Goal: Task Accomplishment & Management: Complete application form

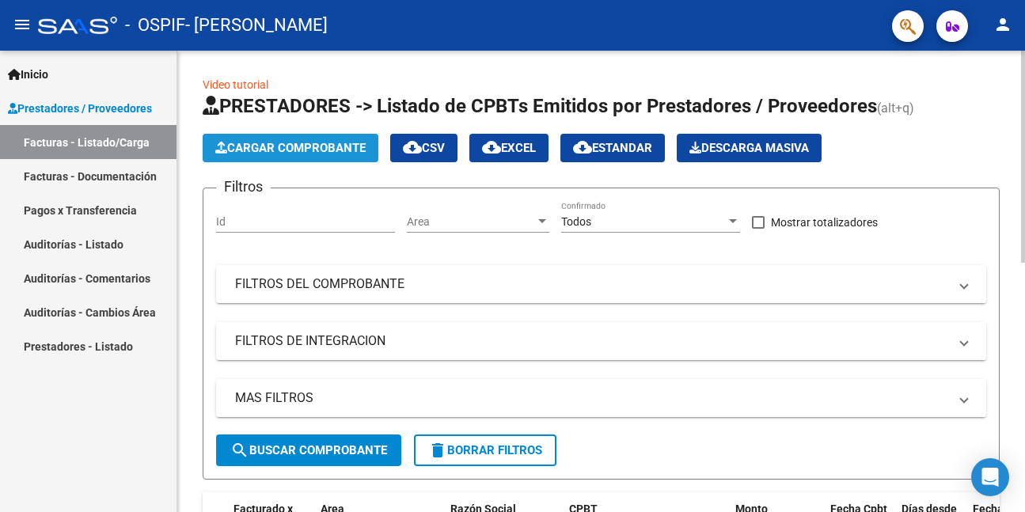
click at [314, 139] on button "Cargar Comprobante" at bounding box center [291, 148] width 176 height 28
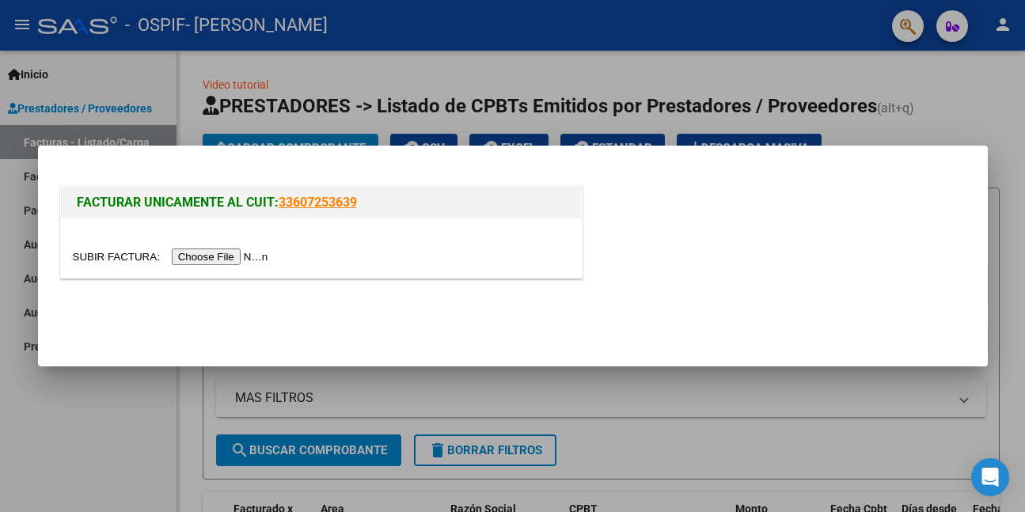
click at [260, 256] on input "file" at bounding box center [173, 257] width 200 height 17
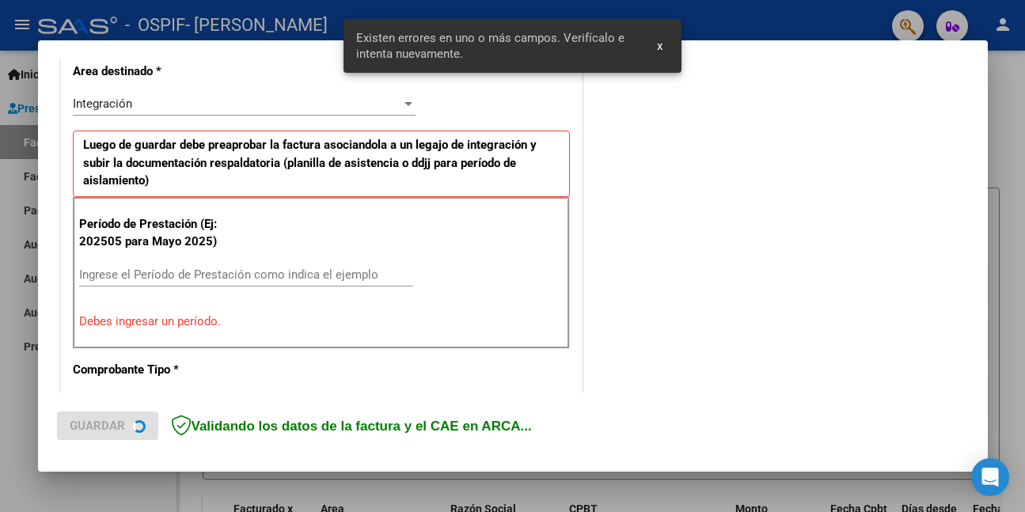
scroll to position [373, 0]
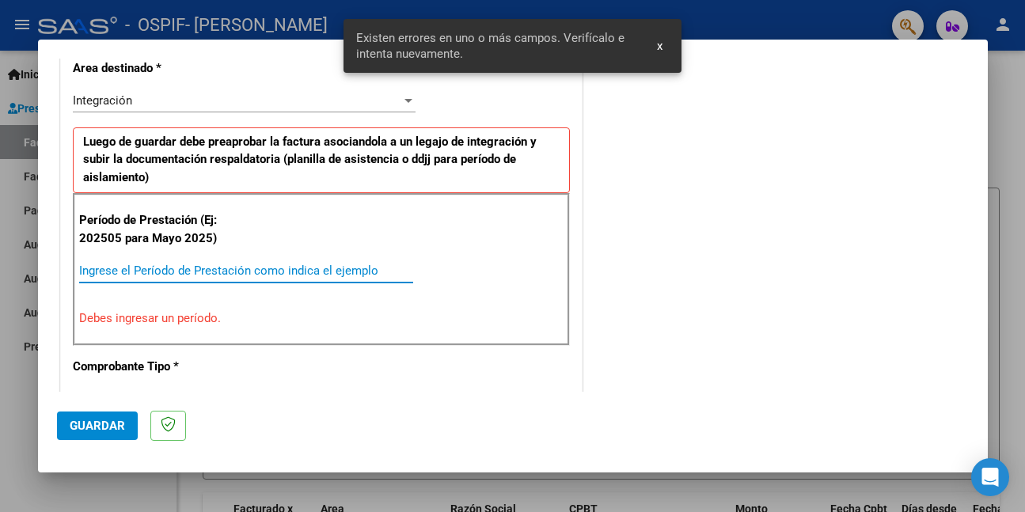
click at [247, 270] on input "Ingrese el Período de Prestación como indica el ejemplo" at bounding box center [246, 271] width 334 height 14
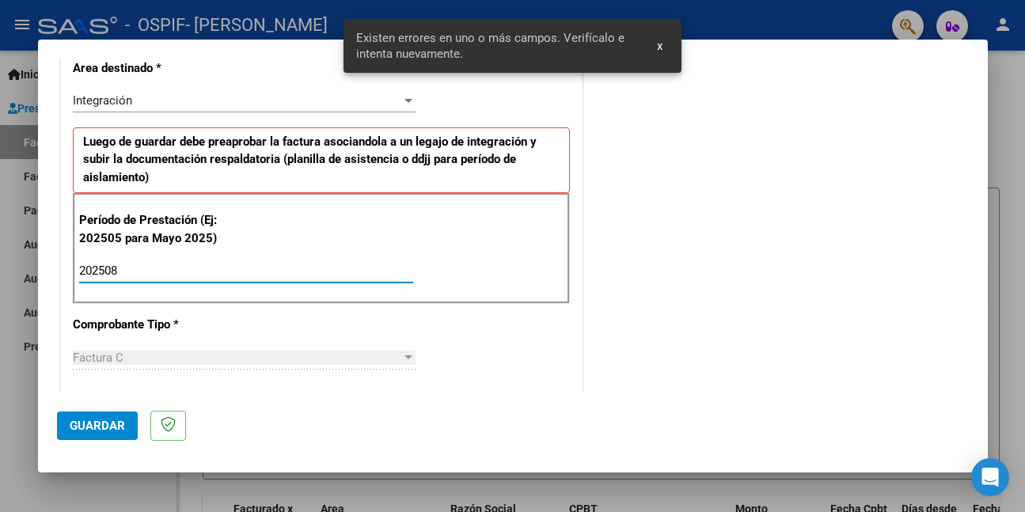
type input "202508"
click at [127, 416] on button "Guardar" at bounding box center [97, 426] width 81 height 28
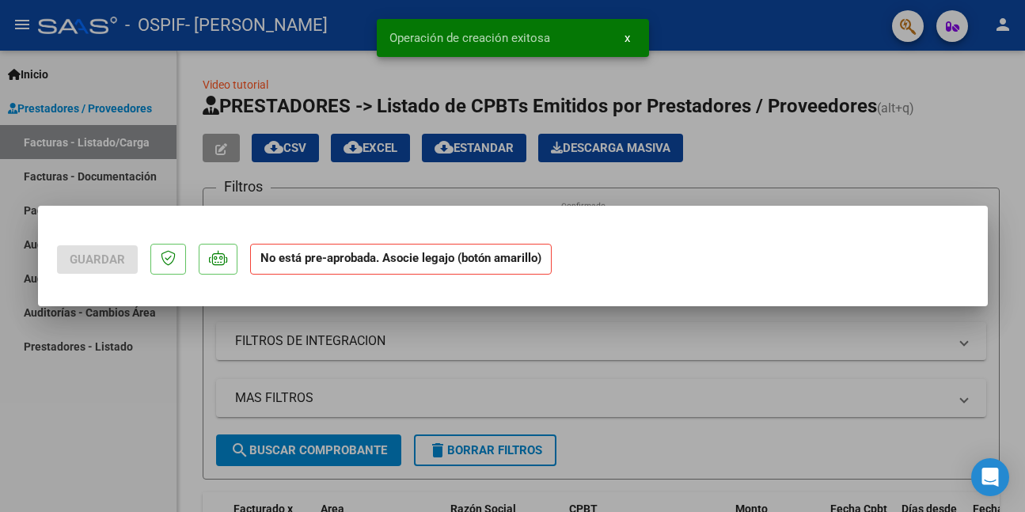
scroll to position [0, 0]
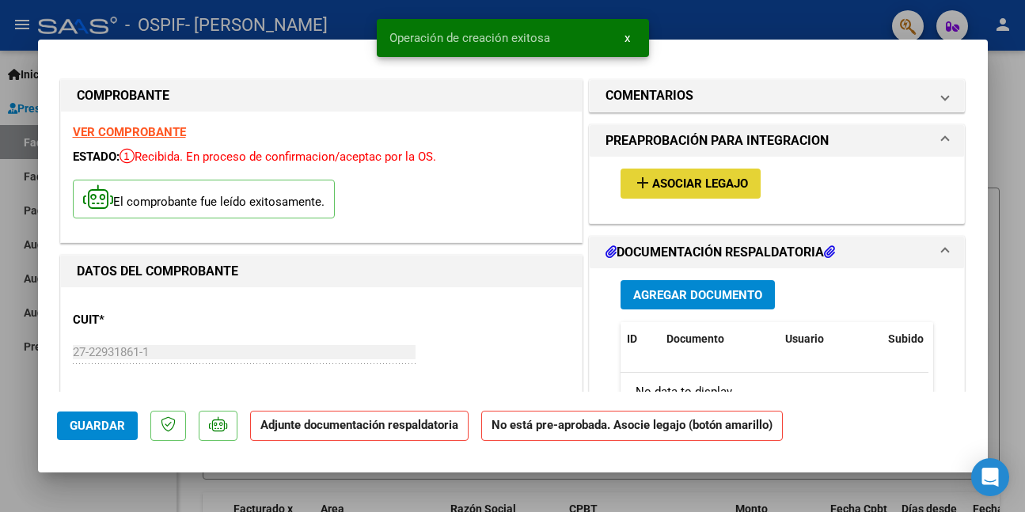
click at [684, 177] on span "Asociar Legajo" at bounding box center [700, 184] width 96 height 14
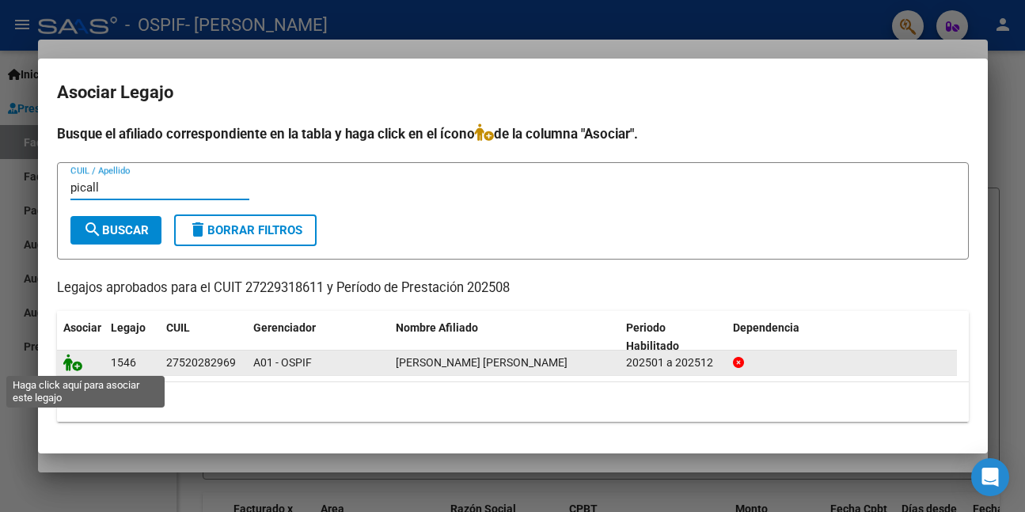
type input "picall"
click at [67, 360] on icon at bounding box center [72, 362] width 19 height 17
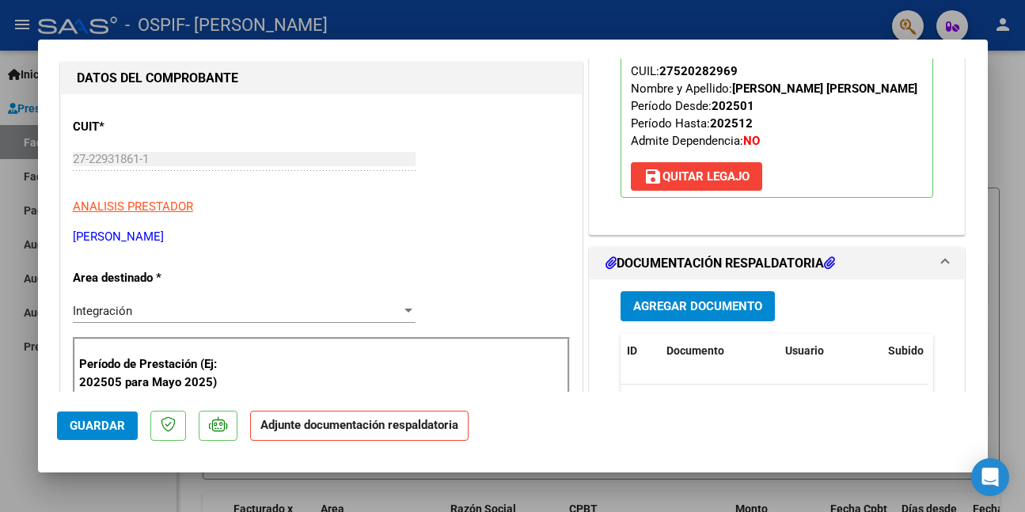
scroll to position [237, 0]
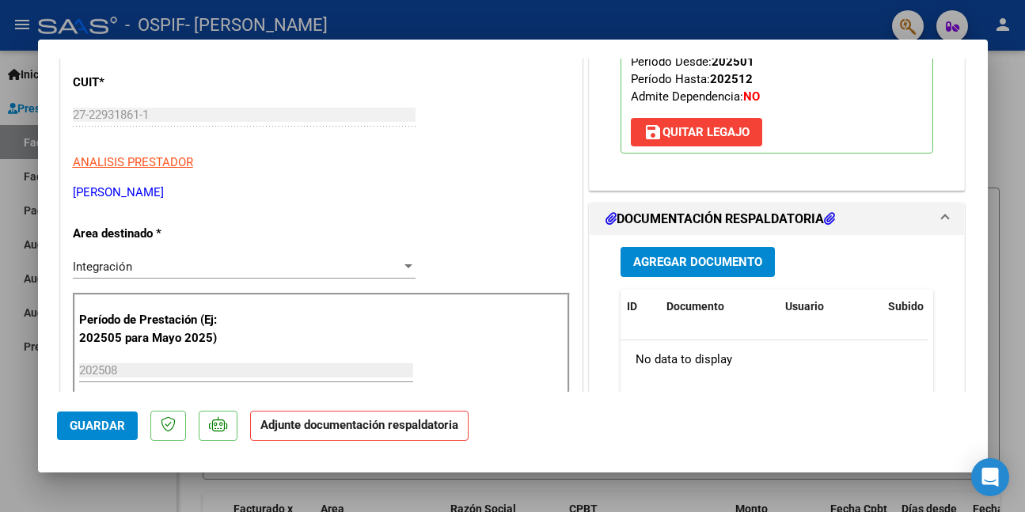
click at [696, 270] on span "Agregar Documento" at bounding box center [697, 263] width 129 height 14
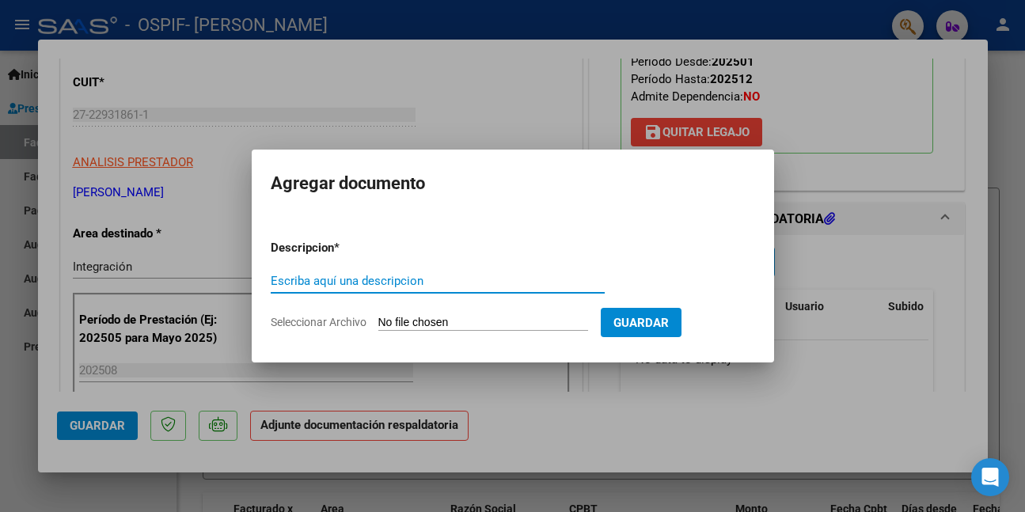
click at [337, 280] on input "Escriba aquí una descripcion" at bounding box center [438, 281] width 334 height 14
type input "asistencia"
type input "C:\fakepath\WhatsApp Image [DATE] 12.06.23 (1).jpeg"
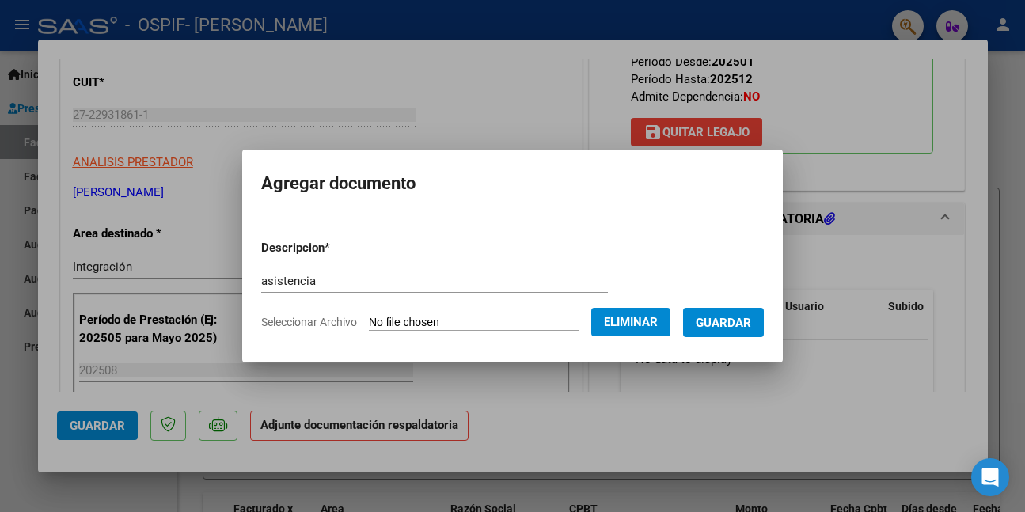
click at [703, 330] on button "Guardar" at bounding box center [723, 322] width 81 height 29
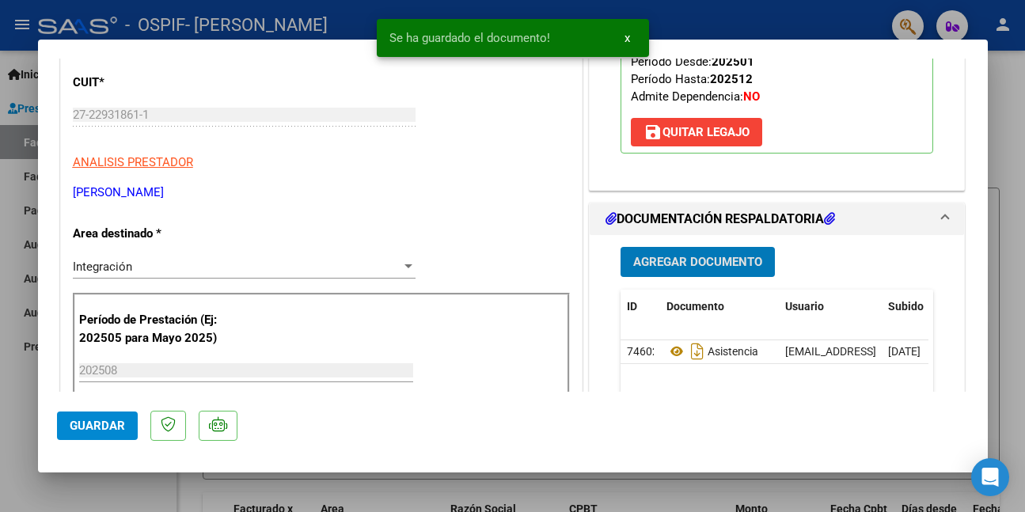
click at [344, 488] on div at bounding box center [512, 256] width 1025 height 512
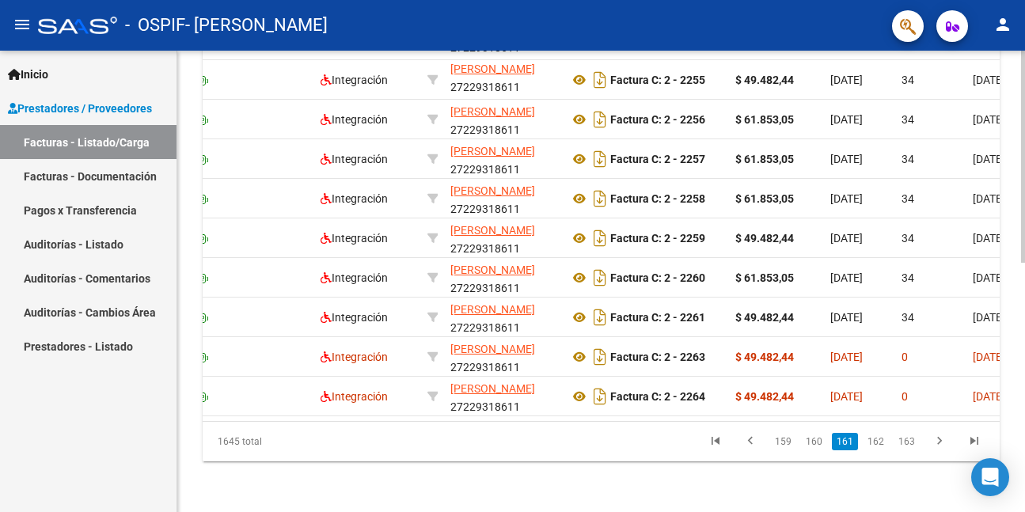
scroll to position [0, 0]
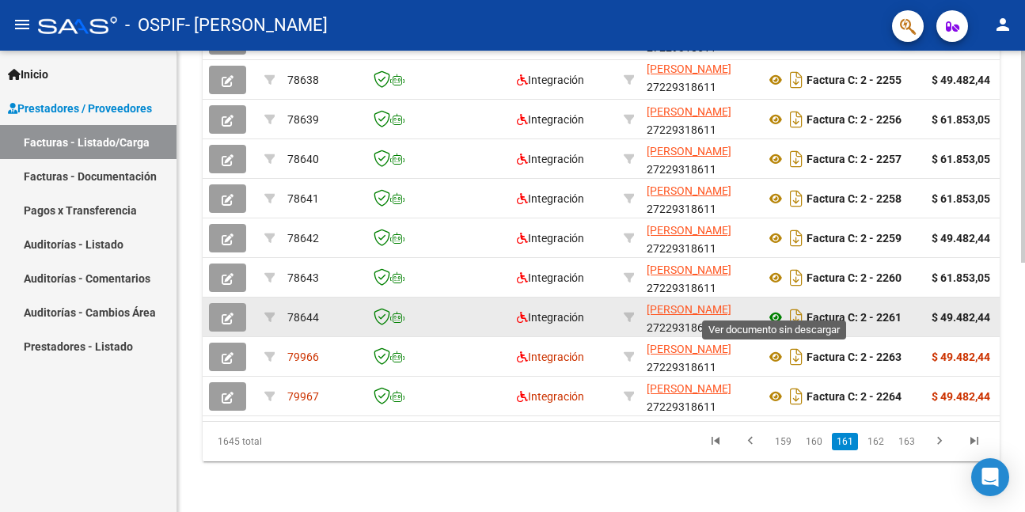
click at [774, 308] on icon at bounding box center [775, 317] width 21 height 19
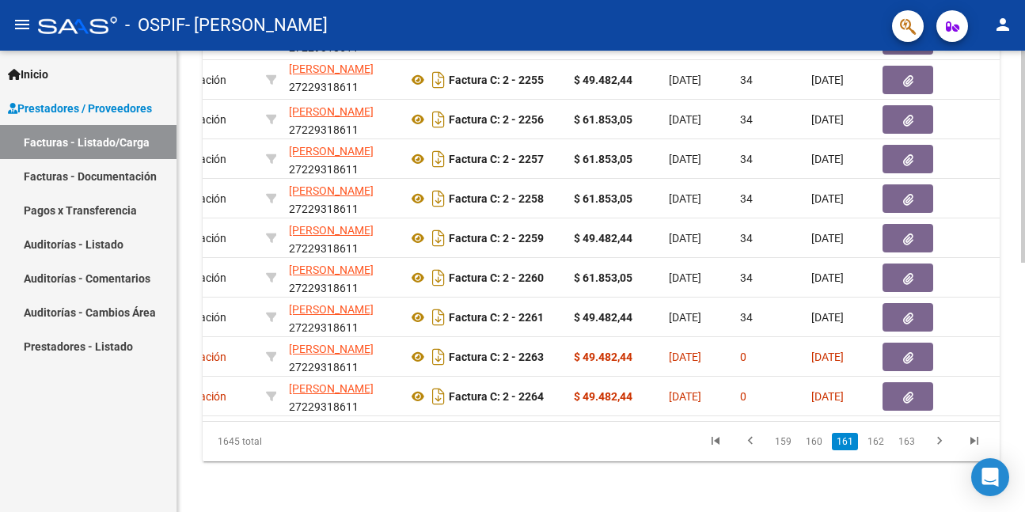
scroll to position [0, 423]
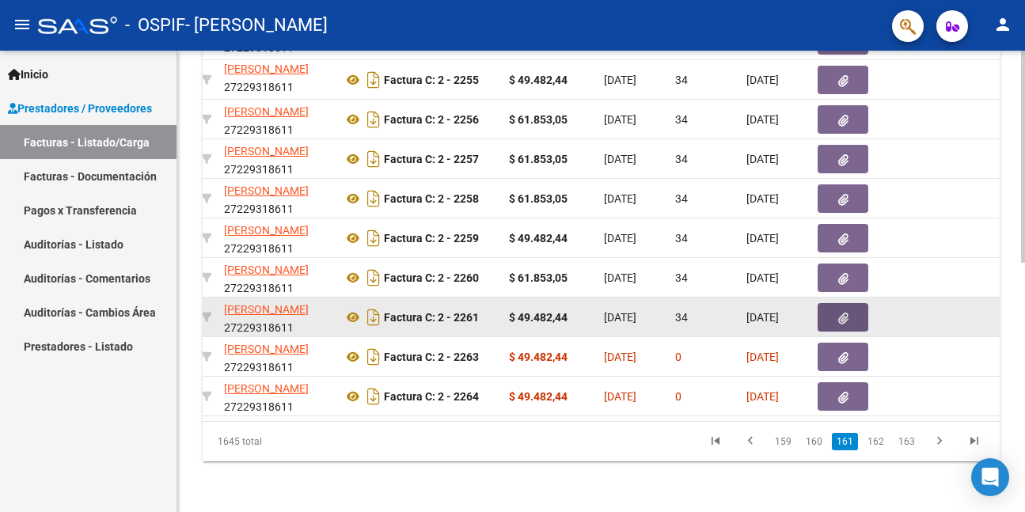
click at [840, 310] on span "button" at bounding box center [843, 317] width 10 height 14
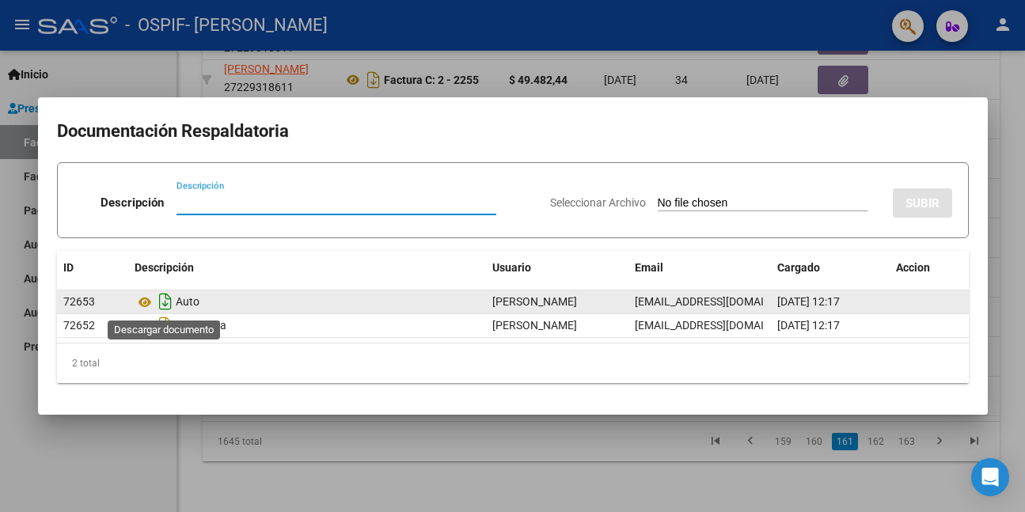
click at [165, 299] on icon "Descargar documento" at bounding box center [165, 301] width 21 height 25
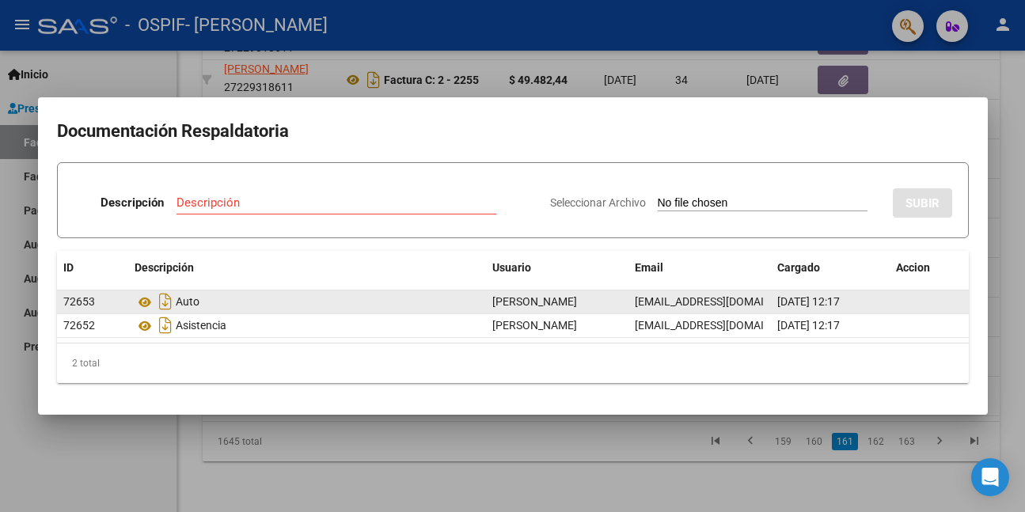
click at [144, 438] on div at bounding box center [512, 256] width 1025 height 512
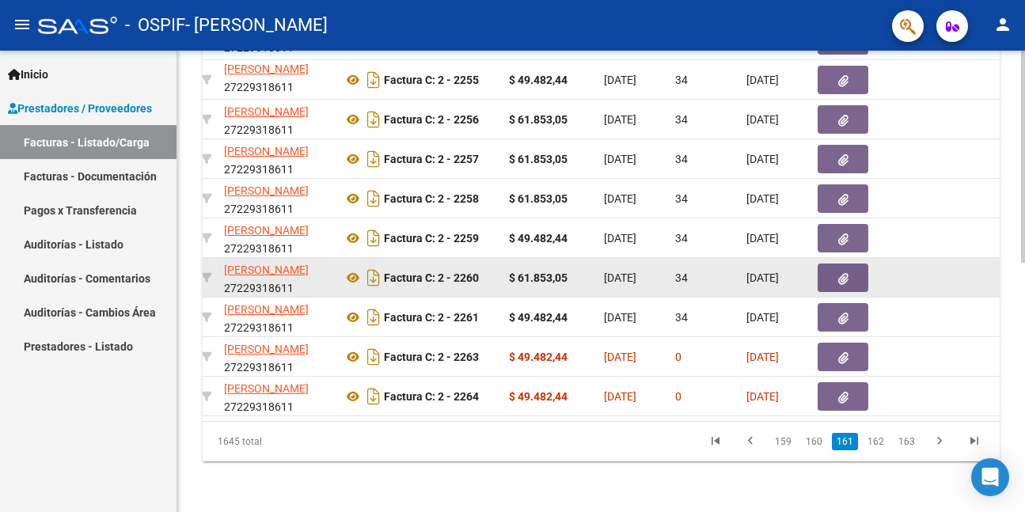
click at [829, 264] on button "button" at bounding box center [843, 278] width 51 height 28
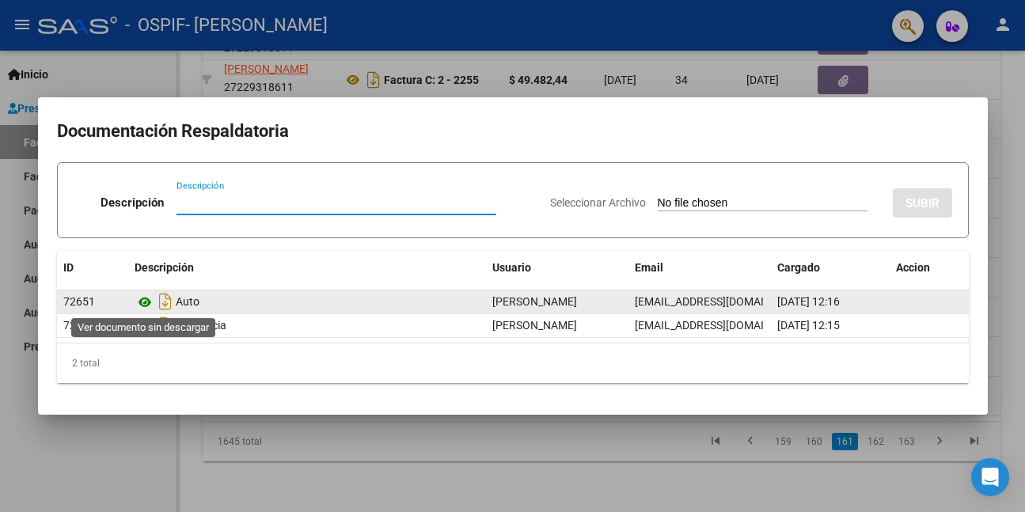
click at [144, 302] on icon at bounding box center [145, 302] width 21 height 19
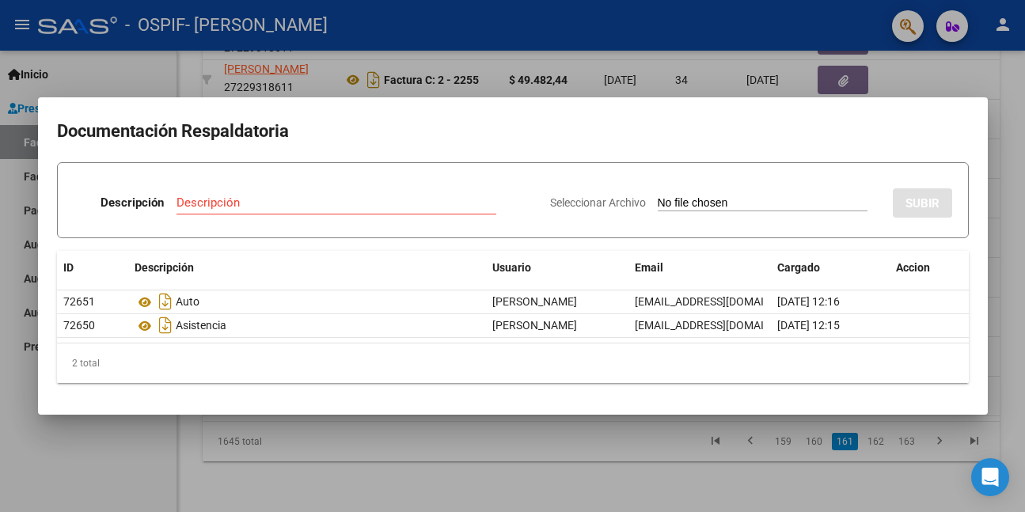
click at [145, 457] on div at bounding box center [512, 256] width 1025 height 512
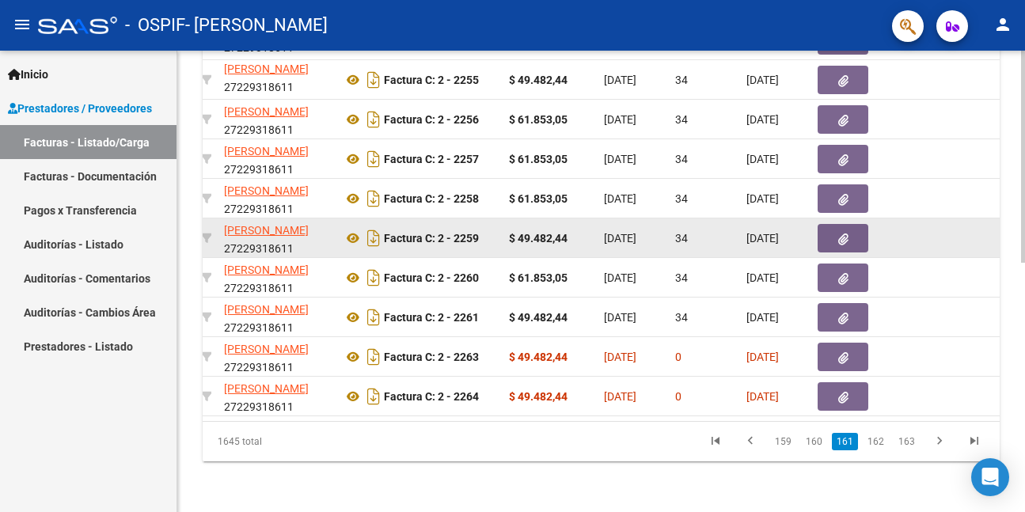
click at [847, 231] on span "button" at bounding box center [843, 238] width 10 height 14
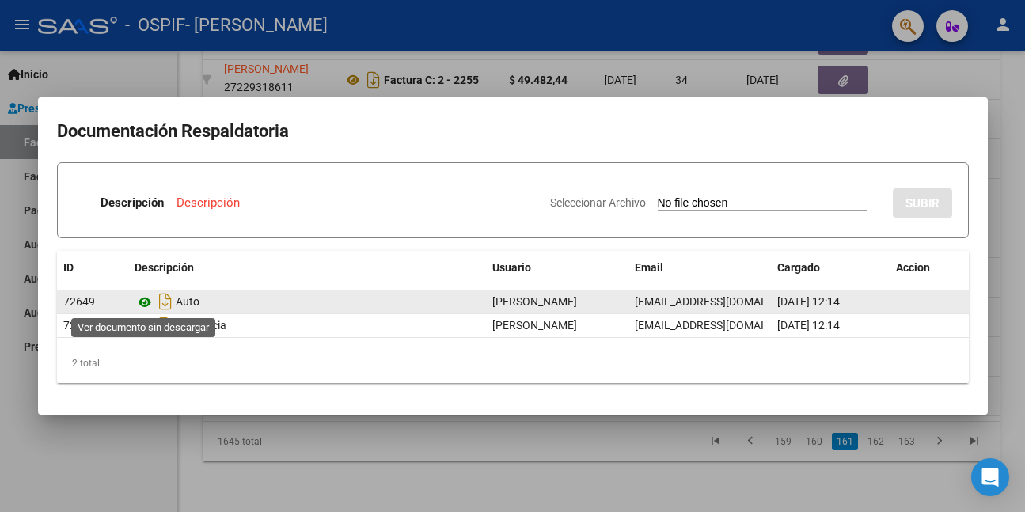
click at [142, 302] on icon at bounding box center [145, 302] width 21 height 19
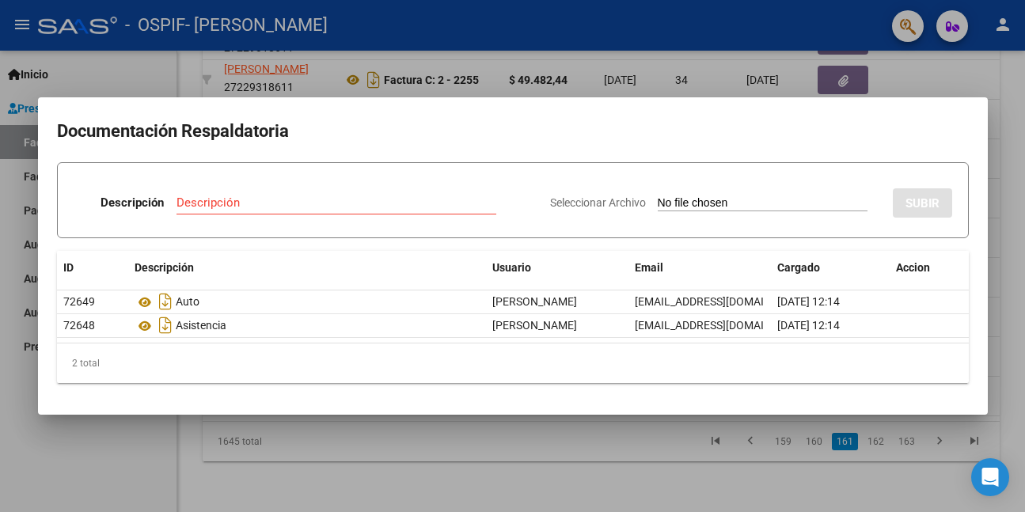
click at [143, 455] on div at bounding box center [512, 256] width 1025 height 512
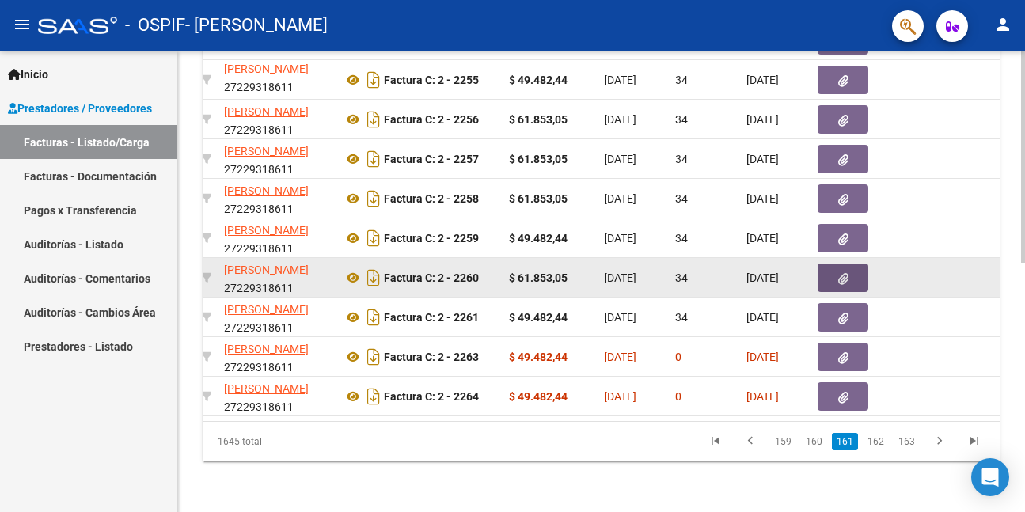
click at [839, 273] on icon "button" at bounding box center [843, 279] width 10 height 12
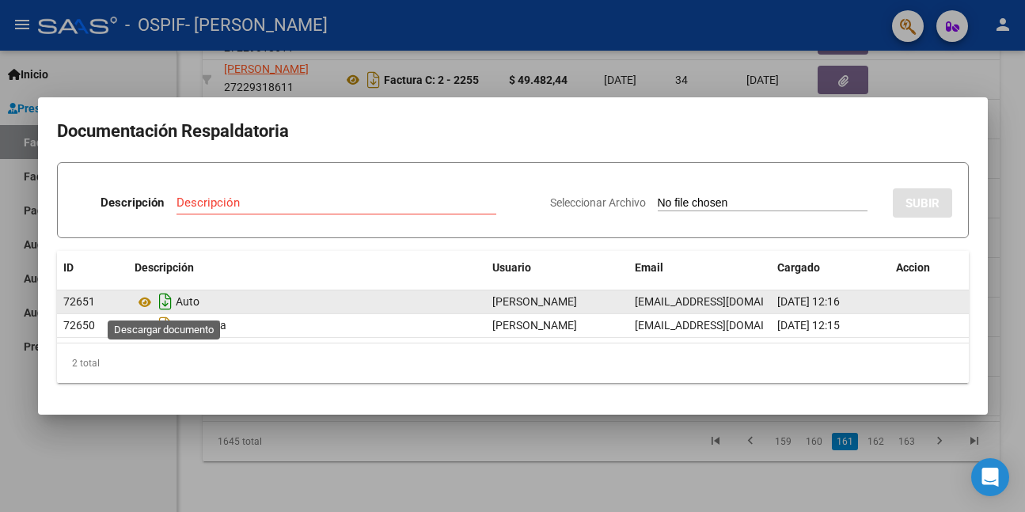
click at [161, 301] on icon "Descargar documento" at bounding box center [165, 301] width 21 height 25
click at [137, 461] on div at bounding box center [512, 256] width 1025 height 512
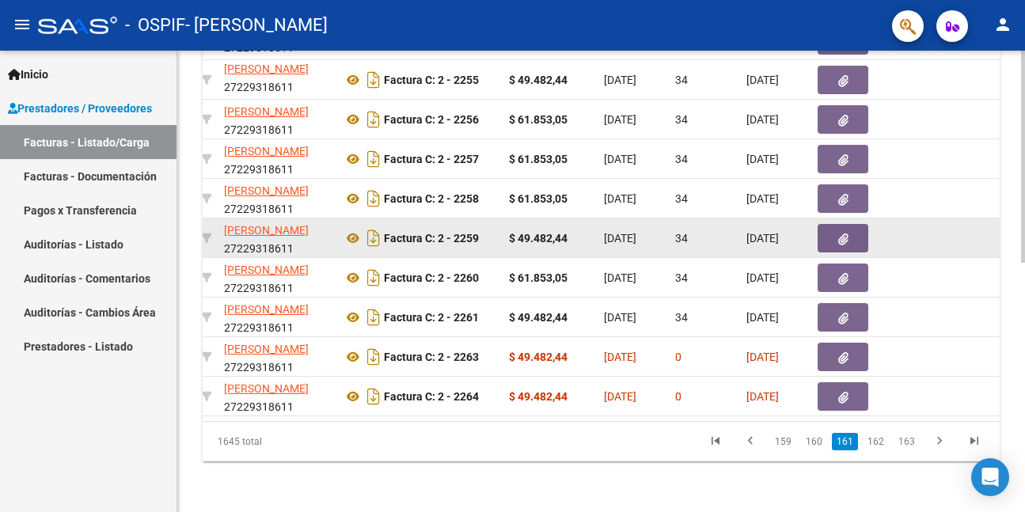
click at [849, 224] on button "button" at bounding box center [843, 238] width 51 height 28
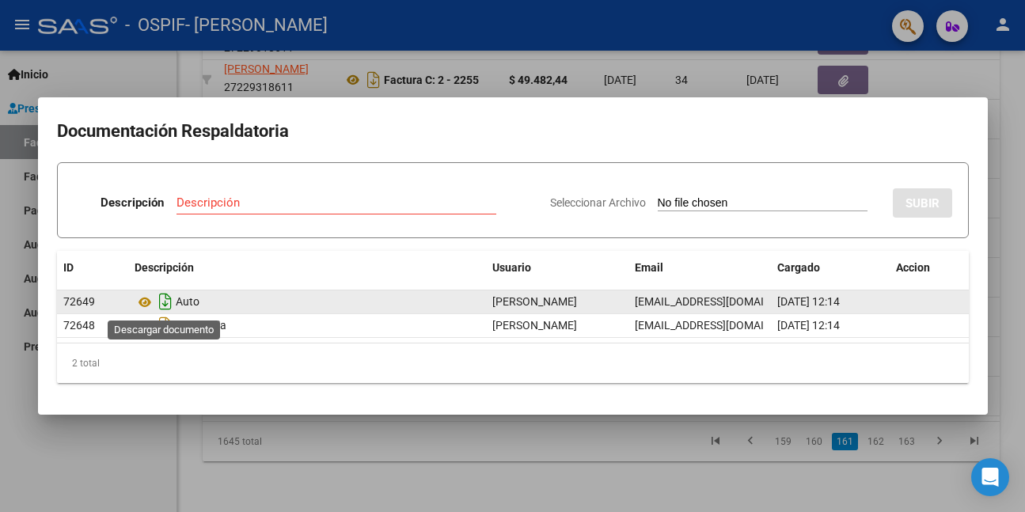
click at [161, 304] on icon "Descargar documento" at bounding box center [165, 301] width 21 height 25
click at [62, 503] on div at bounding box center [512, 256] width 1025 height 512
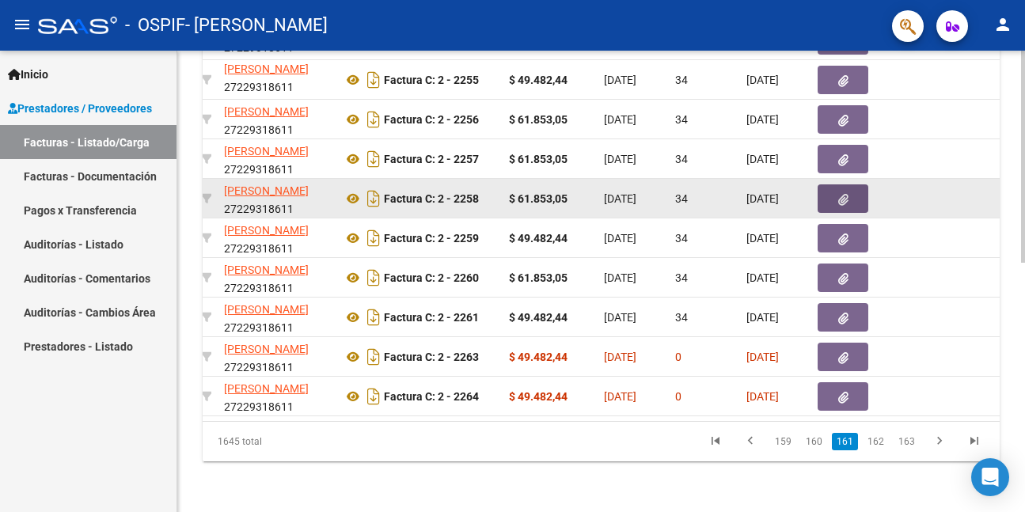
click at [846, 194] on icon "button" at bounding box center [843, 200] width 10 height 12
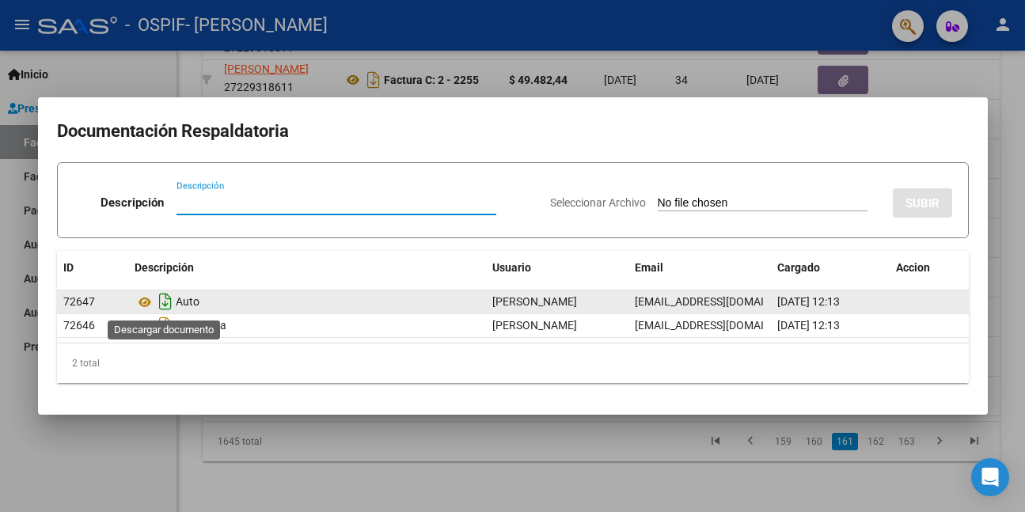
click at [165, 303] on icon "Descargar documento" at bounding box center [165, 301] width 21 height 25
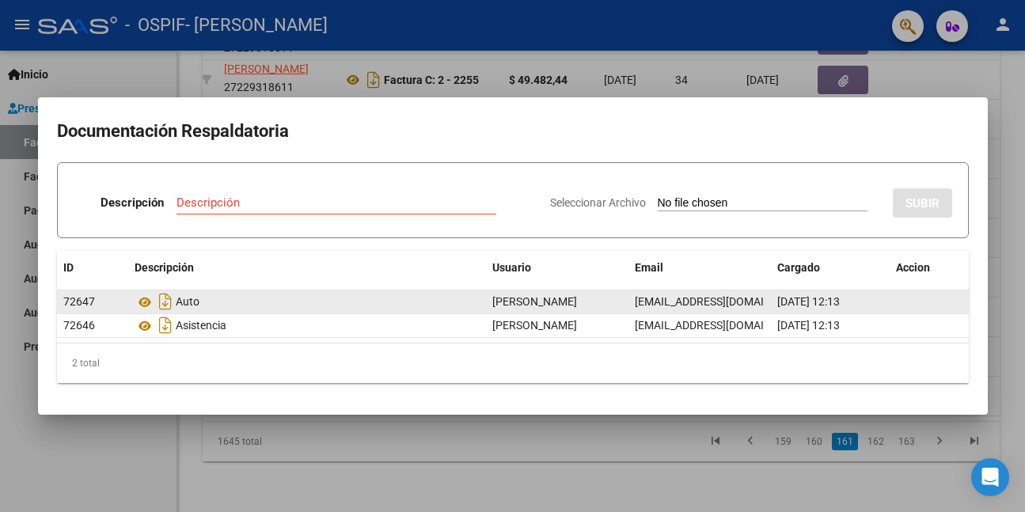
click at [121, 442] on div at bounding box center [512, 256] width 1025 height 512
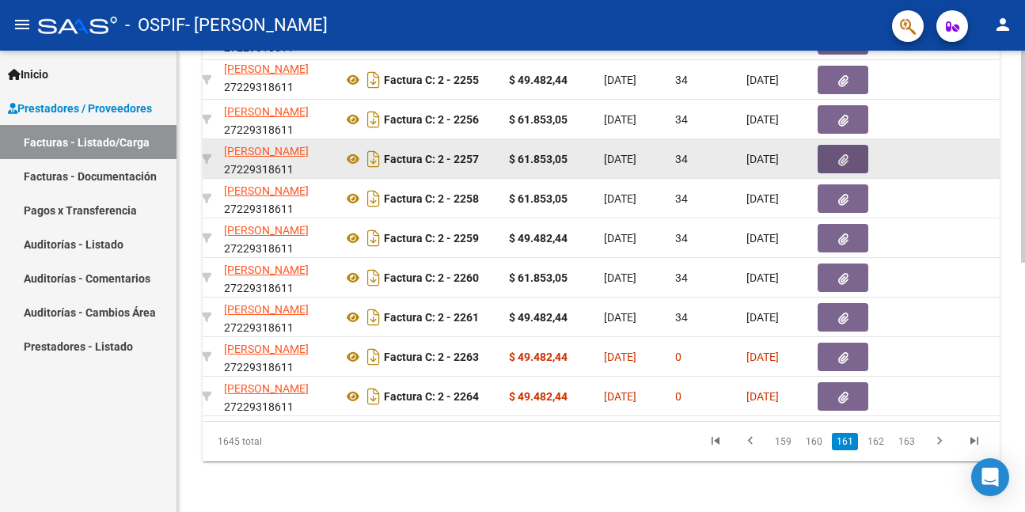
click at [836, 145] on button "button" at bounding box center [843, 159] width 51 height 28
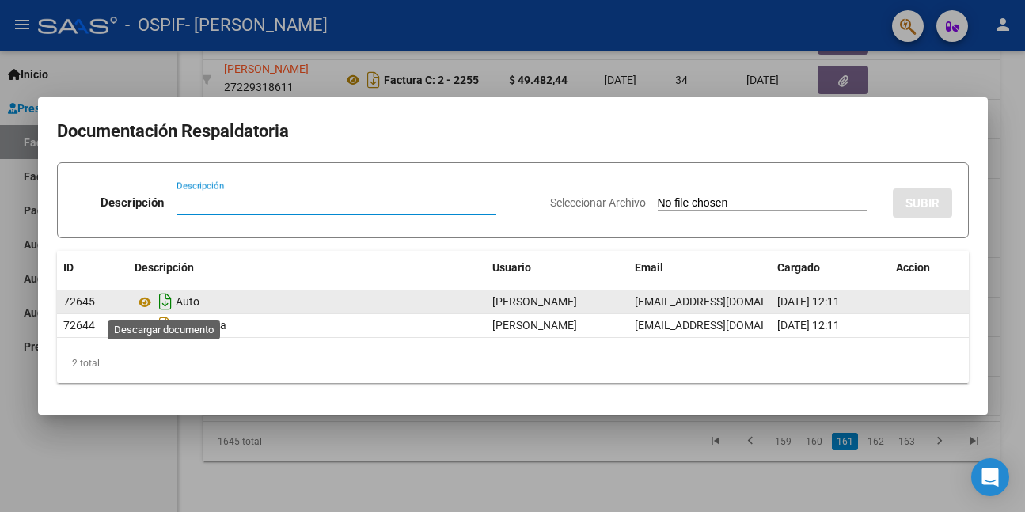
click at [162, 302] on icon "Descargar documento" at bounding box center [165, 301] width 21 height 25
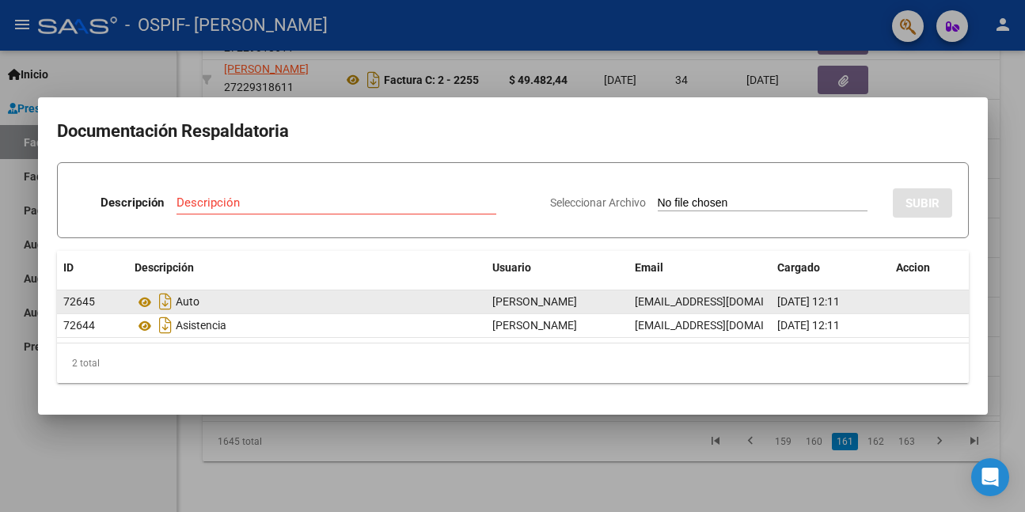
click at [146, 442] on div at bounding box center [512, 256] width 1025 height 512
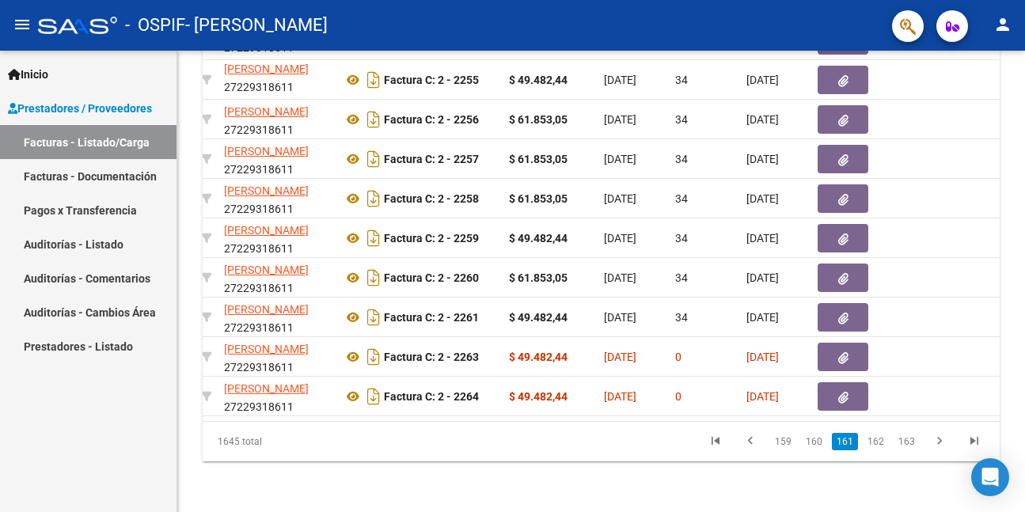
drag, startPoint x: 90, startPoint y: 429, endPoint x: 98, endPoint y: 422, distance: 10.6
click at [90, 429] on div "Inicio Instructivos Contacto OS Prestadores / Proveedores Facturas - Listado/Ca…" at bounding box center [88, 281] width 176 height 461
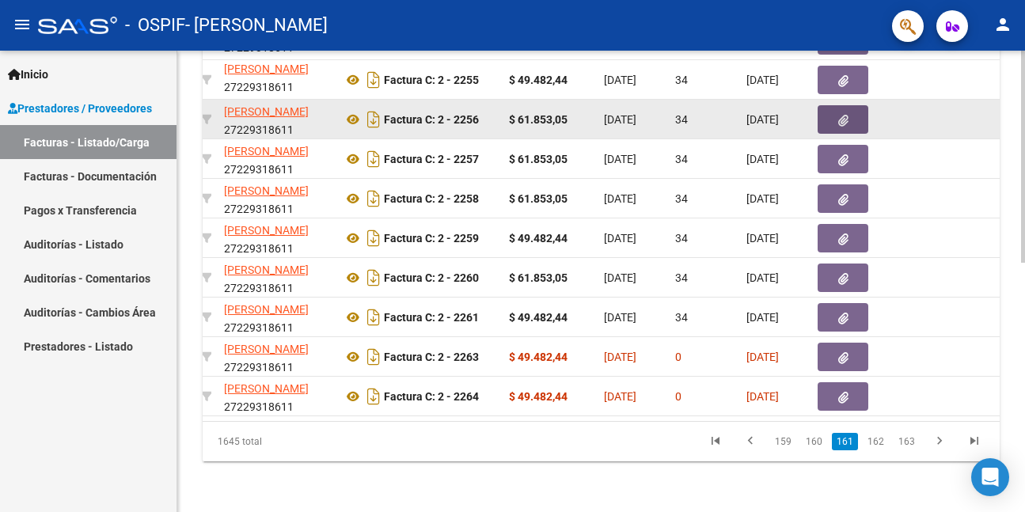
click at [848, 105] on button "button" at bounding box center [843, 119] width 51 height 28
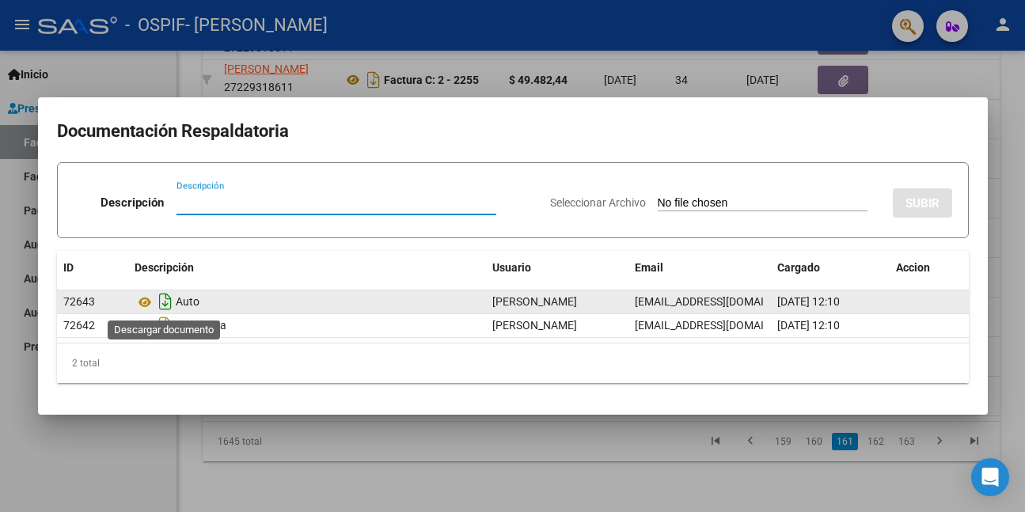
click at [161, 299] on icon "Descargar documento" at bounding box center [165, 301] width 21 height 25
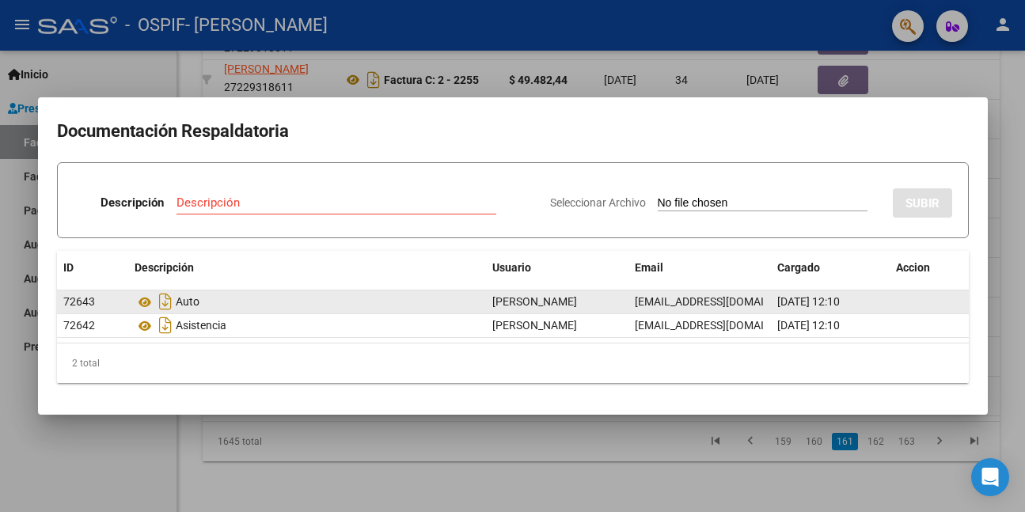
click at [114, 435] on div at bounding box center [512, 256] width 1025 height 512
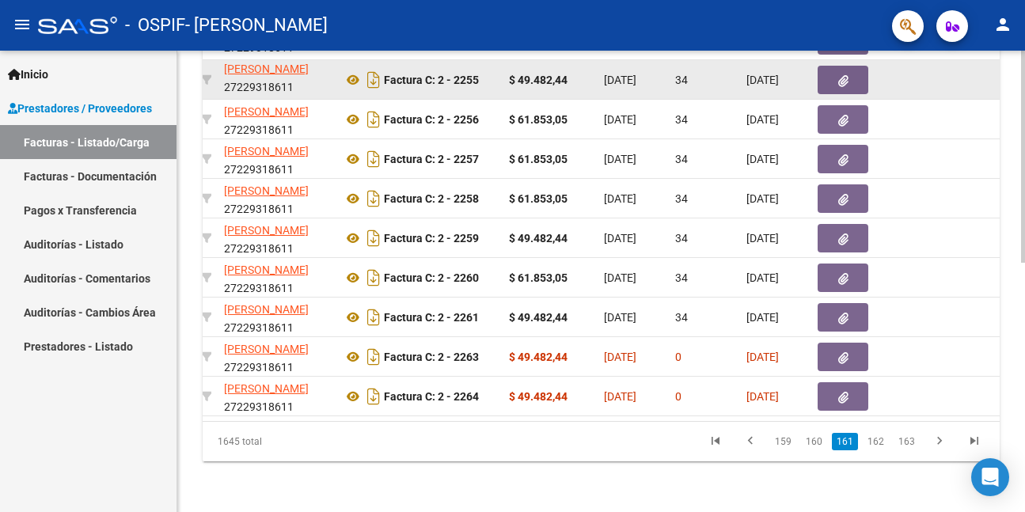
click at [840, 75] on icon "button" at bounding box center [843, 81] width 10 height 12
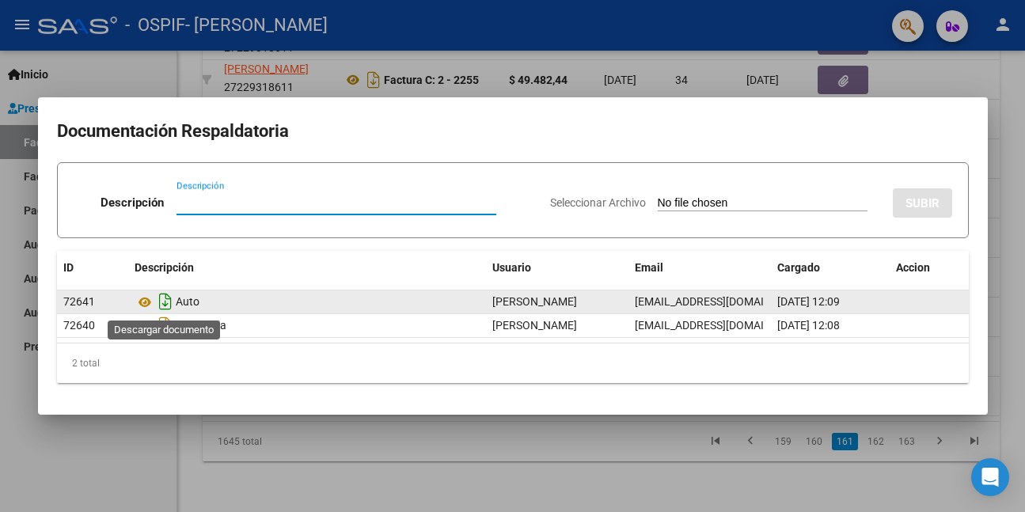
click at [164, 297] on icon "Descargar documento" at bounding box center [165, 301] width 21 height 25
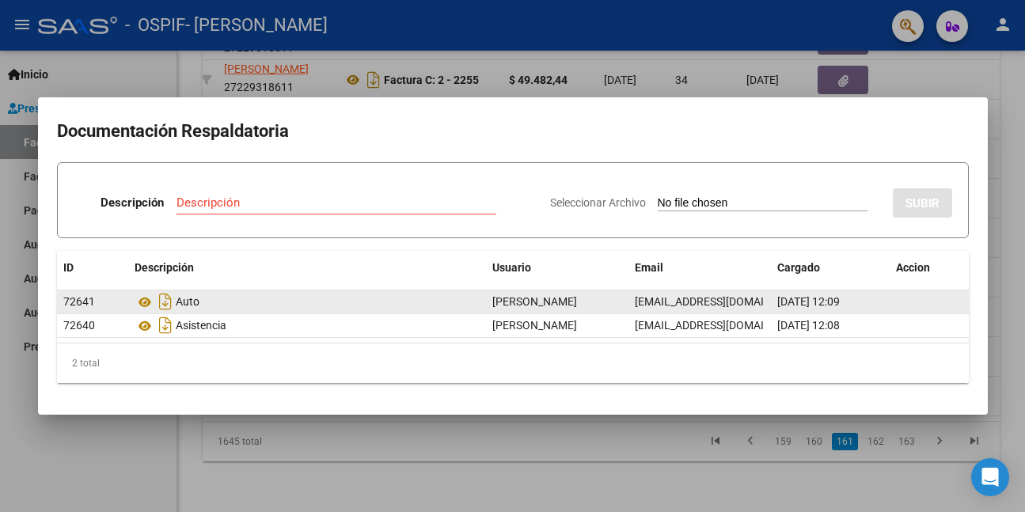
click at [137, 454] on div at bounding box center [512, 256] width 1025 height 512
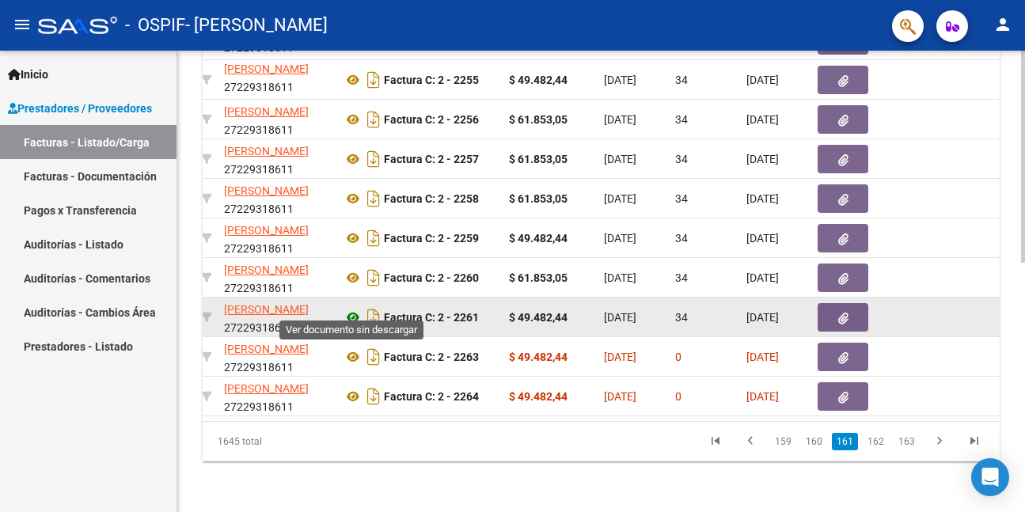
scroll to position [463, 0]
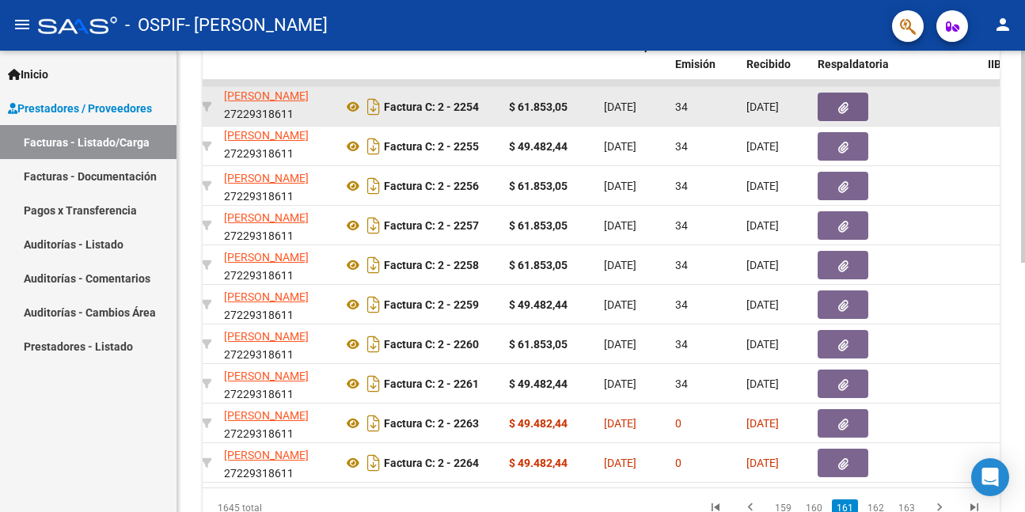
click at [838, 101] on span "button" at bounding box center [843, 107] width 10 height 14
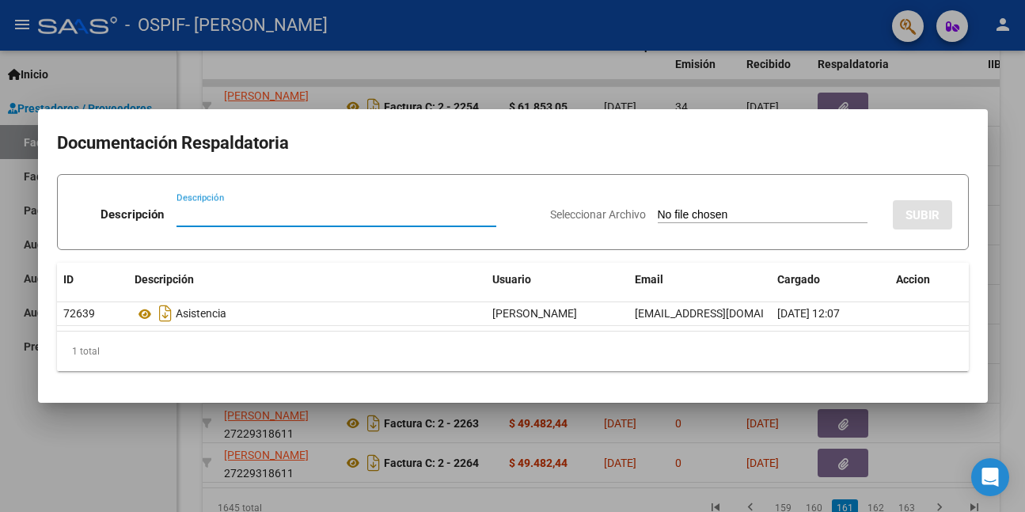
click at [85, 427] on div at bounding box center [512, 256] width 1025 height 512
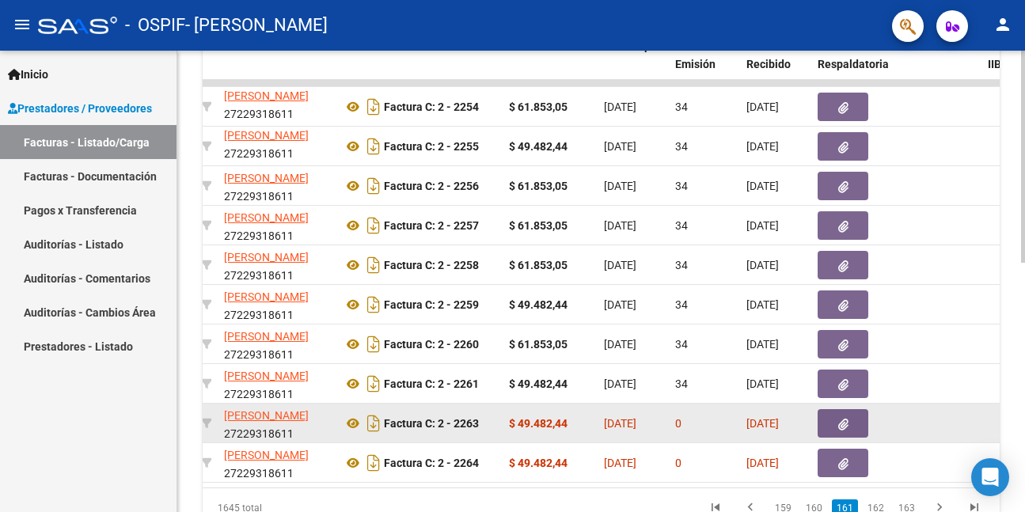
scroll to position [542, 0]
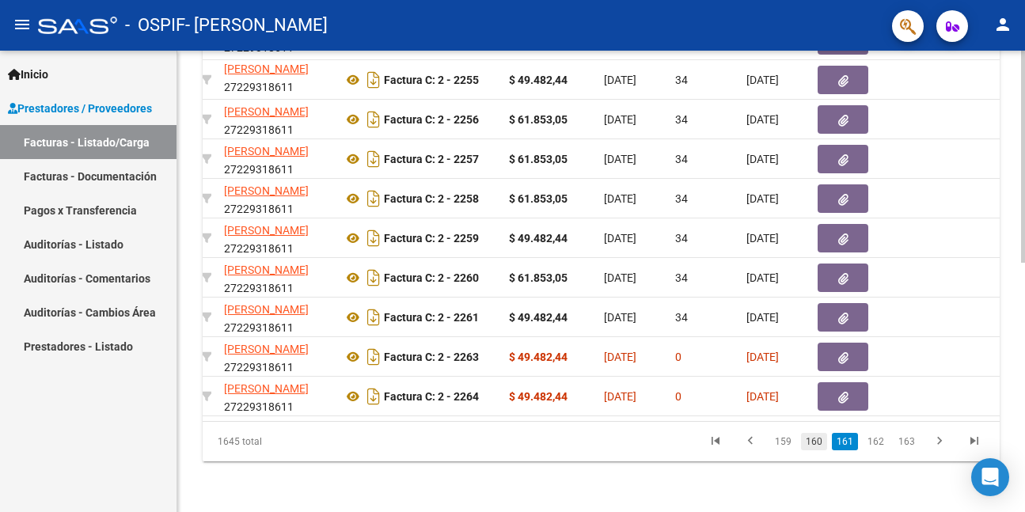
click at [815, 441] on link "160" at bounding box center [814, 441] width 26 height 17
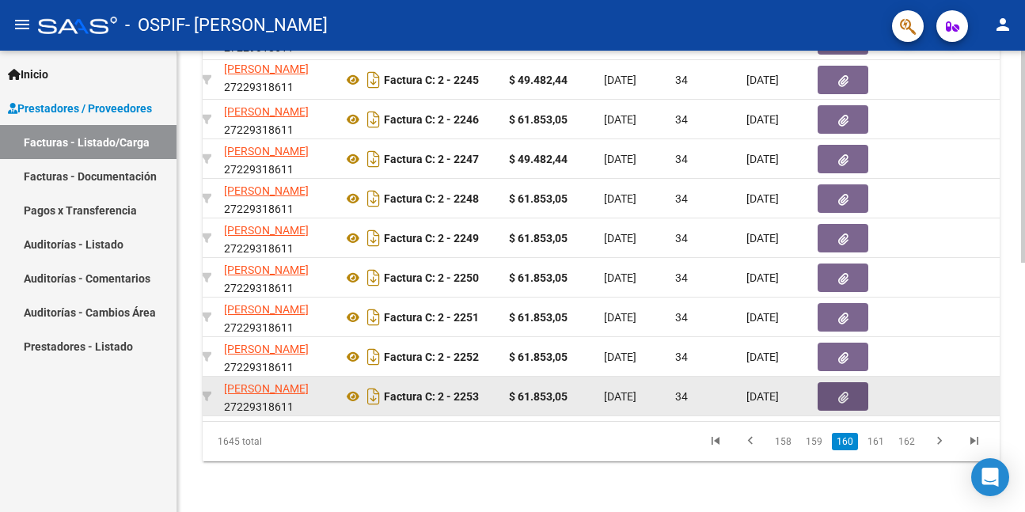
click at [834, 382] on button "button" at bounding box center [843, 396] width 51 height 28
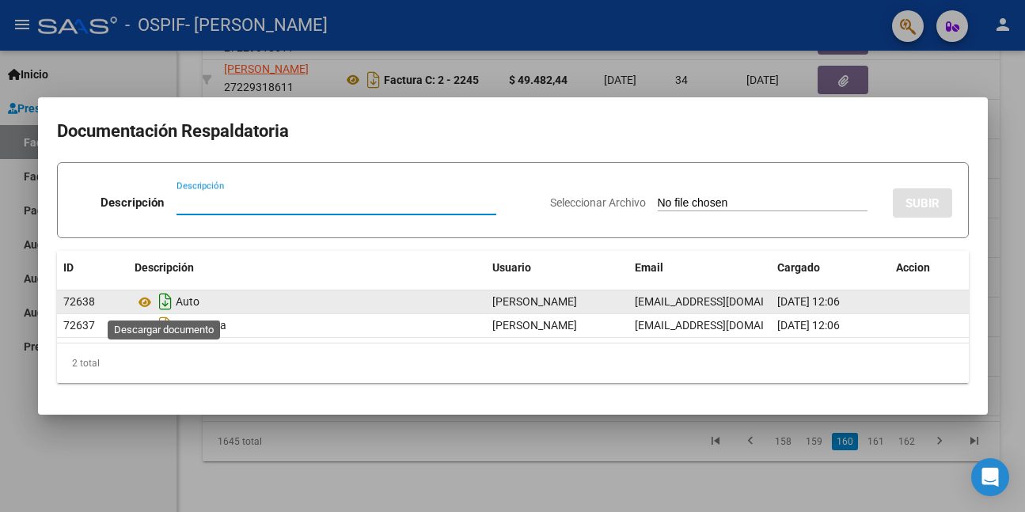
click at [165, 302] on icon "Descargar documento" at bounding box center [165, 301] width 21 height 25
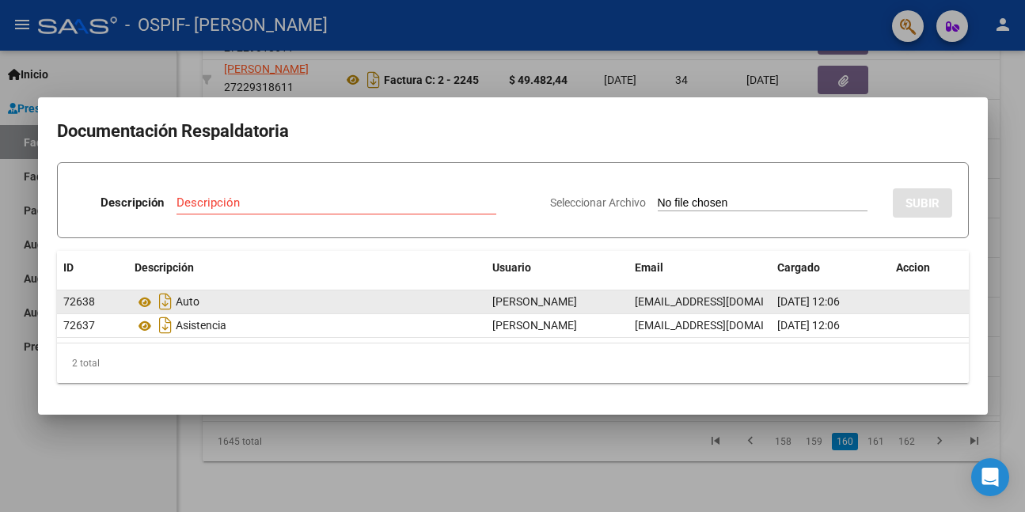
click at [108, 468] on div at bounding box center [512, 256] width 1025 height 512
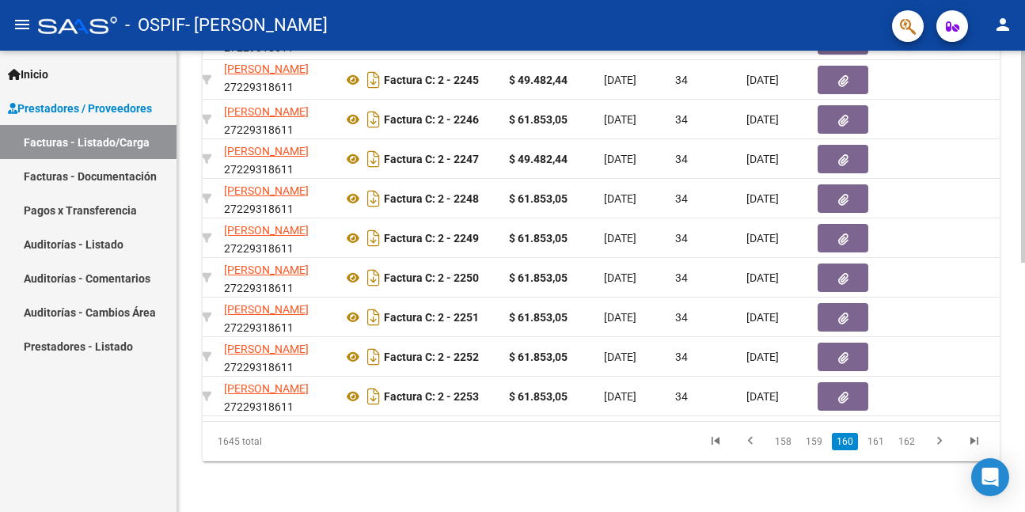
scroll to position [0, 484]
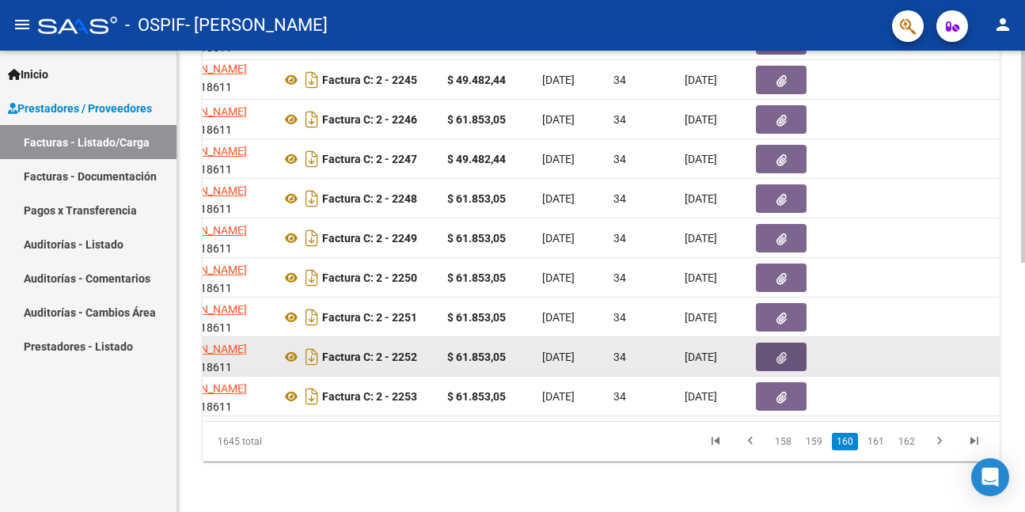
click at [766, 343] on button "button" at bounding box center [781, 357] width 51 height 28
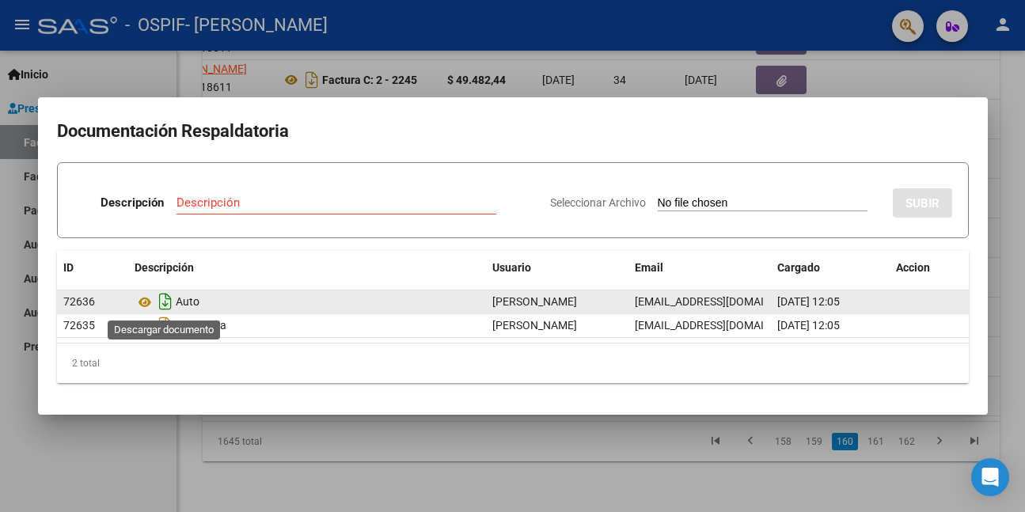
click at [165, 302] on icon "Descargar documento" at bounding box center [165, 301] width 21 height 25
click at [152, 445] on div at bounding box center [512, 256] width 1025 height 512
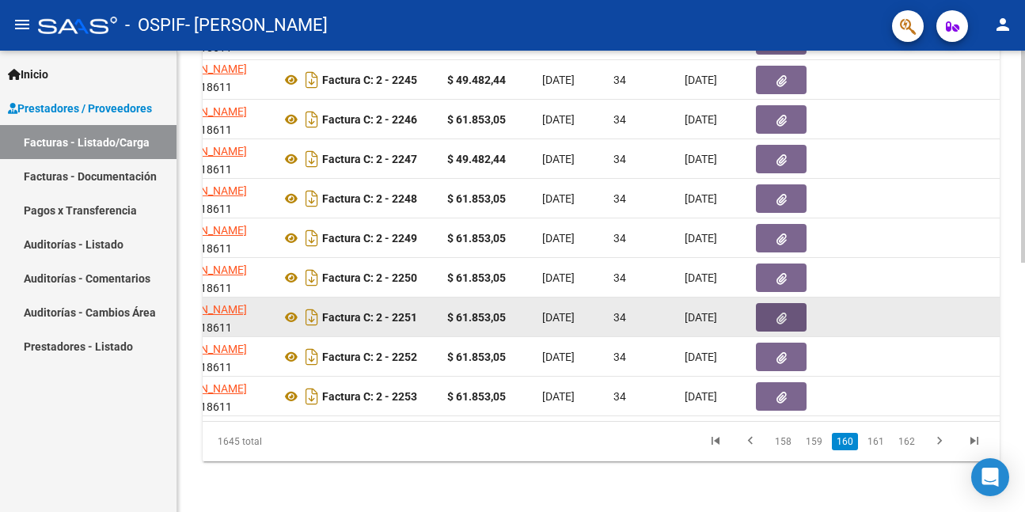
click at [770, 303] on button "button" at bounding box center [781, 317] width 51 height 28
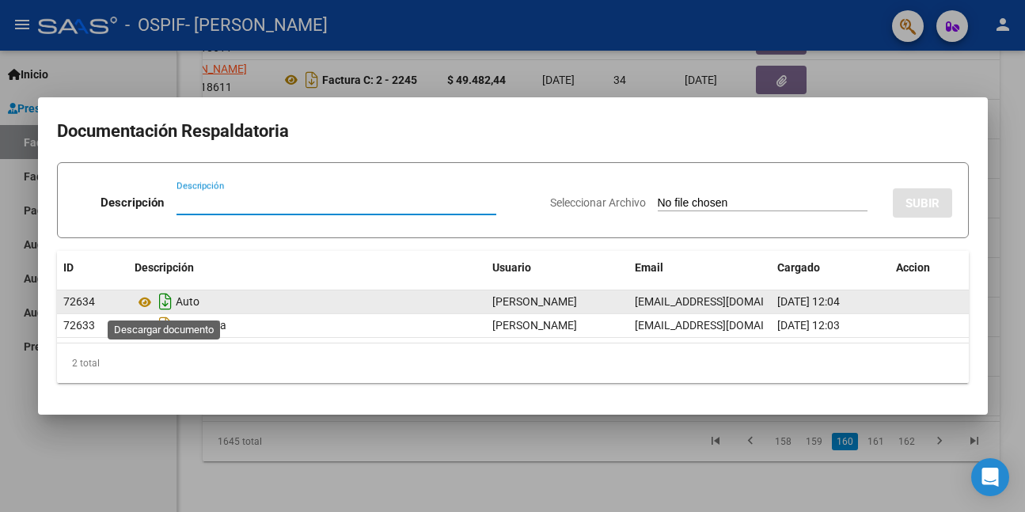
click at [167, 303] on icon "Descargar documento" at bounding box center [165, 301] width 21 height 25
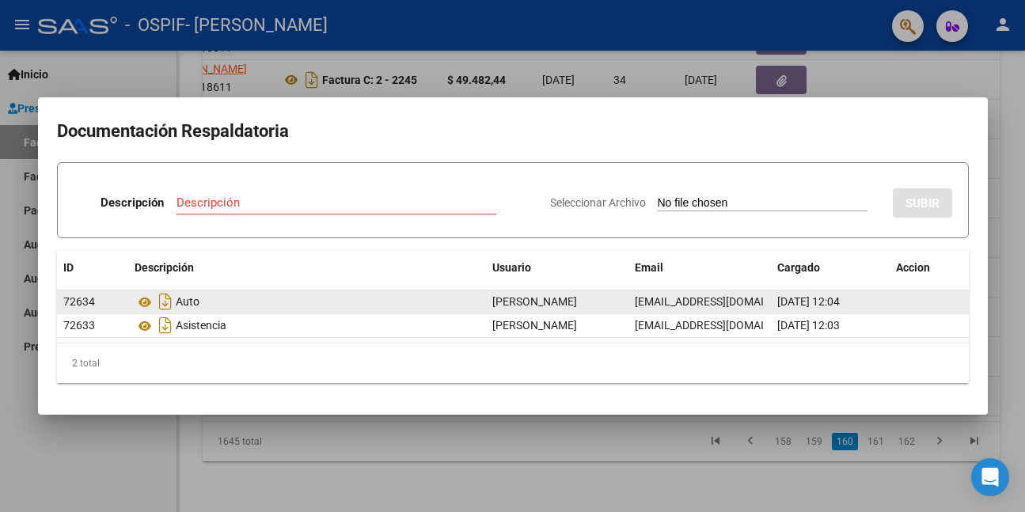
click at [146, 454] on div at bounding box center [512, 256] width 1025 height 512
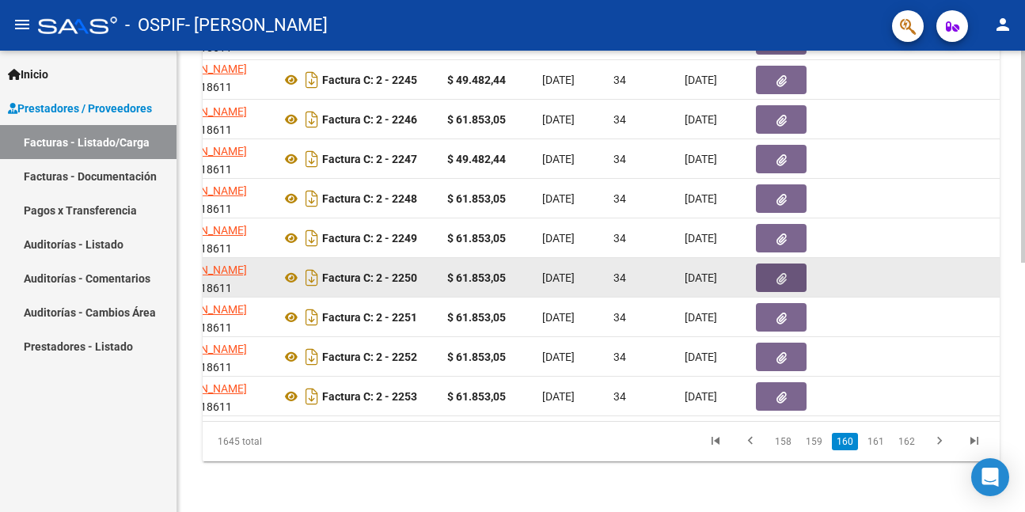
click at [767, 264] on button "button" at bounding box center [781, 278] width 51 height 28
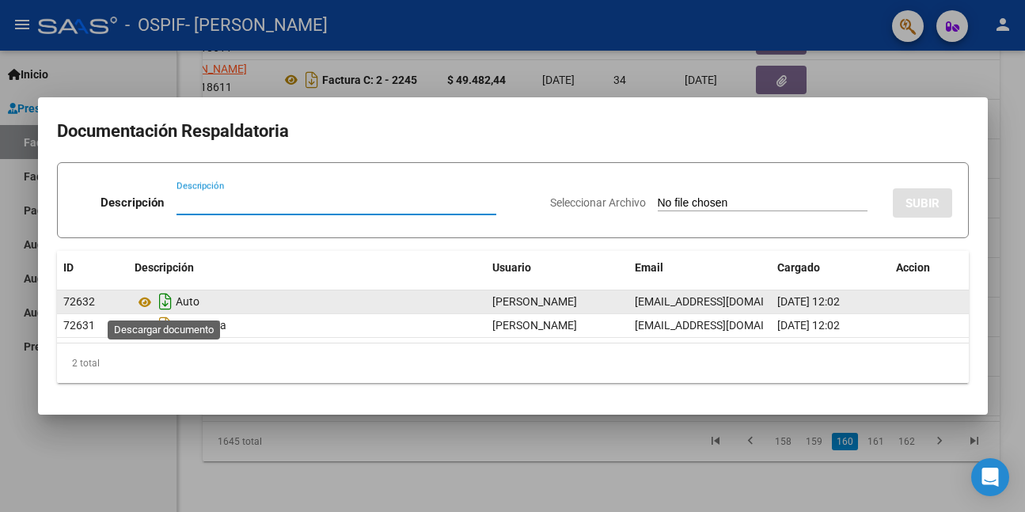
click at [167, 302] on icon "Descargar documento" at bounding box center [165, 301] width 21 height 25
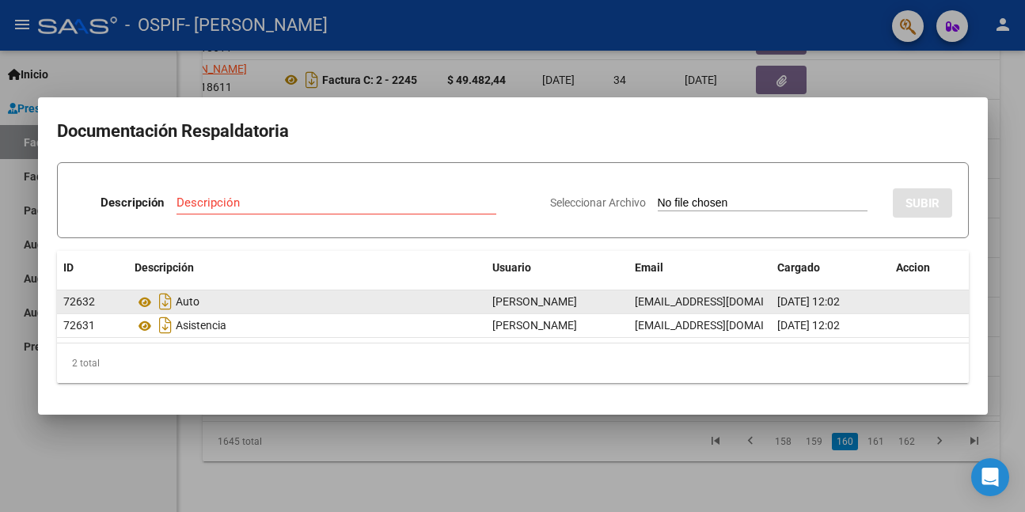
click at [150, 452] on div at bounding box center [512, 256] width 1025 height 512
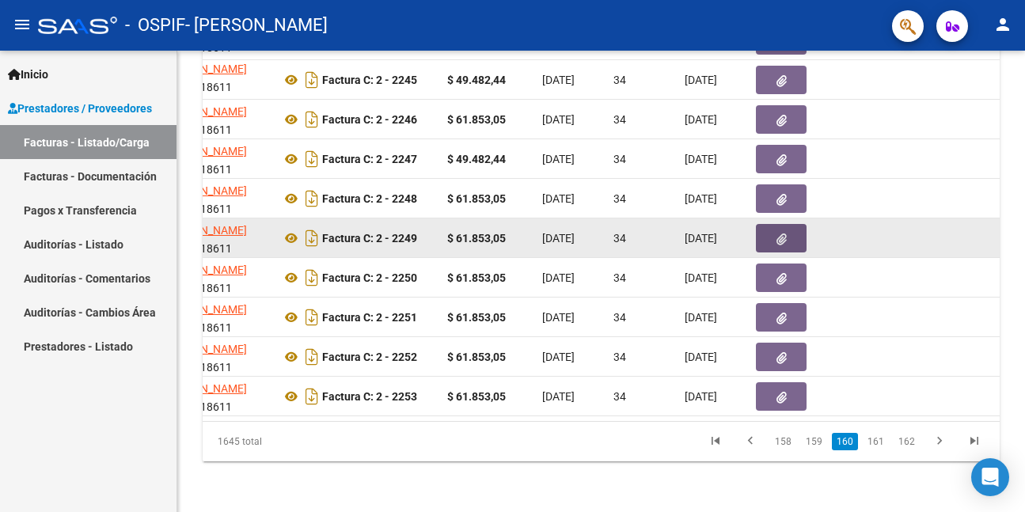
click at [773, 227] on button "button" at bounding box center [781, 238] width 51 height 28
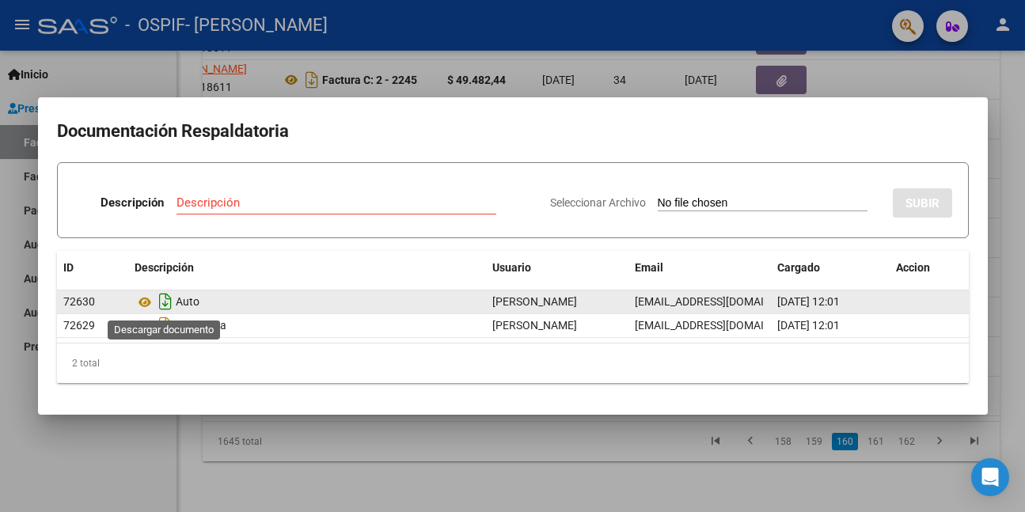
click at [165, 300] on icon "Descargar documento" at bounding box center [165, 301] width 21 height 25
click at [134, 435] on div at bounding box center [512, 256] width 1025 height 512
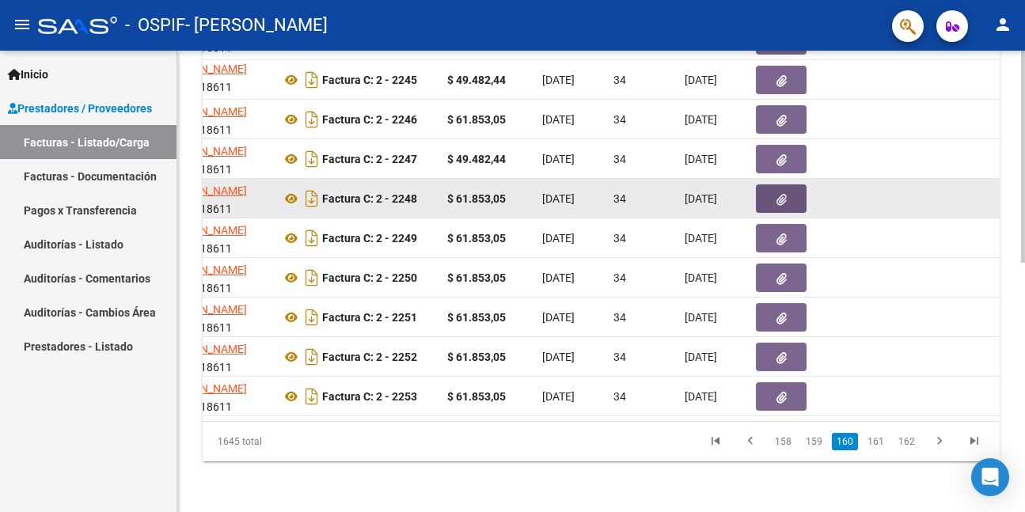
click at [774, 188] on button "button" at bounding box center [781, 198] width 51 height 28
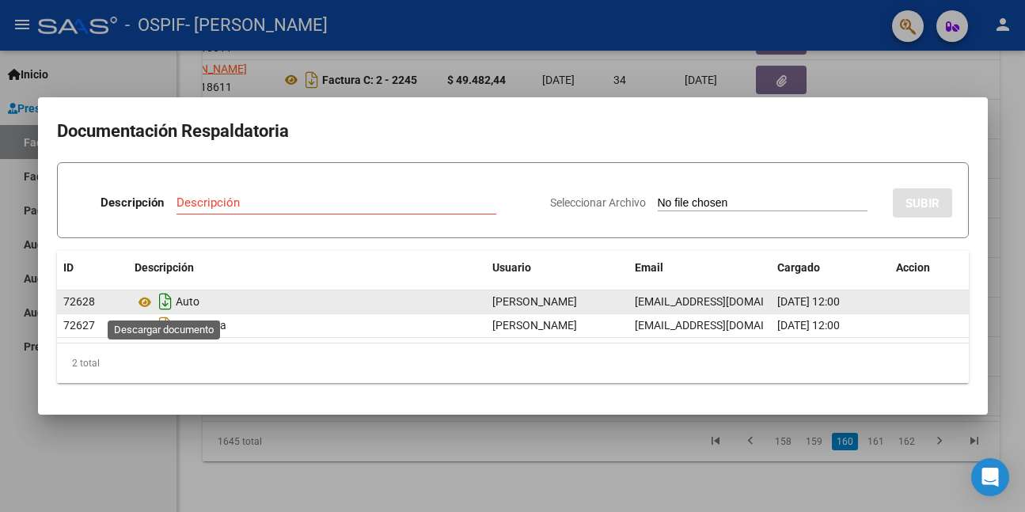
click at [161, 298] on icon "Descargar documento" at bounding box center [165, 301] width 21 height 25
click at [143, 453] on div at bounding box center [512, 256] width 1025 height 512
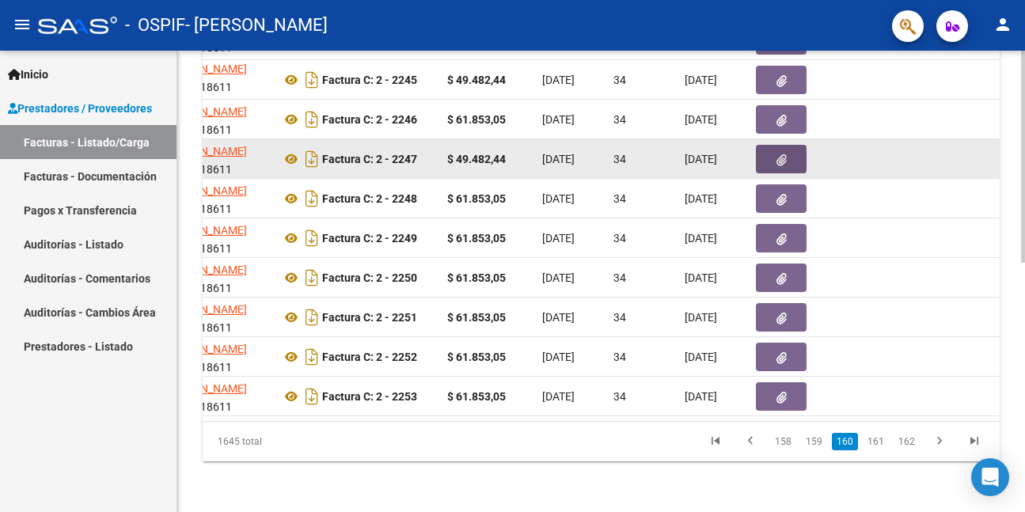
click at [780, 154] on icon "button" at bounding box center [781, 160] width 10 height 12
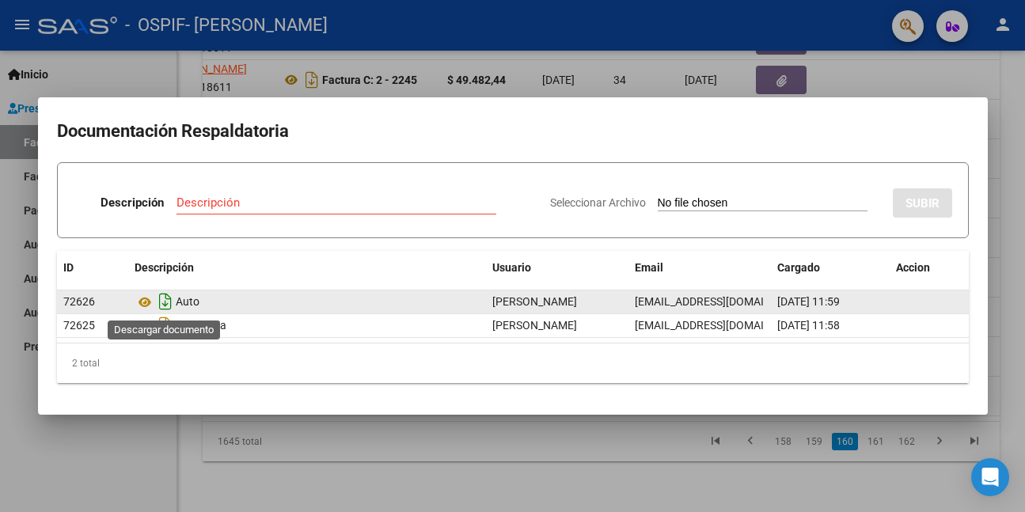
click at [163, 302] on icon "Descargar documento" at bounding box center [165, 301] width 21 height 25
click at [135, 445] on div at bounding box center [512, 256] width 1025 height 512
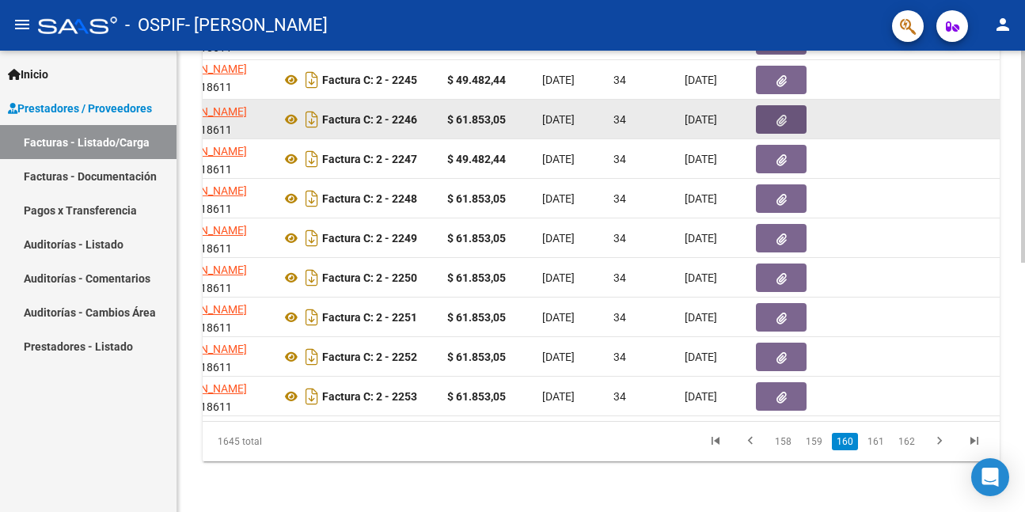
click at [769, 105] on button "button" at bounding box center [781, 119] width 51 height 28
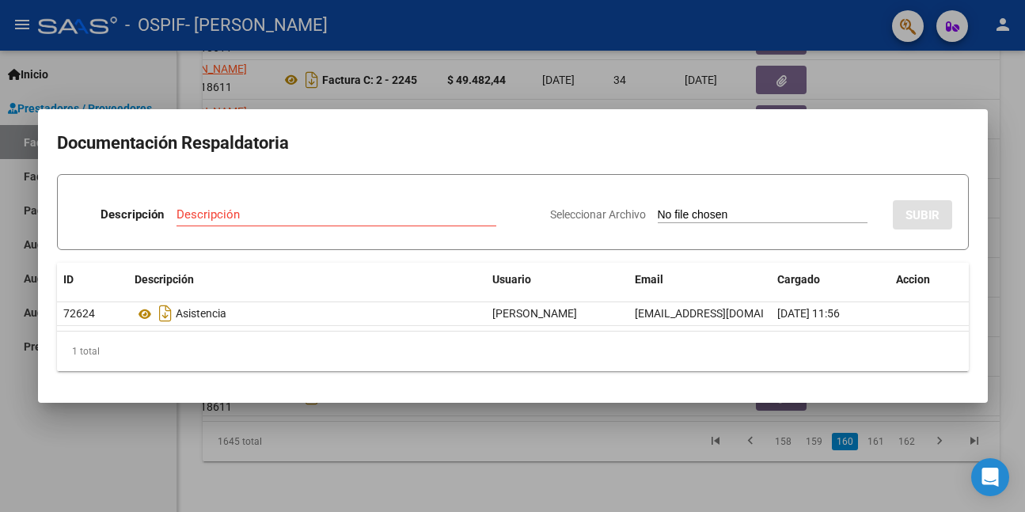
click at [141, 438] on div at bounding box center [512, 256] width 1025 height 512
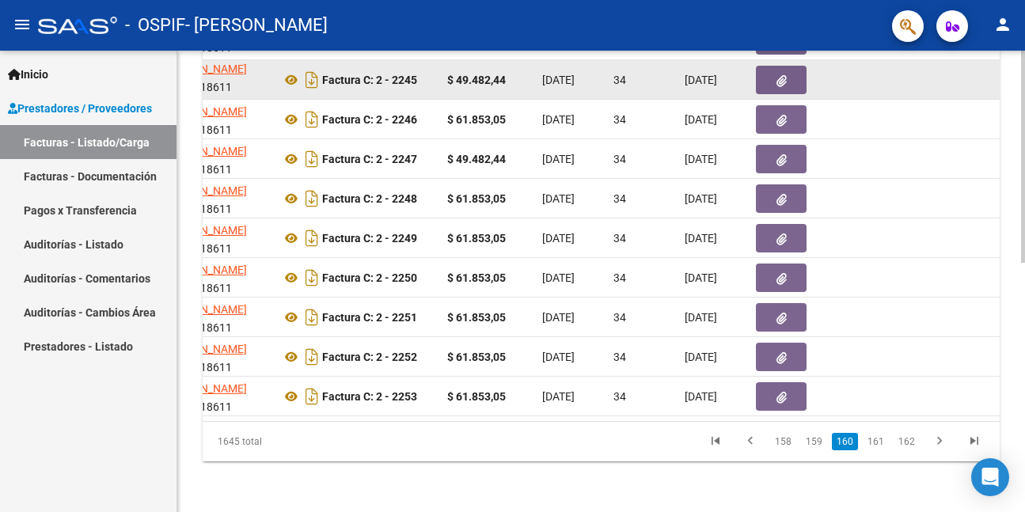
click at [780, 75] on icon "button" at bounding box center [781, 81] width 10 height 12
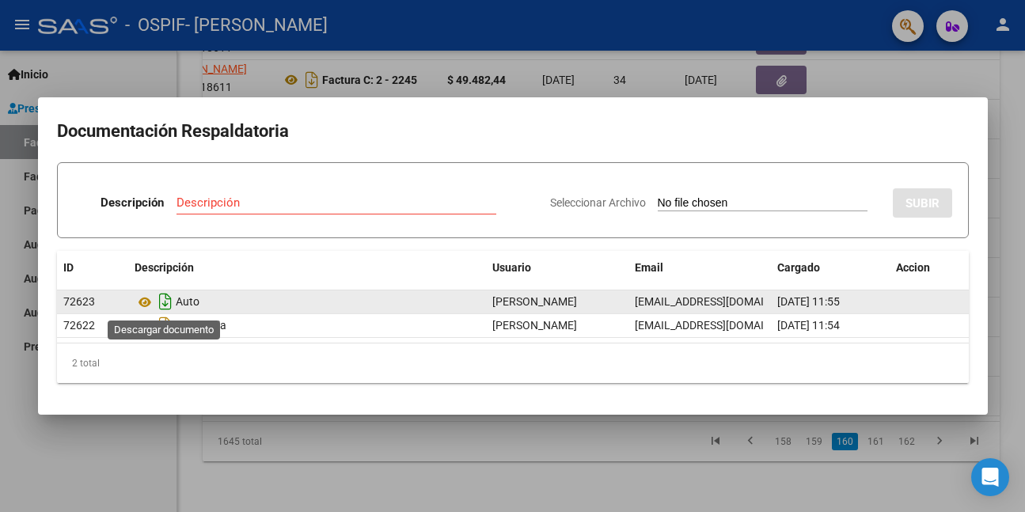
click at [161, 301] on icon "Descargar documento" at bounding box center [165, 301] width 21 height 25
click at [152, 449] on div at bounding box center [512, 256] width 1025 height 512
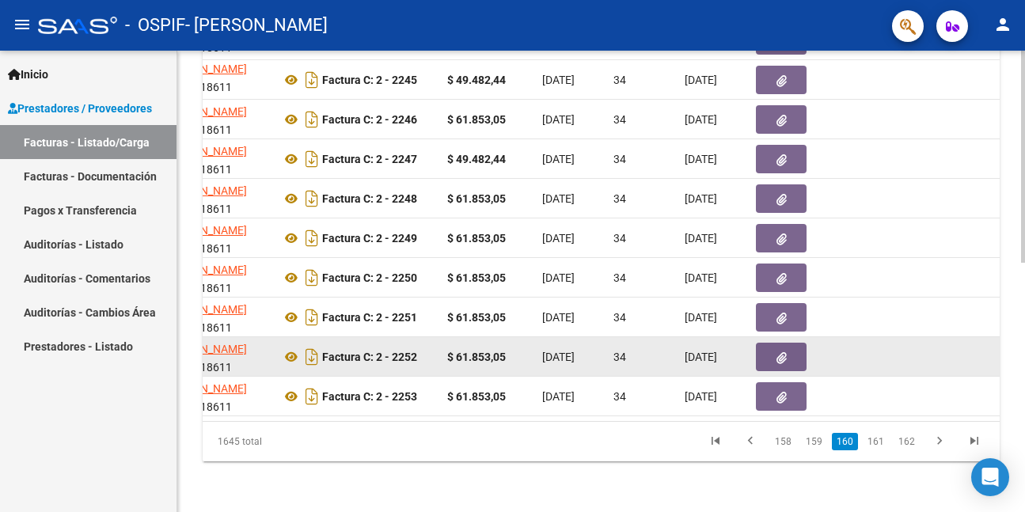
scroll to position [463, 0]
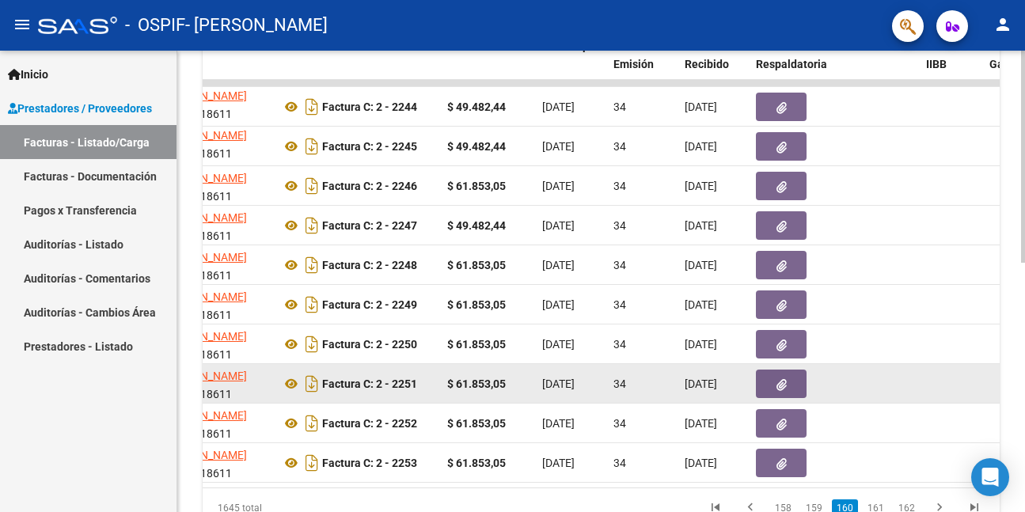
click at [939, 385] on datatable-body-cell at bounding box center [951, 383] width 63 height 39
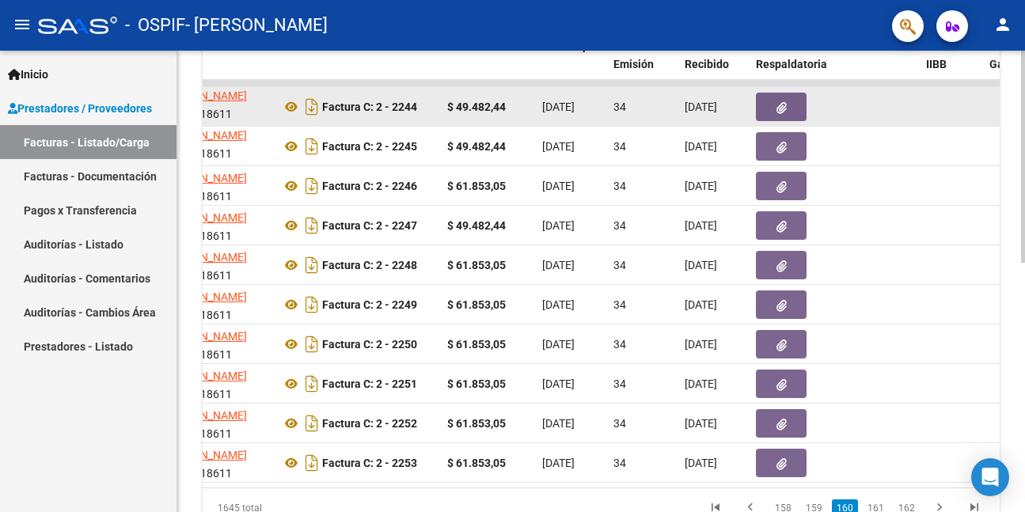
click at [780, 106] on icon "button" at bounding box center [781, 108] width 10 height 12
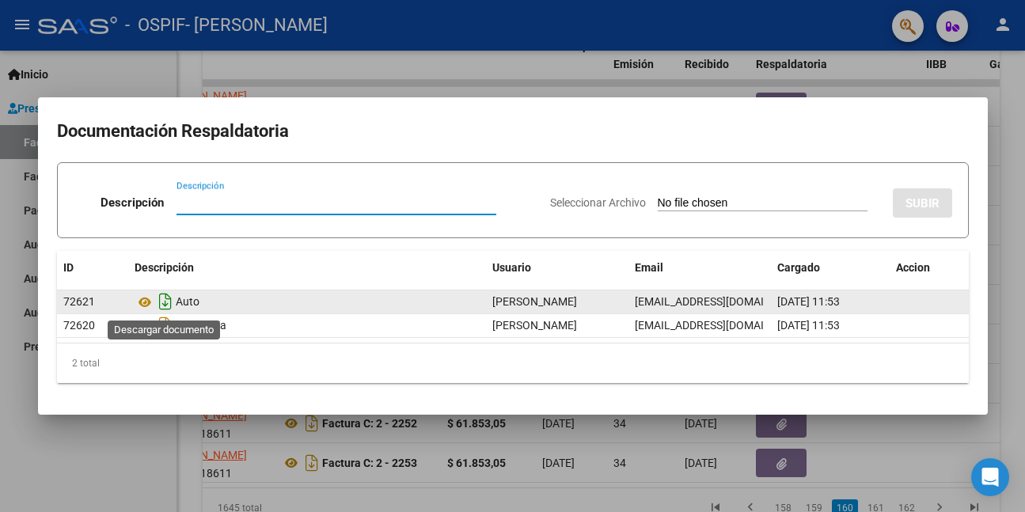
click at [166, 302] on icon "Descargar documento" at bounding box center [165, 301] width 21 height 25
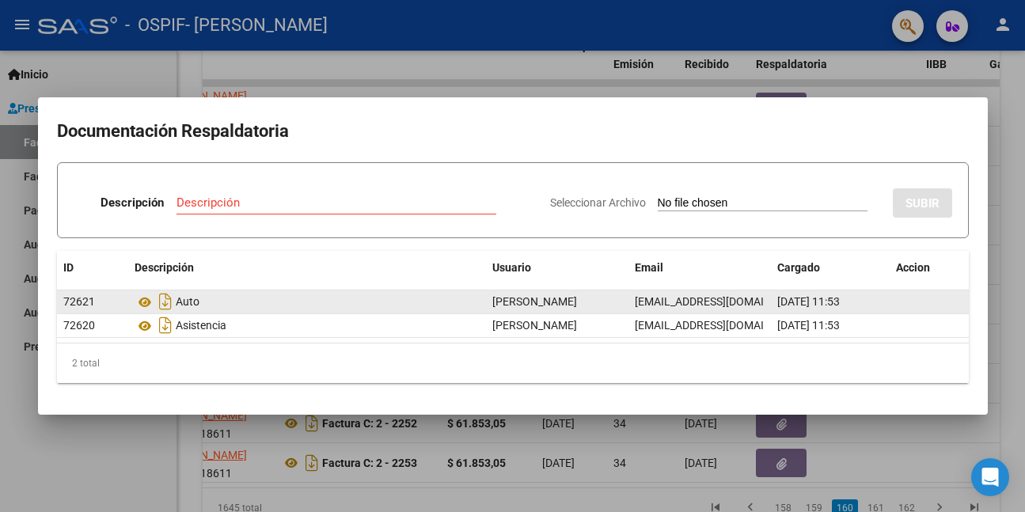
click at [144, 450] on div at bounding box center [512, 256] width 1025 height 512
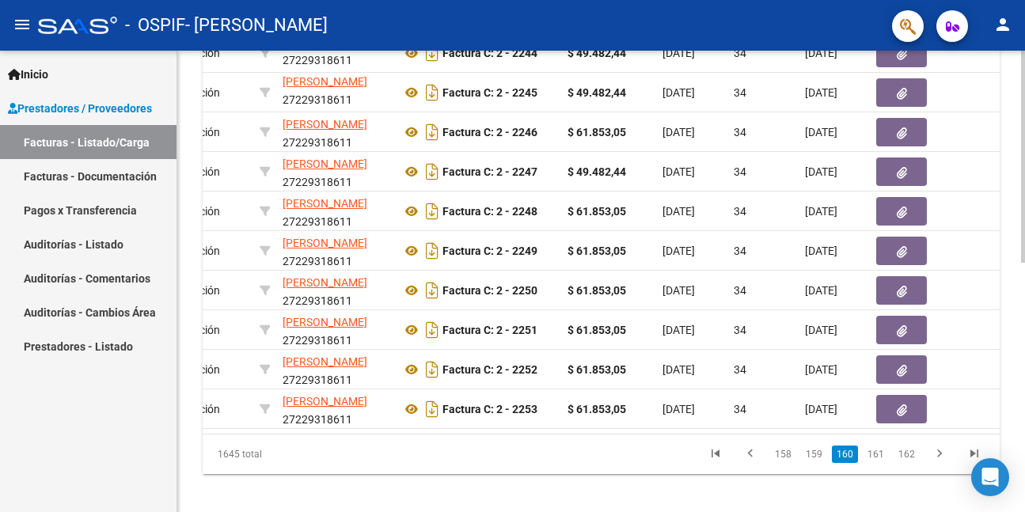
scroll to position [542, 0]
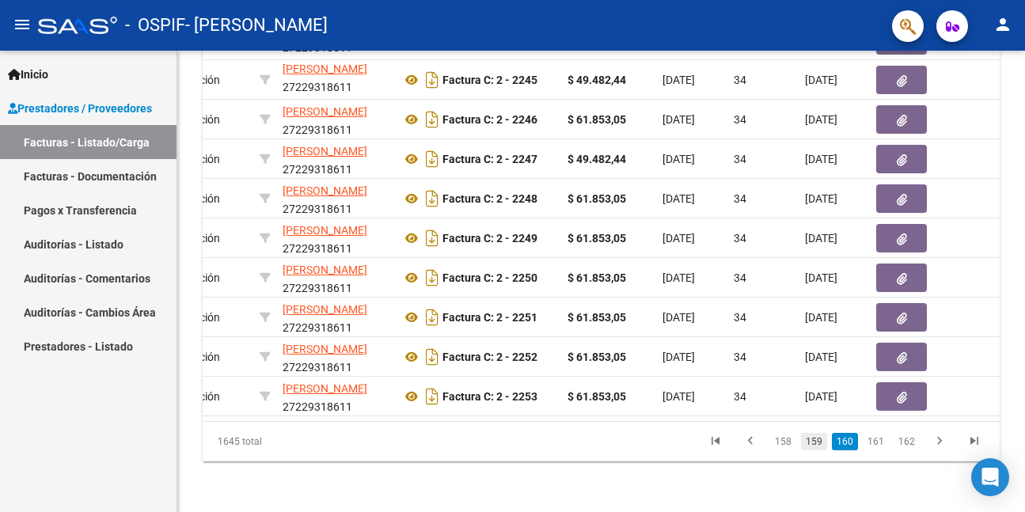
click at [813, 441] on link "159" at bounding box center [814, 441] width 26 height 17
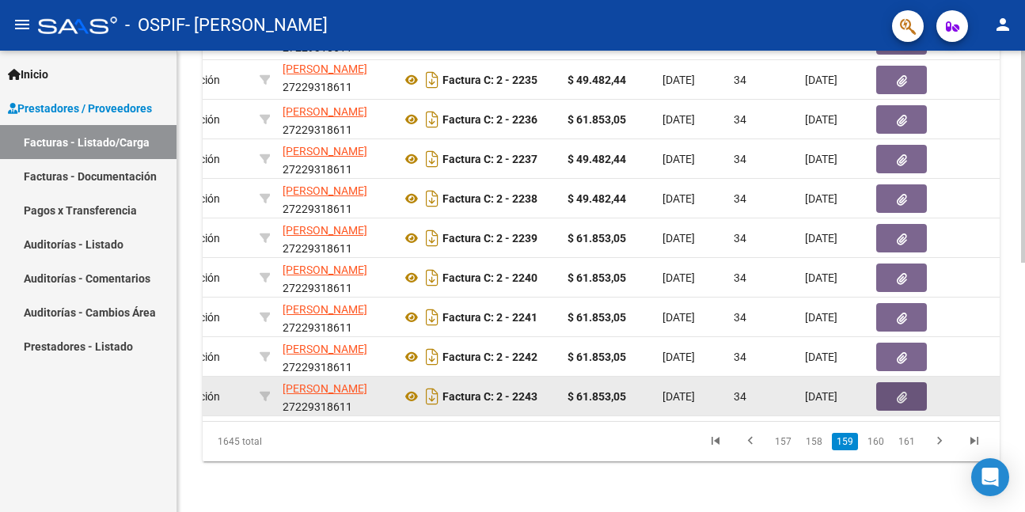
click at [901, 392] on icon "button" at bounding box center [902, 398] width 10 height 12
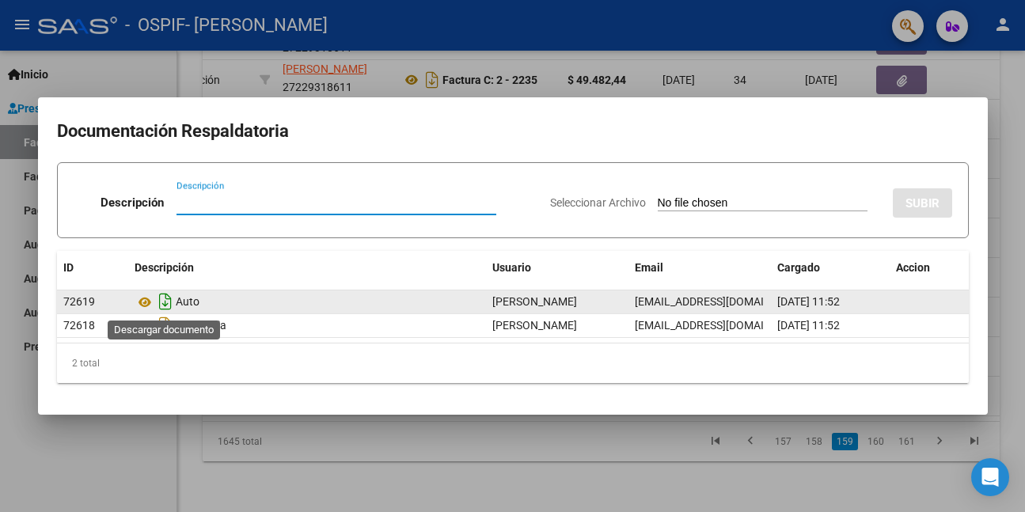
click at [164, 303] on icon "Descargar documento" at bounding box center [165, 301] width 21 height 25
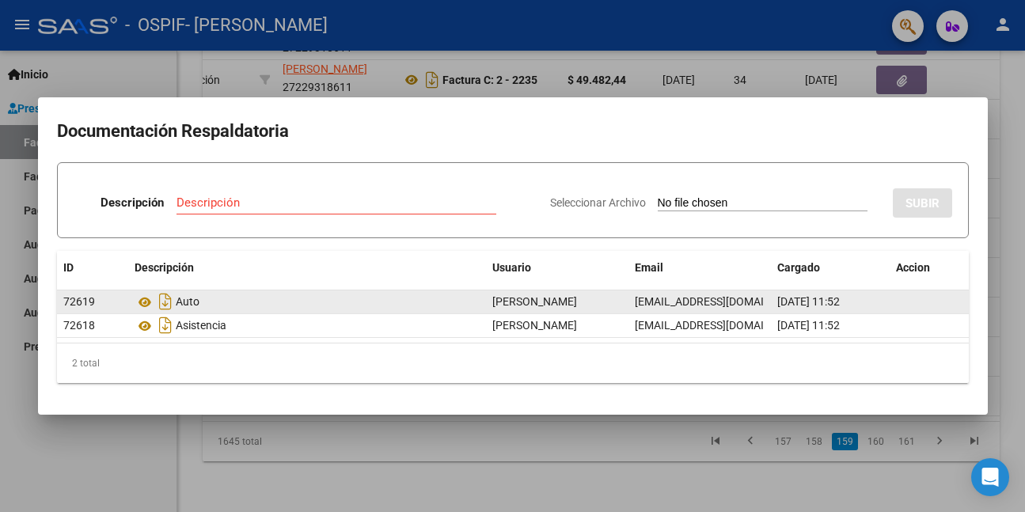
click at [59, 460] on div at bounding box center [512, 256] width 1025 height 512
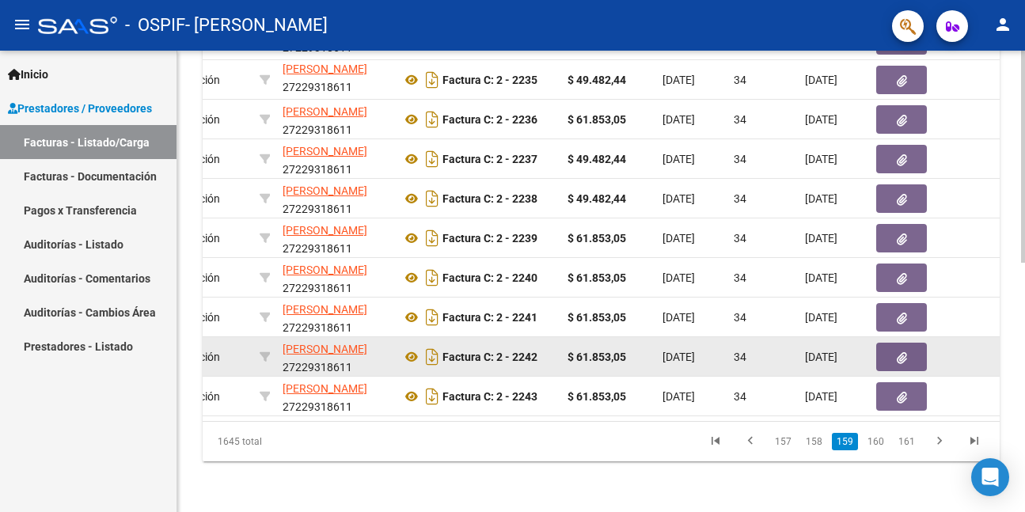
click at [905, 343] on button "button" at bounding box center [901, 357] width 51 height 28
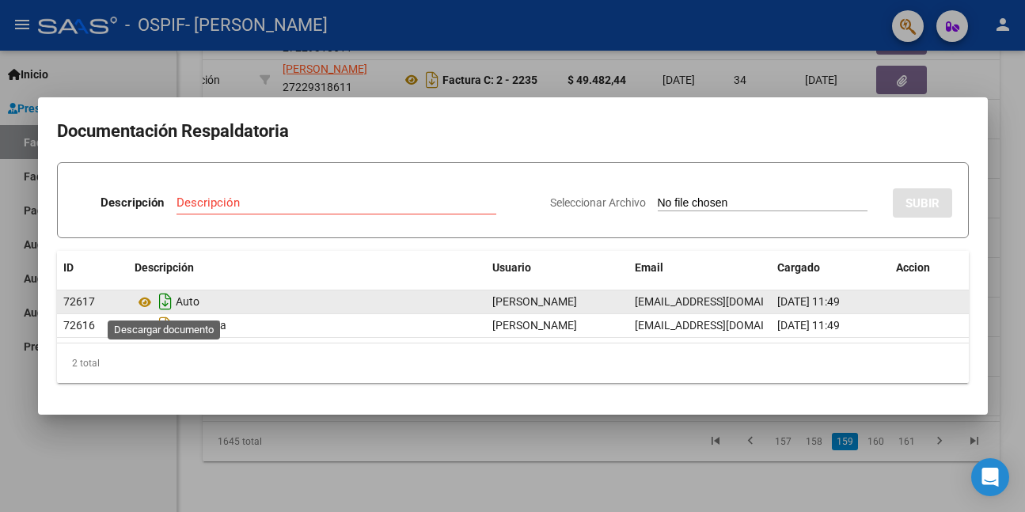
click at [164, 302] on icon "Descargar documento" at bounding box center [165, 301] width 21 height 25
click at [151, 449] on div at bounding box center [512, 256] width 1025 height 512
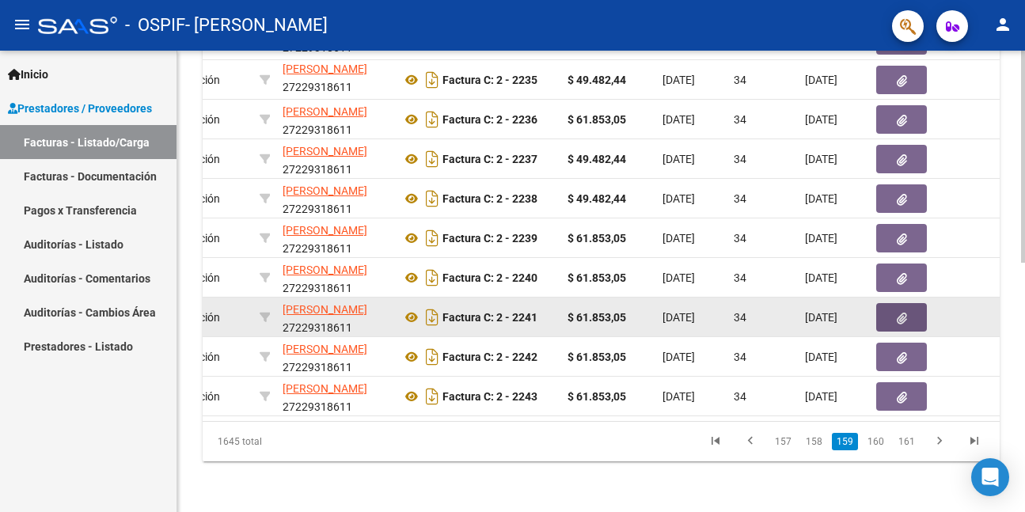
click at [902, 313] on icon "button" at bounding box center [902, 319] width 10 height 12
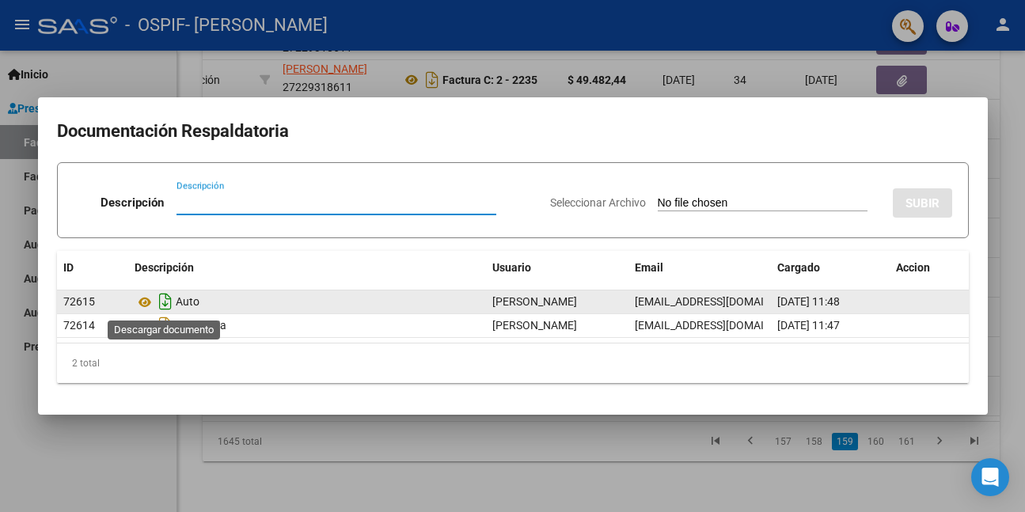
click at [165, 300] on icon "Descargar documento" at bounding box center [165, 301] width 21 height 25
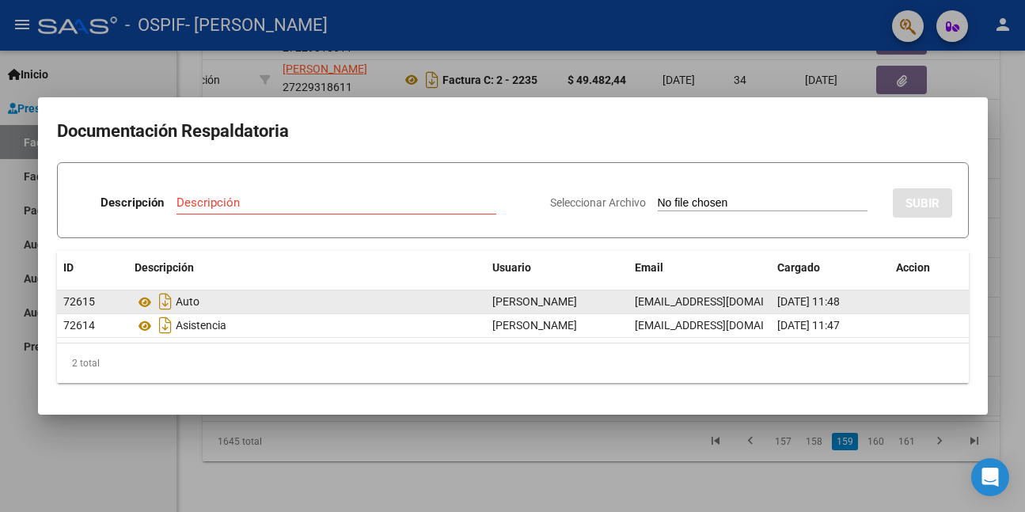
click at [144, 465] on div at bounding box center [512, 256] width 1025 height 512
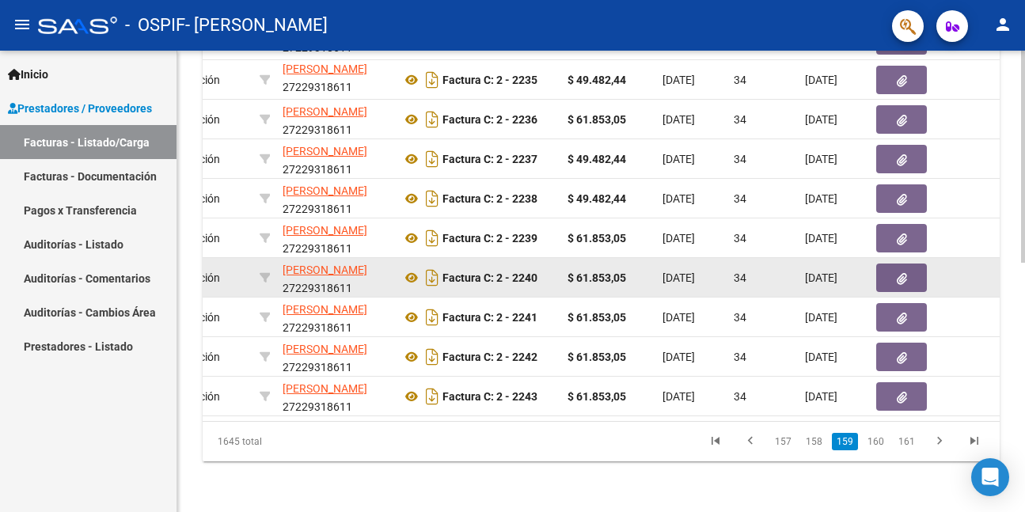
click at [897, 273] on icon "button" at bounding box center [902, 279] width 10 height 12
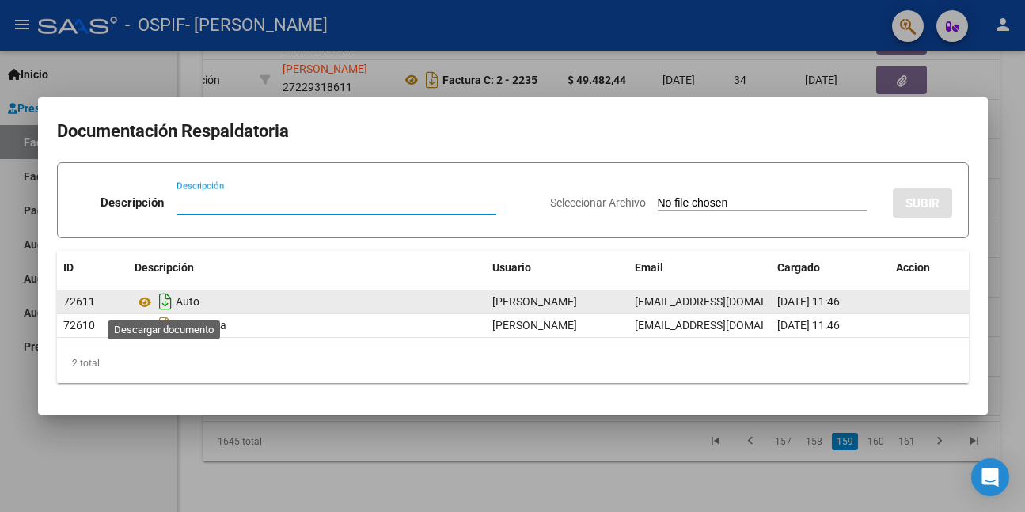
click at [163, 298] on icon "Descargar documento" at bounding box center [165, 301] width 21 height 25
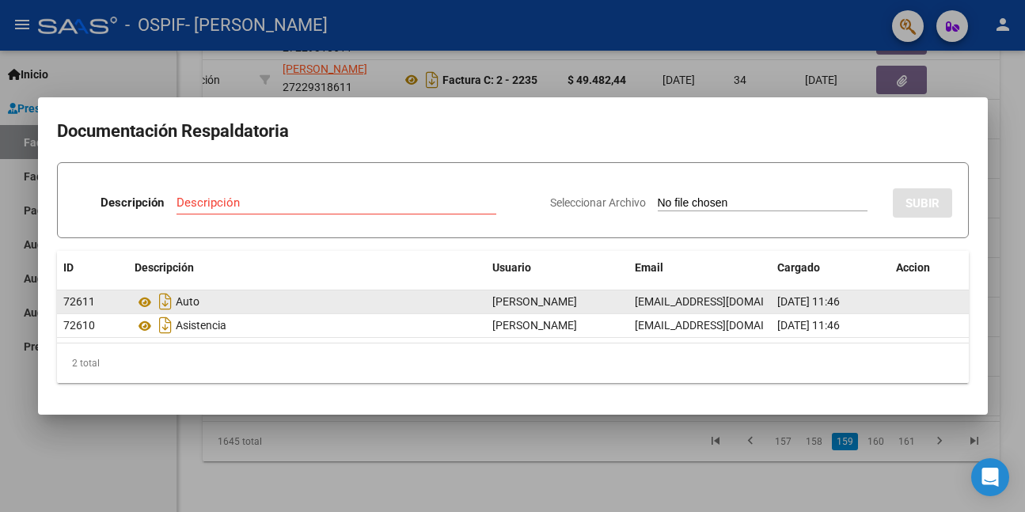
drag, startPoint x: 32, startPoint y: 461, endPoint x: 40, endPoint y: 459, distance: 8.8
click at [32, 461] on div at bounding box center [512, 256] width 1025 height 512
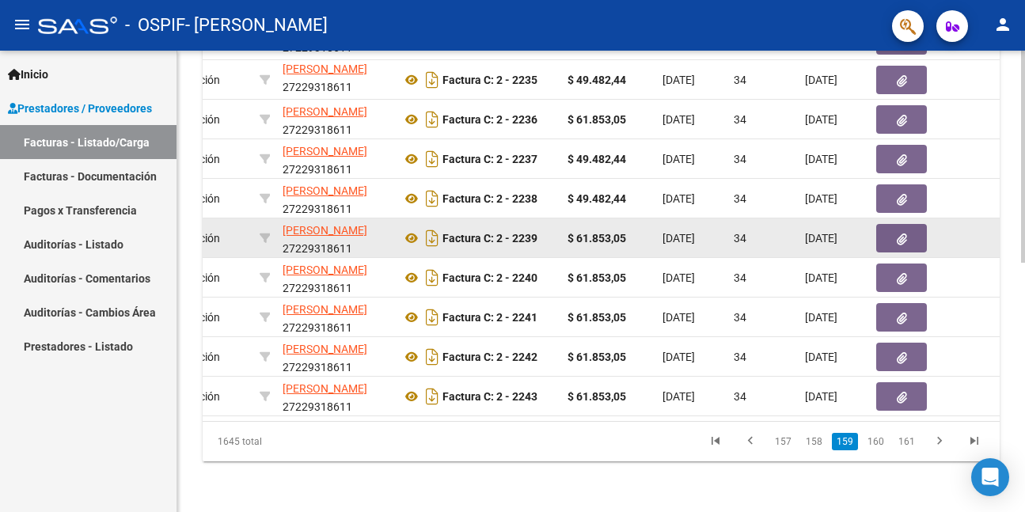
click at [893, 226] on button "button" at bounding box center [901, 238] width 51 height 28
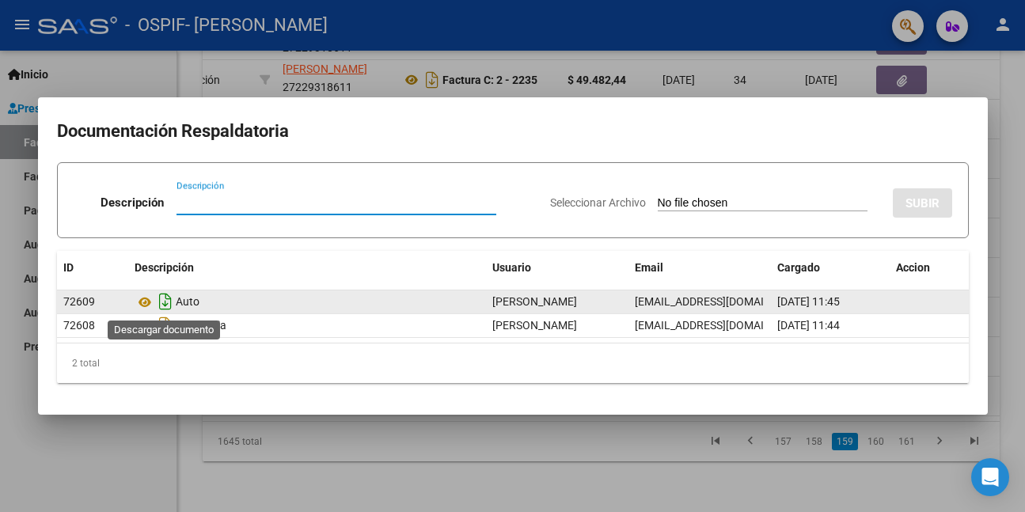
click at [167, 304] on icon "Descargar documento" at bounding box center [165, 301] width 21 height 25
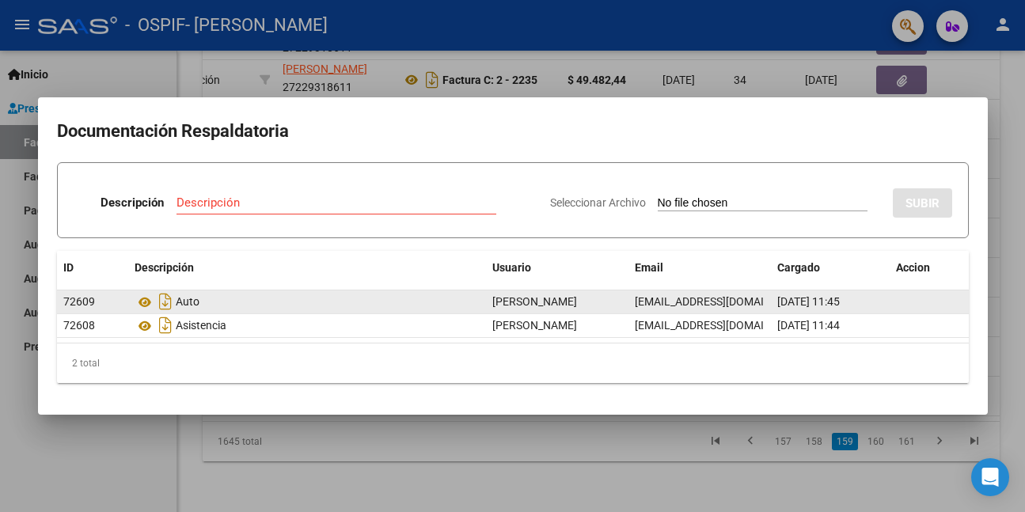
click at [126, 475] on div at bounding box center [512, 256] width 1025 height 512
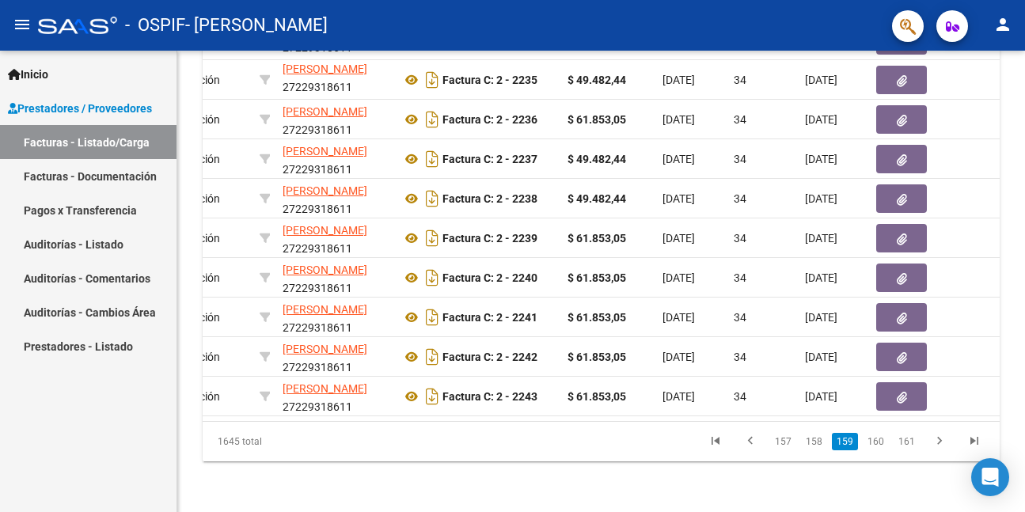
click at [43, 413] on div "Inicio Instructivos Contacto OS Prestadores / Proveedores Facturas - Listado/Ca…" at bounding box center [88, 281] width 176 height 461
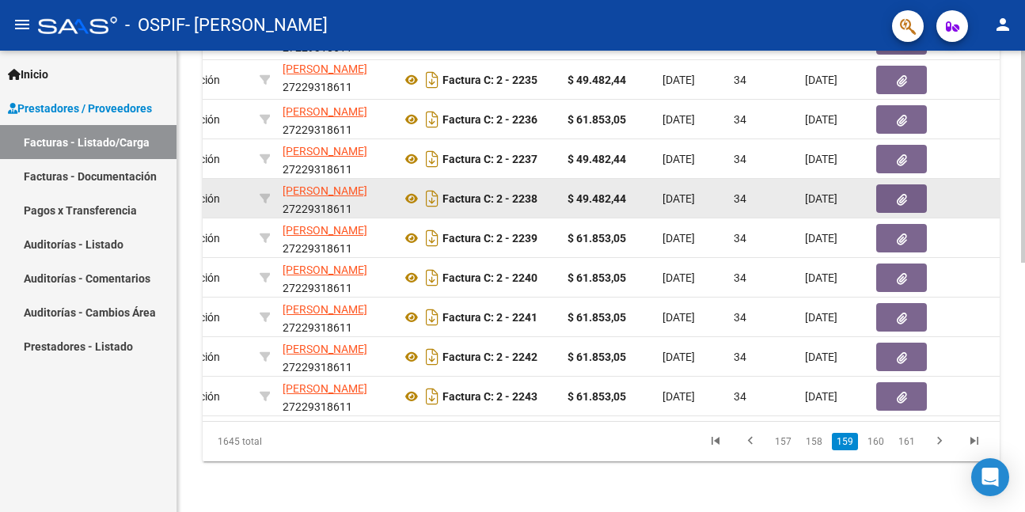
click at [898, 194] on icon "button" at bounding box center [902, 200] width 10 height 12
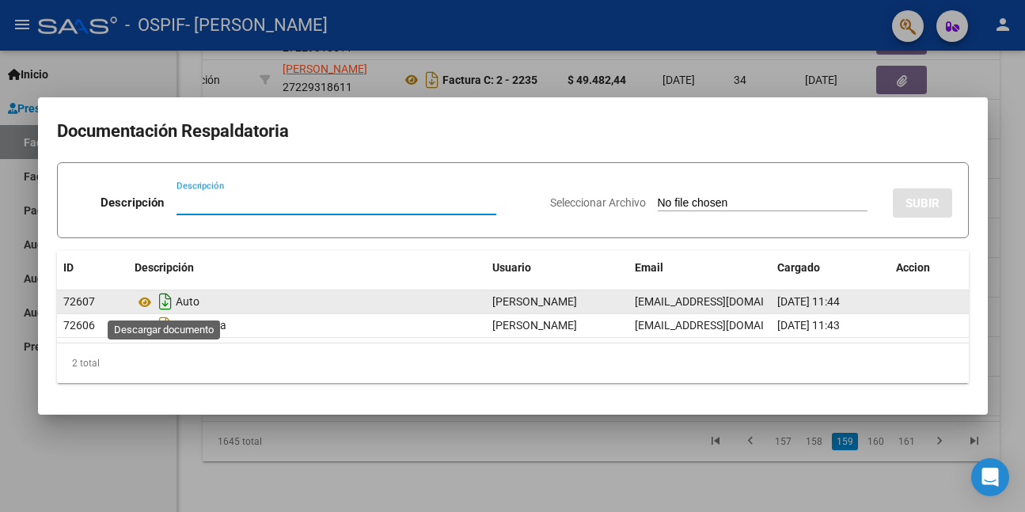
click at [163, 297] on icon "Descargar documento" at bounding box center [165, 301] width 21 height 25
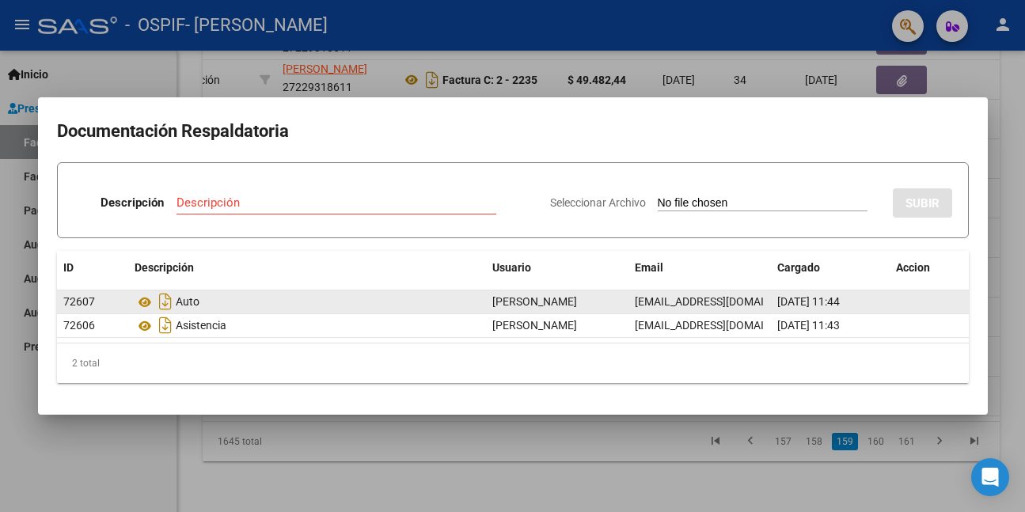
drag, startPoint x: 147, startPoint y: 439, endPoint x: 231, endPoint y: 406, distance: 90.2
click at [147, 440] on div at bounding box center [512, 256] width 1025 height 512
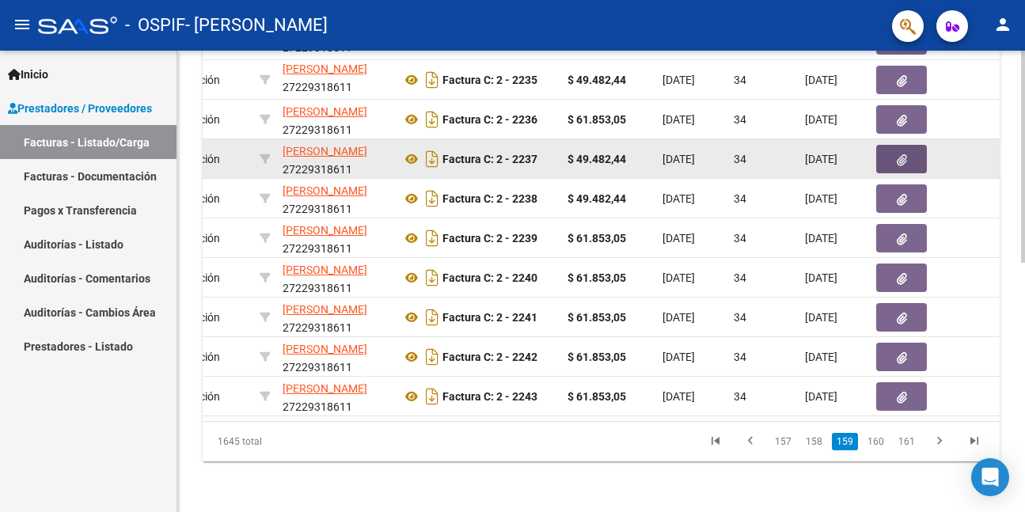
click at [901, 154] on icon "button" at bounding box center [902, 160] width 10 height 12
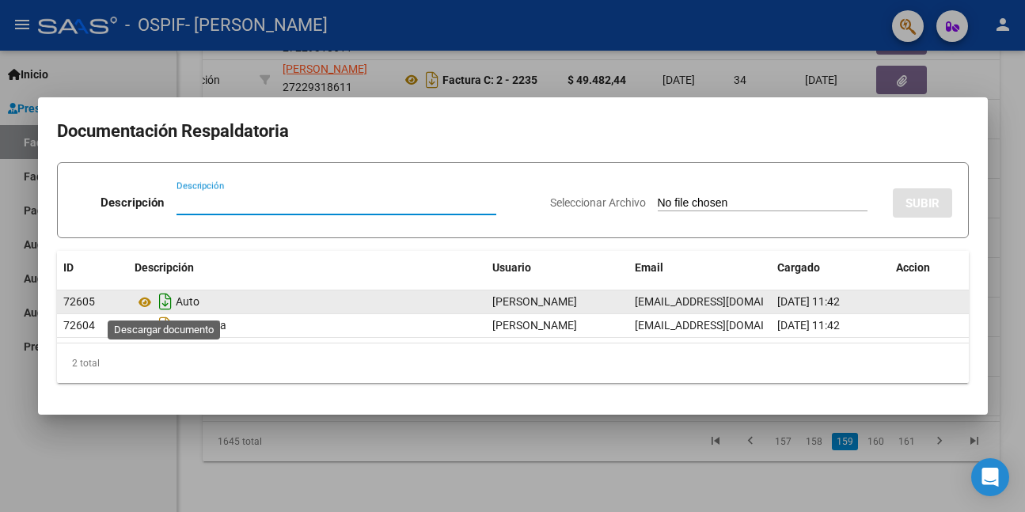
click at [161, 301] on icon "Descargar documento" at bounding box center [165, 301] width 21 height 25
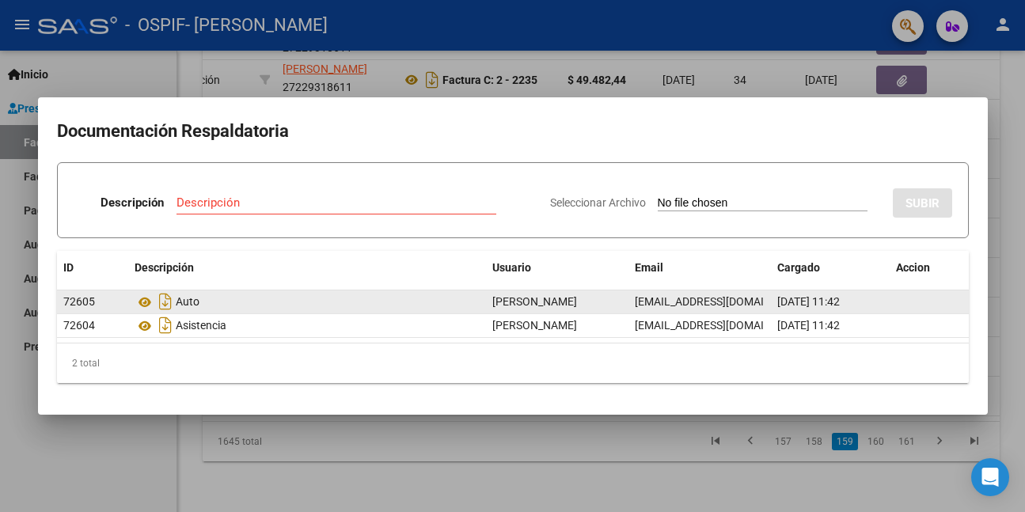
click at [596, 485] on div at bounding box center [512, 256] width 1025 height 512
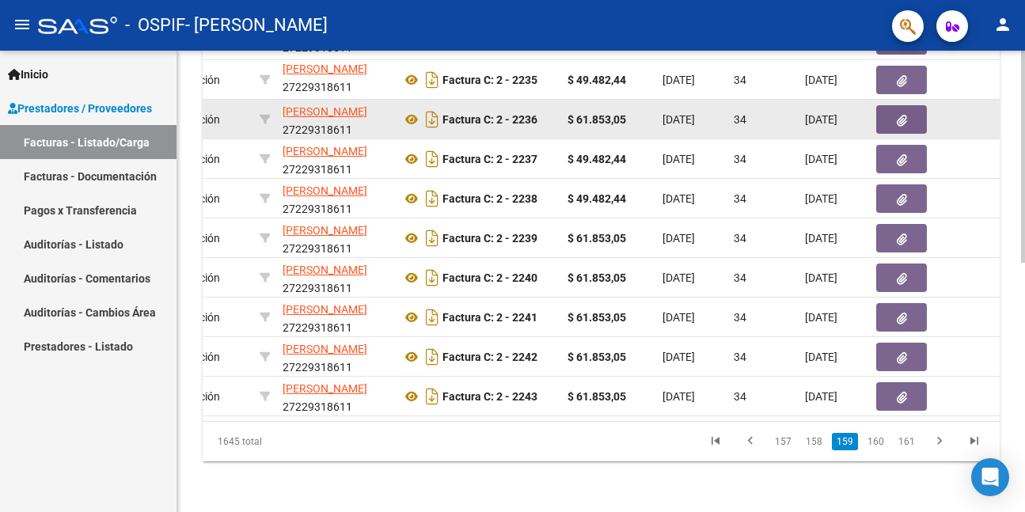
click at [985, 100] on datatable-body-cell at bounding box center [1002, 119] width 75 height 39
click at [893, 105] on button "button" at bounding box center [901, 119] width 51 height 28
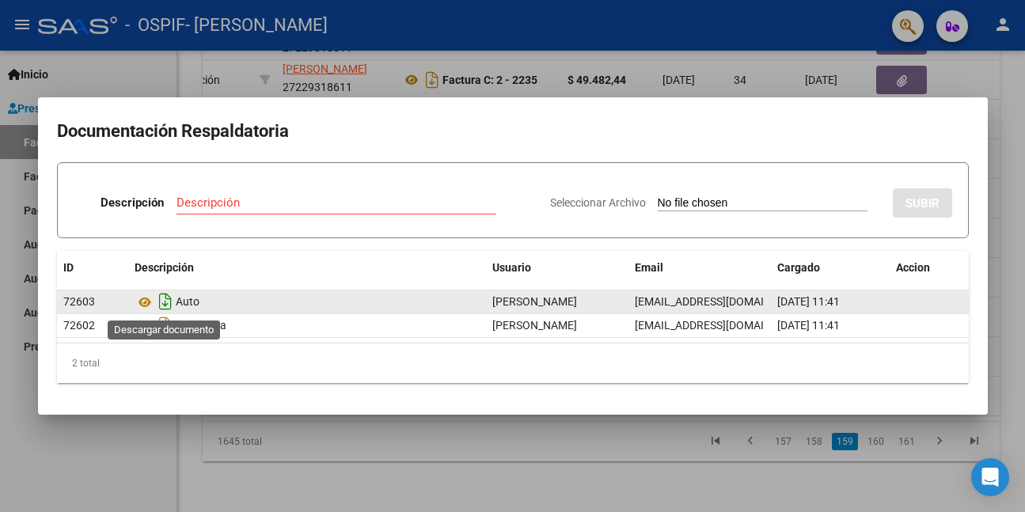
click at [165, 300] on icon "Descargar documento" at bounding box center [165, 301] width 21 height 25
click at [147, 445] on div at bounding box center [512, 256] width 1025 height 512
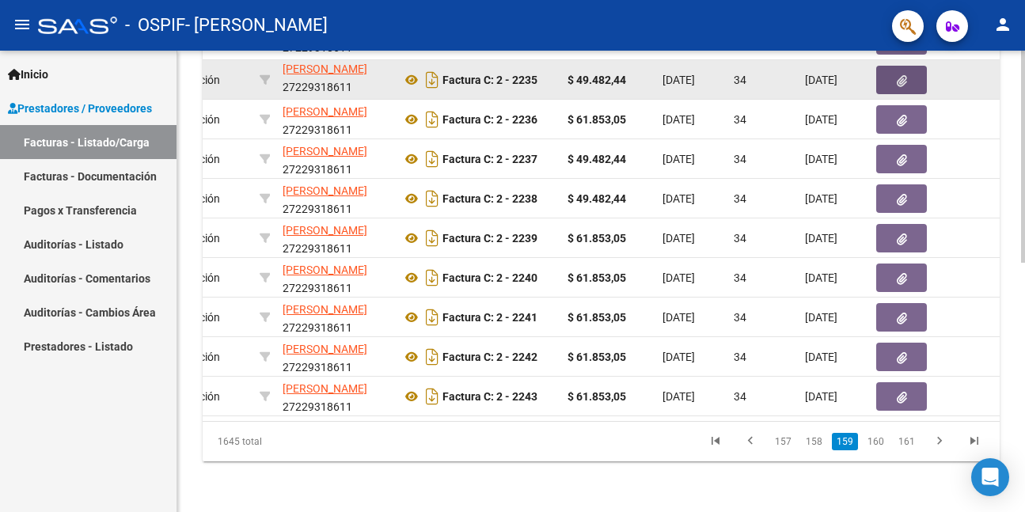
click at [906, 75] on icon "button" at bounding box center [902, 81] width 10 height 12
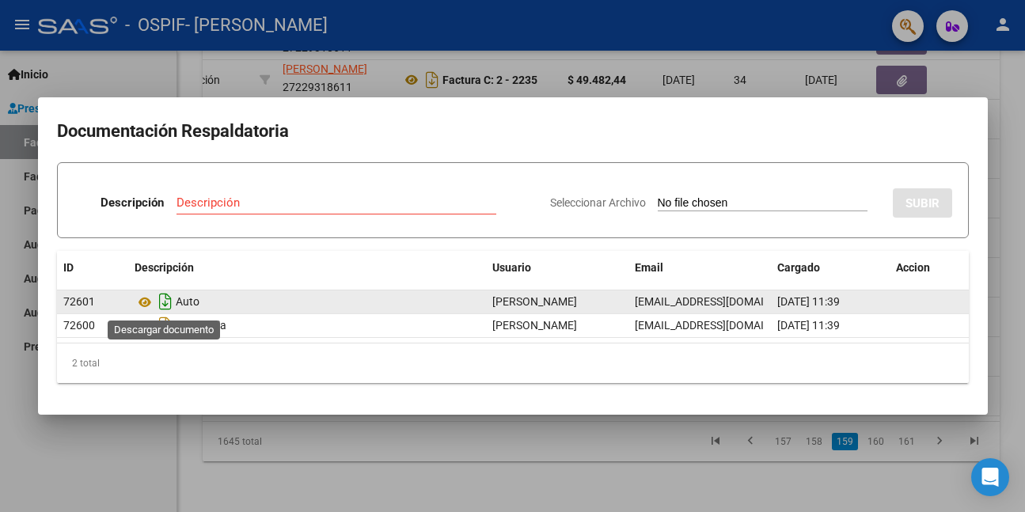
click at [166, 302] on icon "Descargar documento" at bounding box center [165, 301] width 21 height 25
click at [113, 475] on div at bounding box center [512, 256] width 1025 height 512
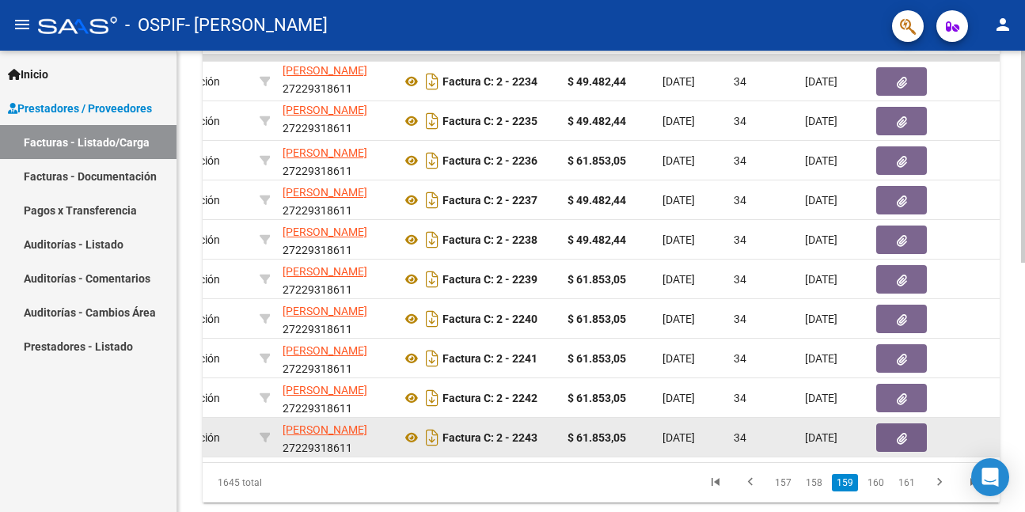
scroll to position [463, 0]
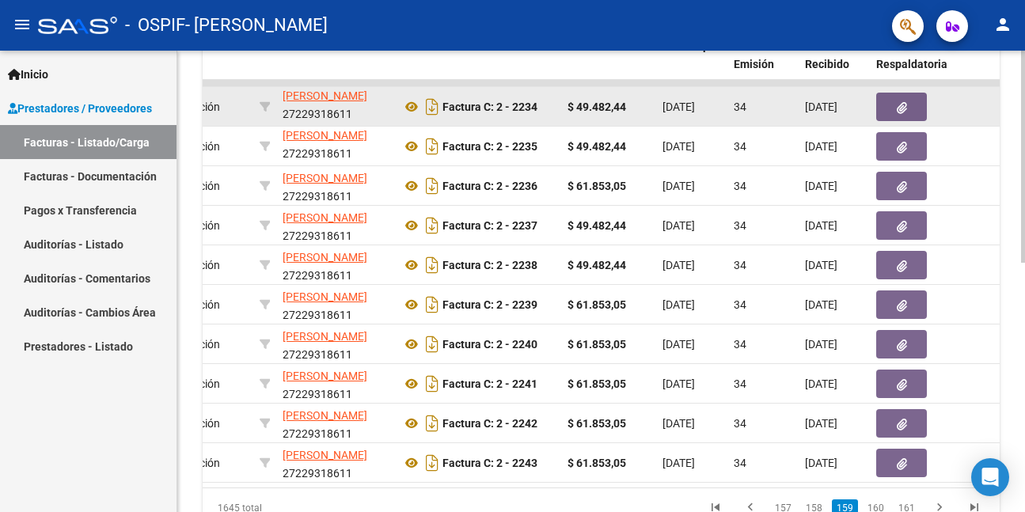
click at [895, 103] on button "button" at bounding box center [901, 107] width 51 height 28
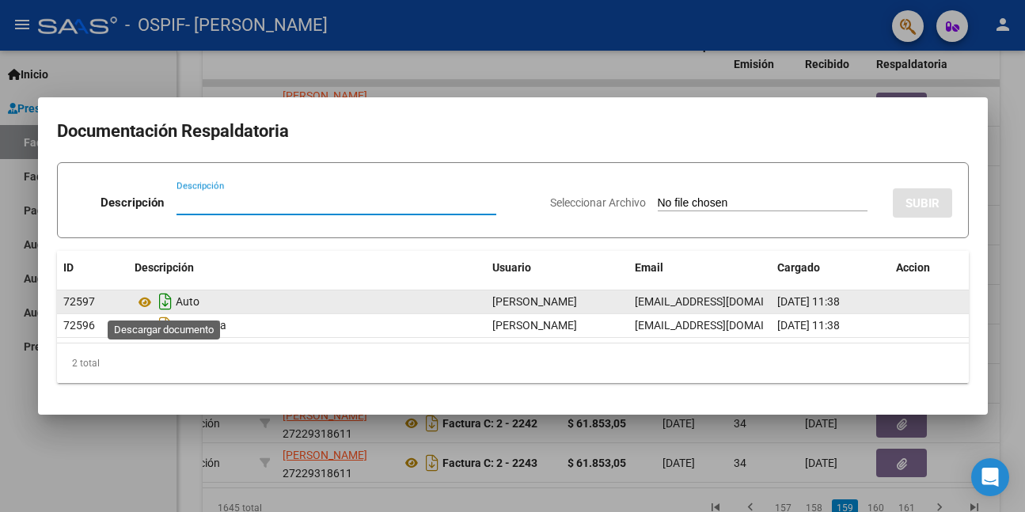
click at [166, 296] on icon "Descargar documento" at bounding box center [165, 301] width 21 height 25
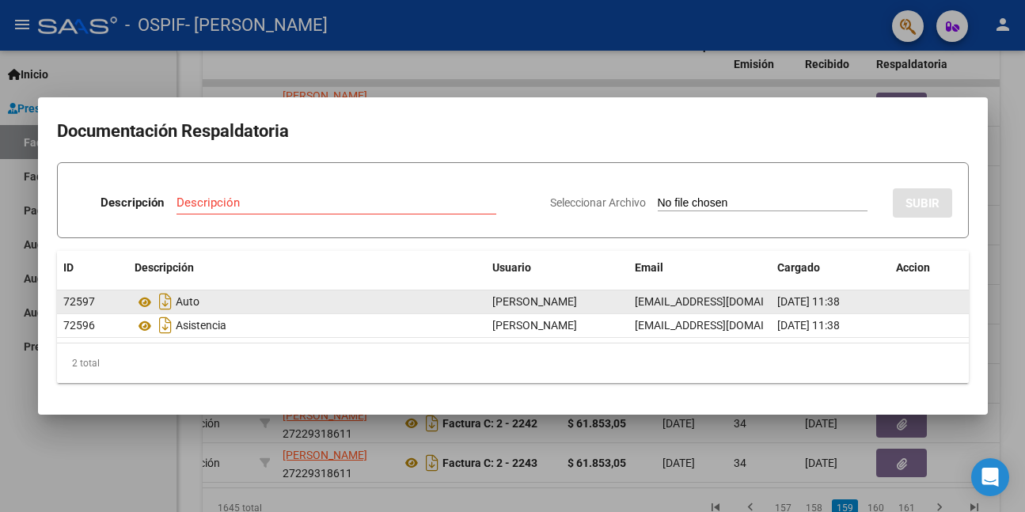
click at [82, 474] on div at bounding box center [512, 256] width 1025 height 512
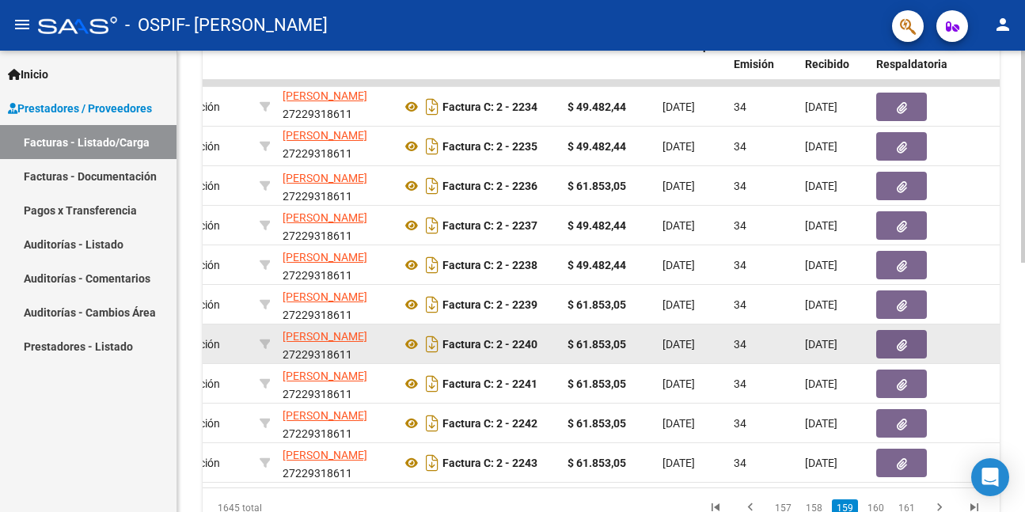
scroll to position [542, 0]
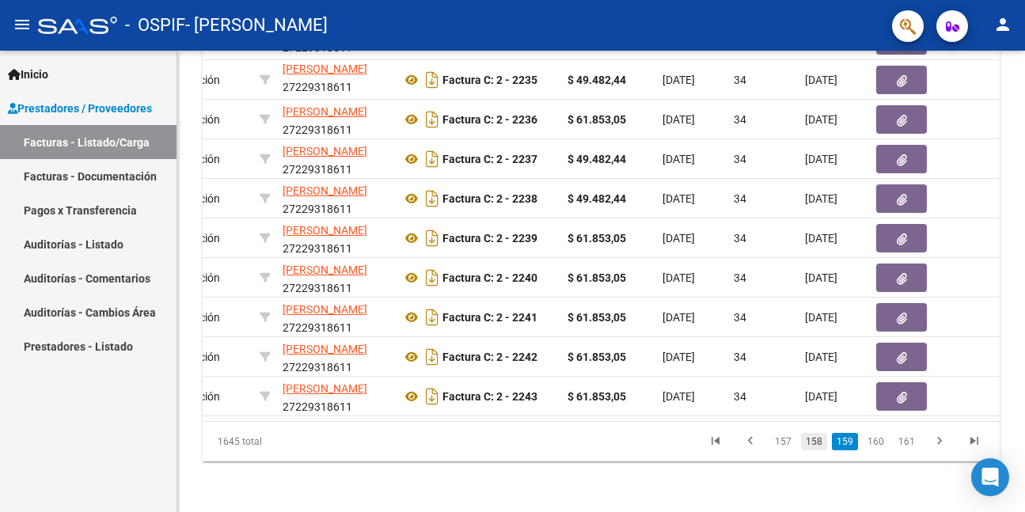
click at [814, 444] on link "158" at bounding box center [814, 441] width 26 height 17
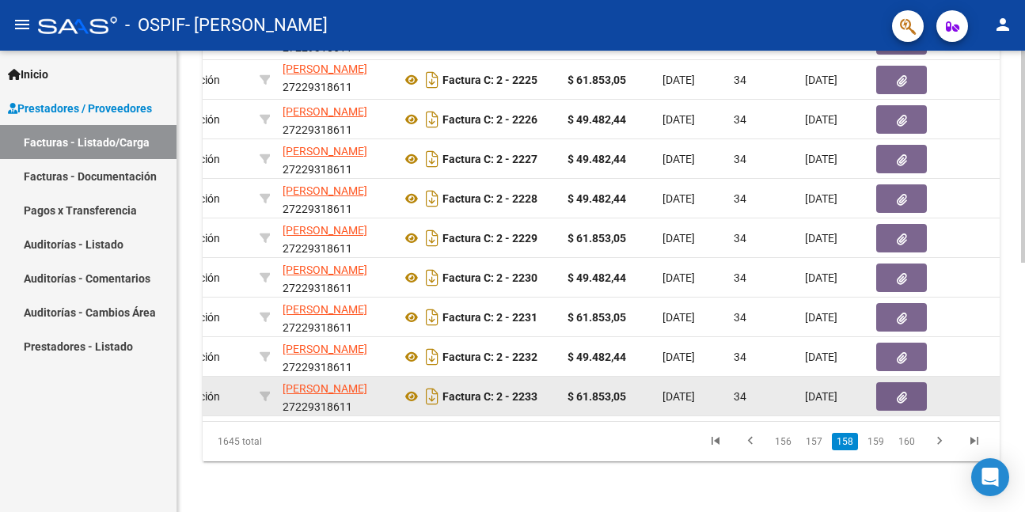
click at [893, 382] on button "button" at bounding box center [901, 396] width 51 height 28
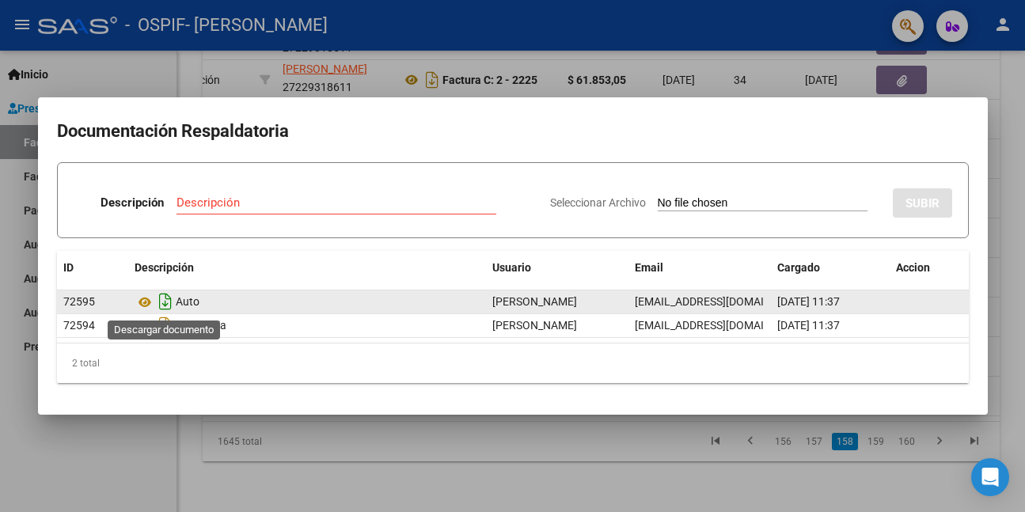
click at [165, 305] on icon "Descargar documento" at bounding box center [165, 301] width 21 height 25
click at [113, 450] on div at bounding box center [512, 256] width 1025 height 512
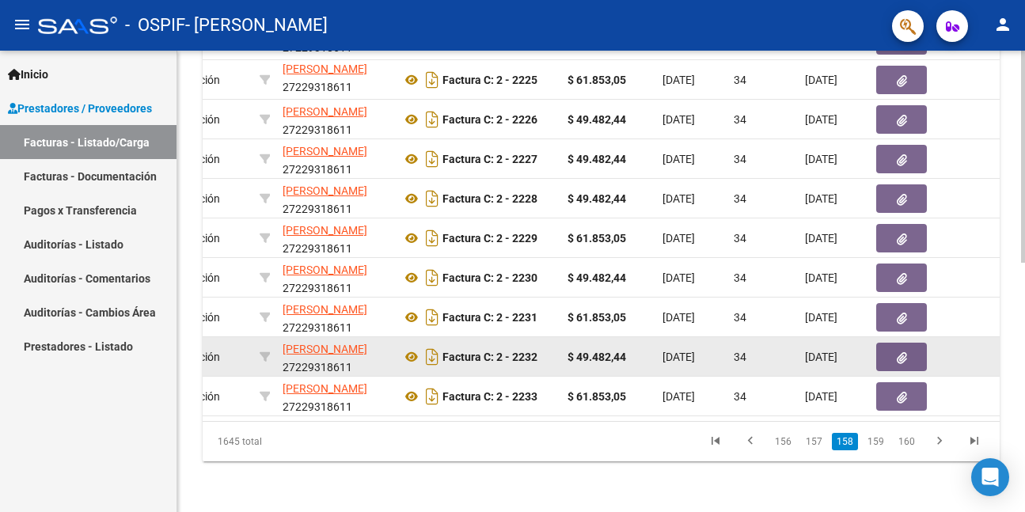
click at [905, 352] on icon "button" at bounding box center [902, 358] width 10 height 12
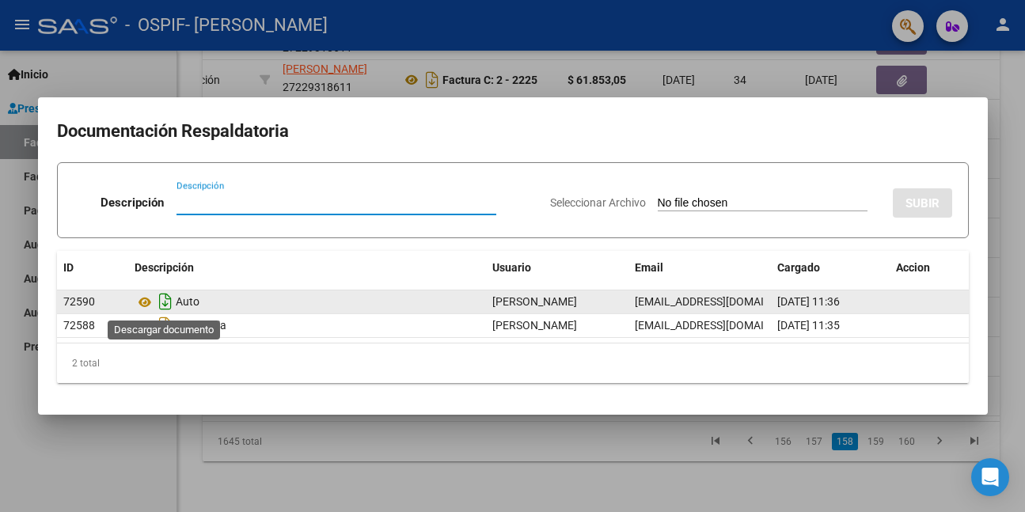
click at [161, 300] on icon "Descargar documento" at bounding box center [165, 301] width 21 height 25
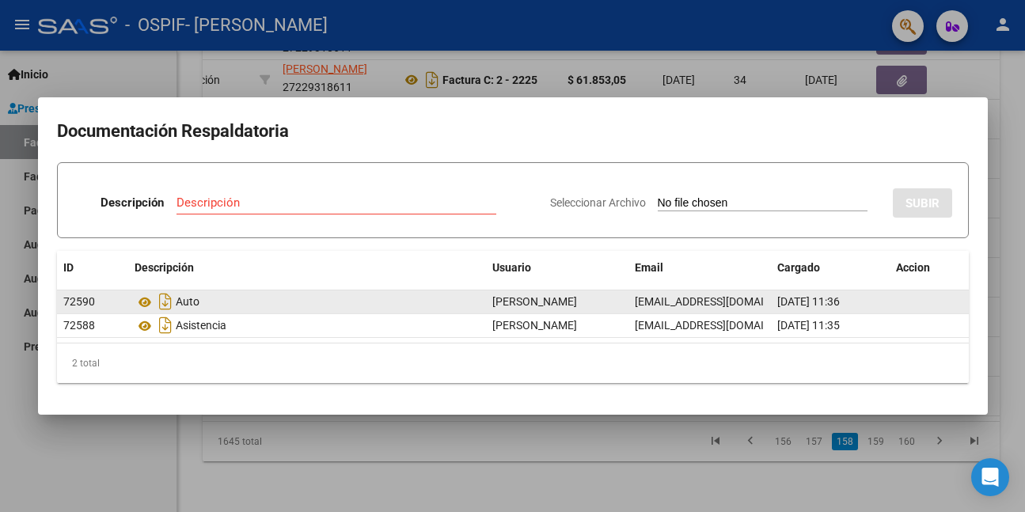
click at [127, 437] on div at bounding box center [512, 256] width 1025 height 512
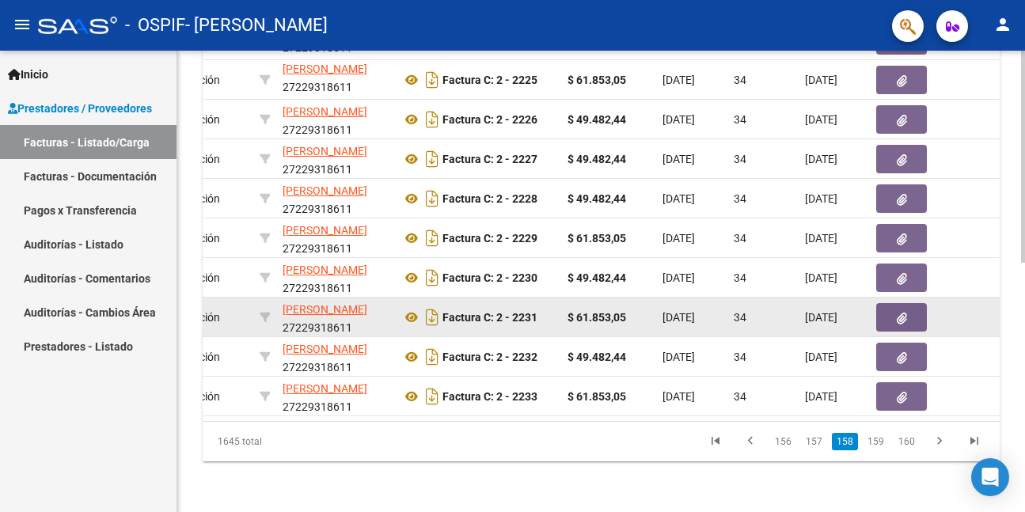
click at [905, 313] on icon "button" at bounding box center [902, 319] width 10 height 12
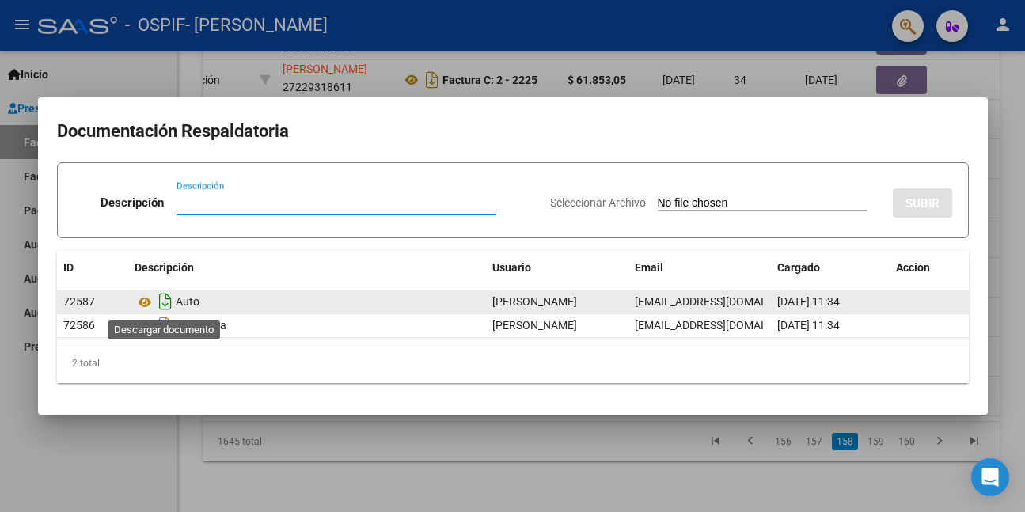
click at [165, 302] on icon "Descargar documento" at bounding box center [165, 301] width 21 height 25
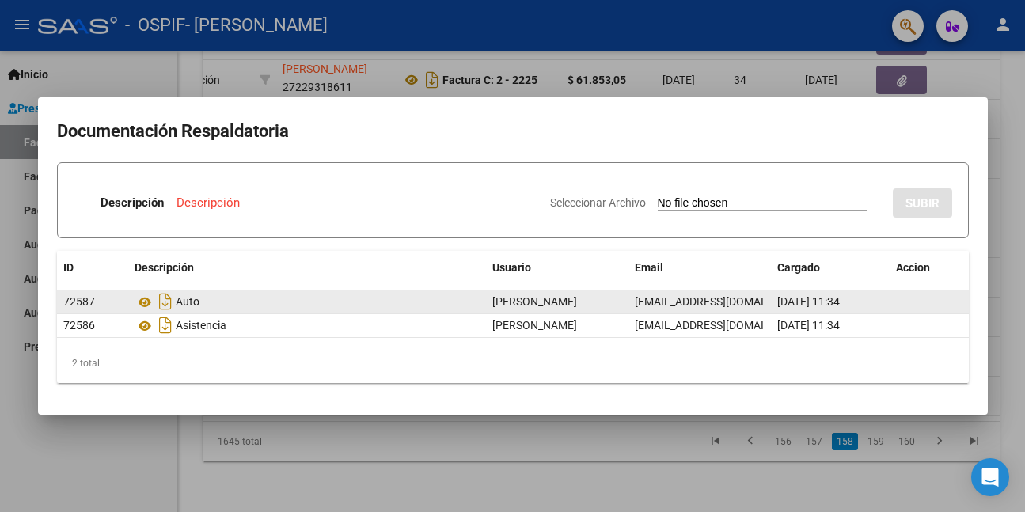
click at [148, 447] on div at bounding box center [512, 256] width 1025 height 512
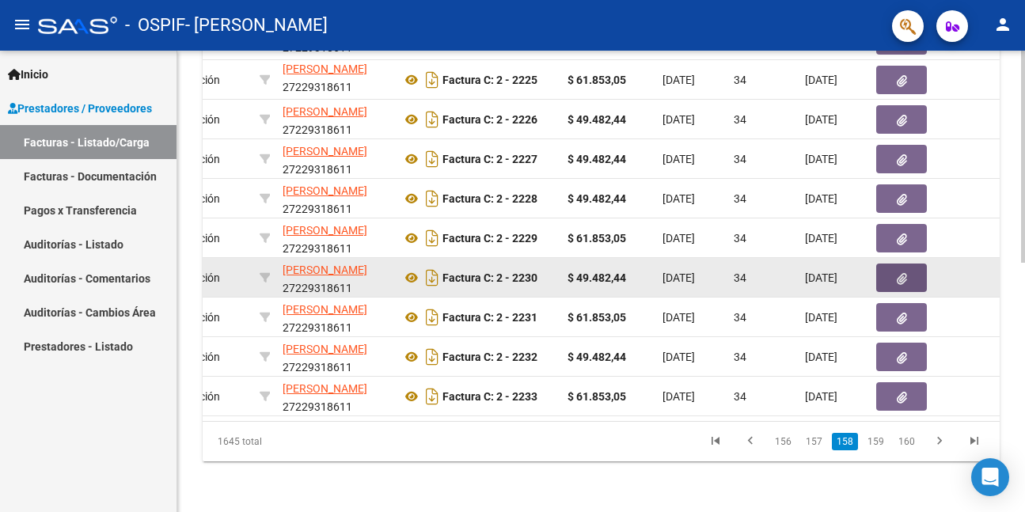
click at [897, 273] on icon "button" at bounding box center [902, 279] width 10 height 12
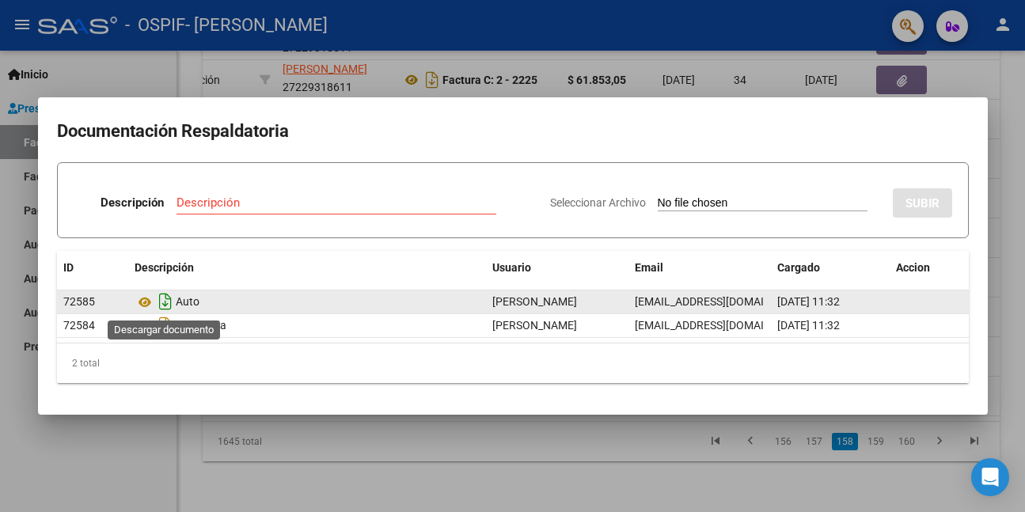
click at [165, 304] on icon "Descargar documento" at bounding box center [165, 301] width 21 height 25
drag, startPoint x: 120, startPoint y: 454, endPoint x: 423, endPoint y: 402, distance: 307.6
click at [120, 454] on div at bounding box center [512, 256] width 1025 height 512
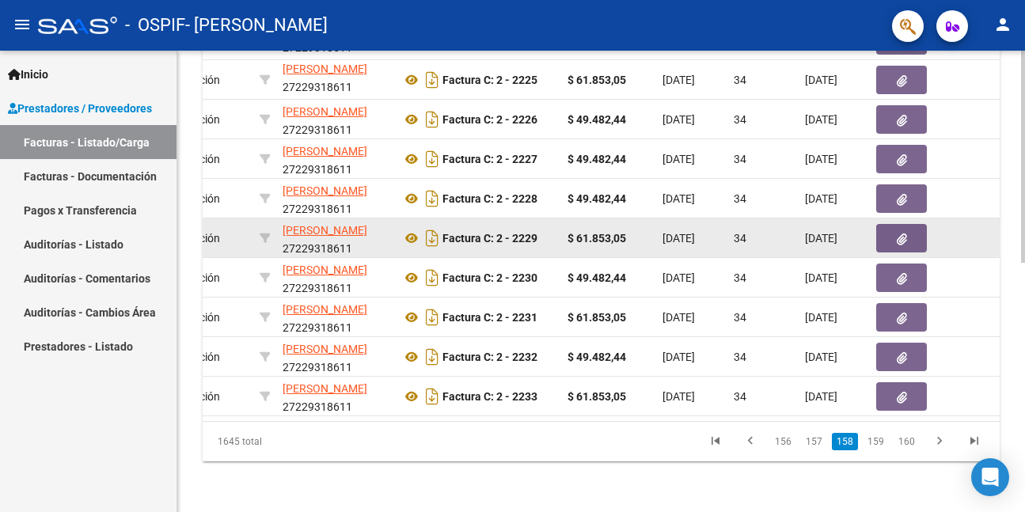
click at [901, 233] on icon "button" at bounding box center [902, 239] width 10 height 12
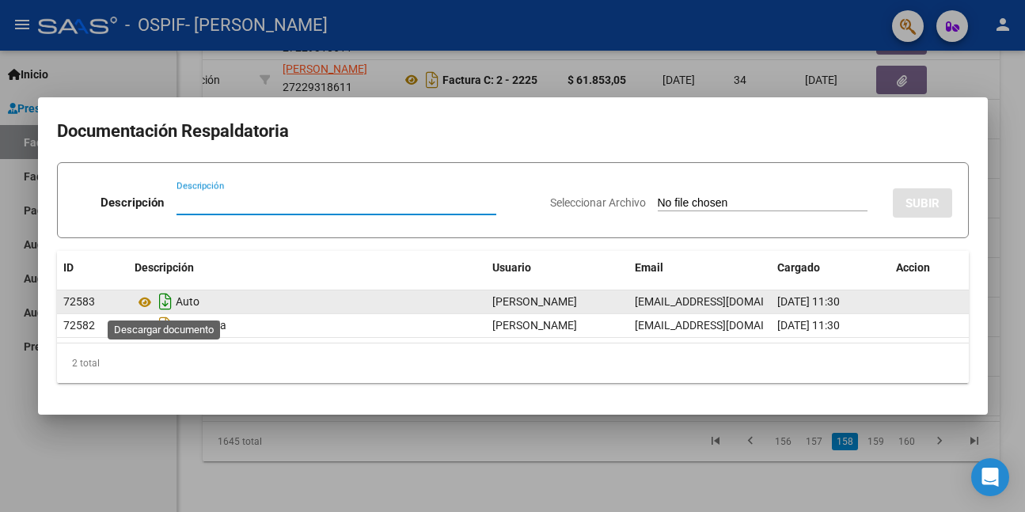
click at [168, 302] on icon "Descargar documento" at bounding box center [165, 301] width 21 height 25
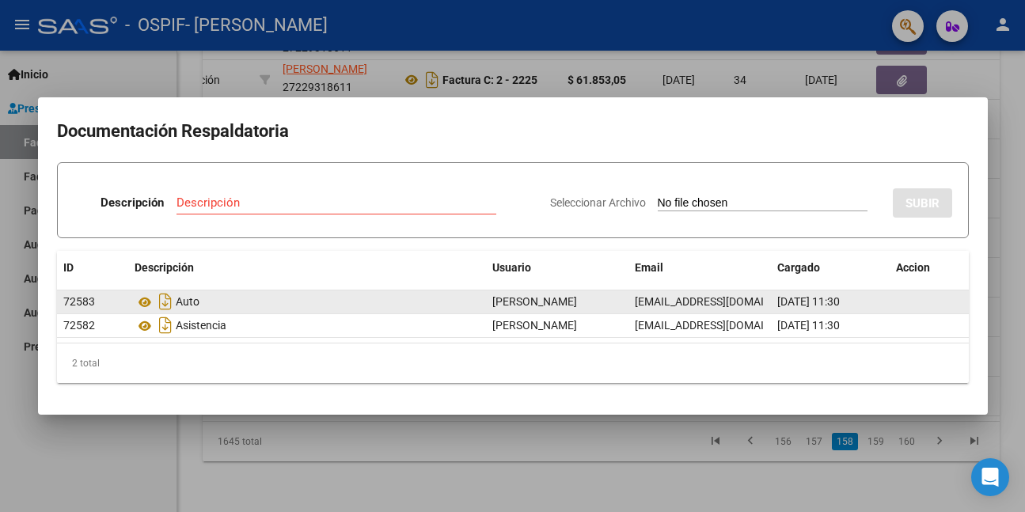
click at [112, 450] on div at bounding box center [512, 256] width 1025 height 512
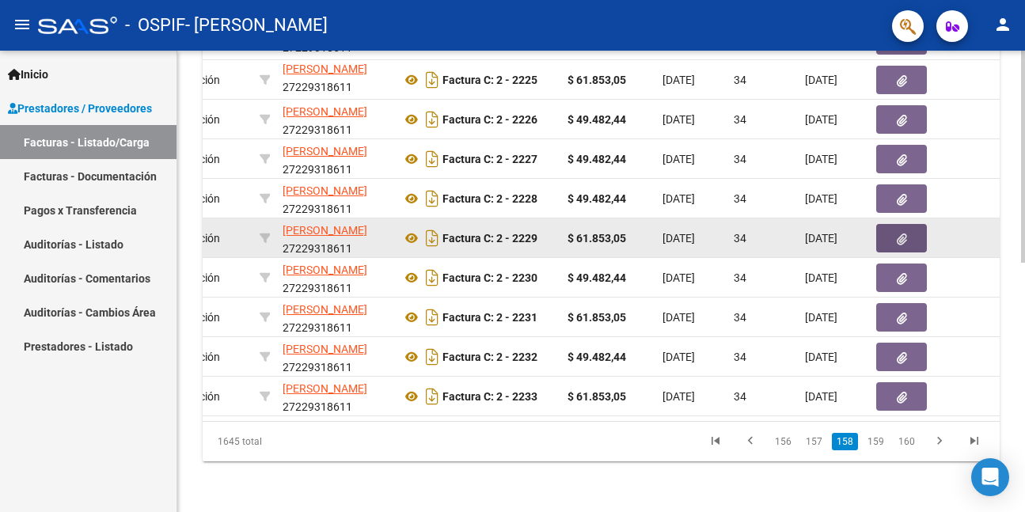
click at [893, 229] on button "button" at bounding box center [901, 238] width 51 height 28
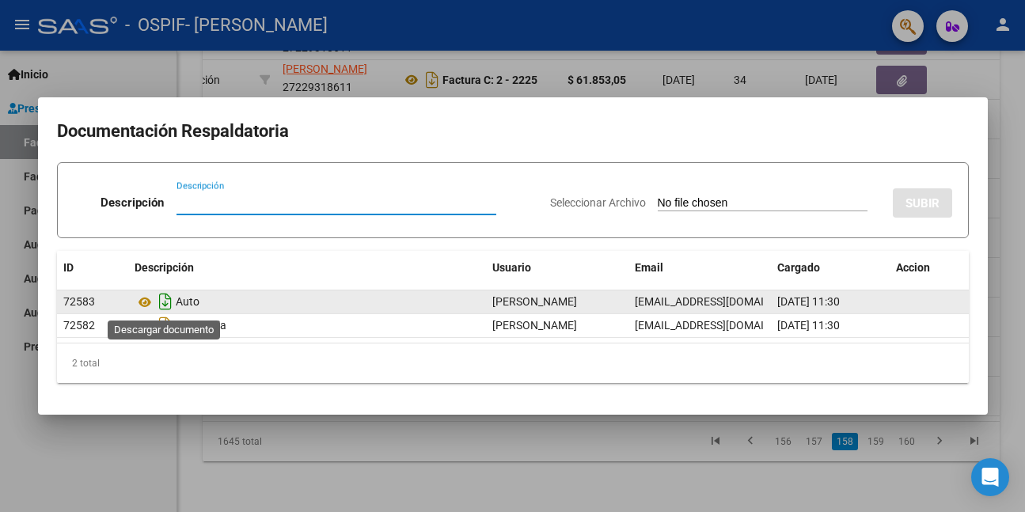
click at [168, 301] on icon "Descargar documento" at bounding box center [165, 301] width 21 height 25
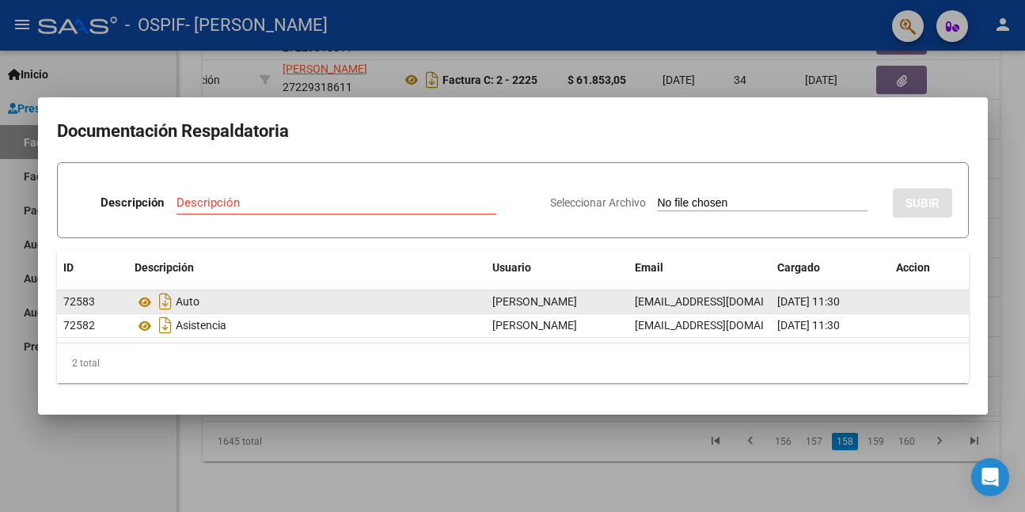
click at [117, 438] on div at bounding box center [512, 256] width 1025 height 512
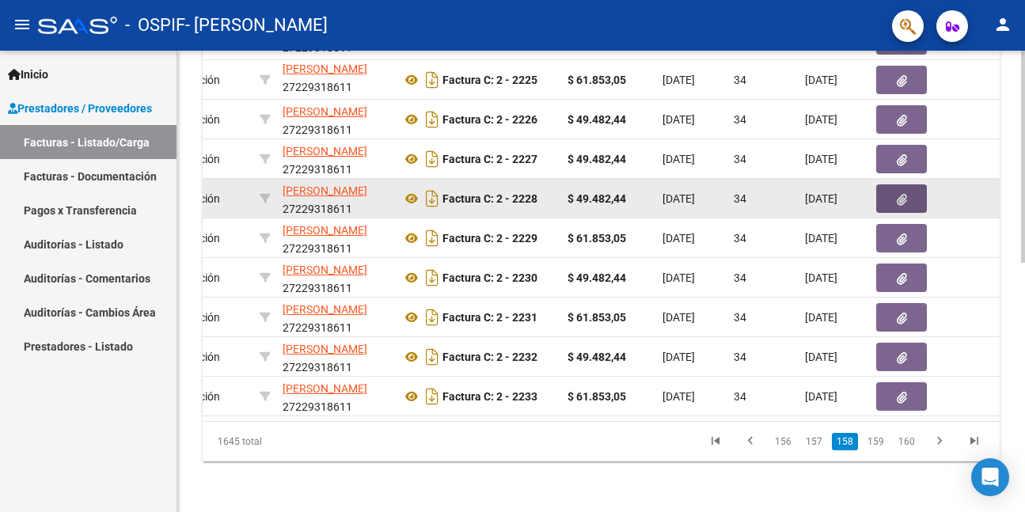
click at [894, 184] on button "button" at bounding box center [901, 198] width 51 height 28
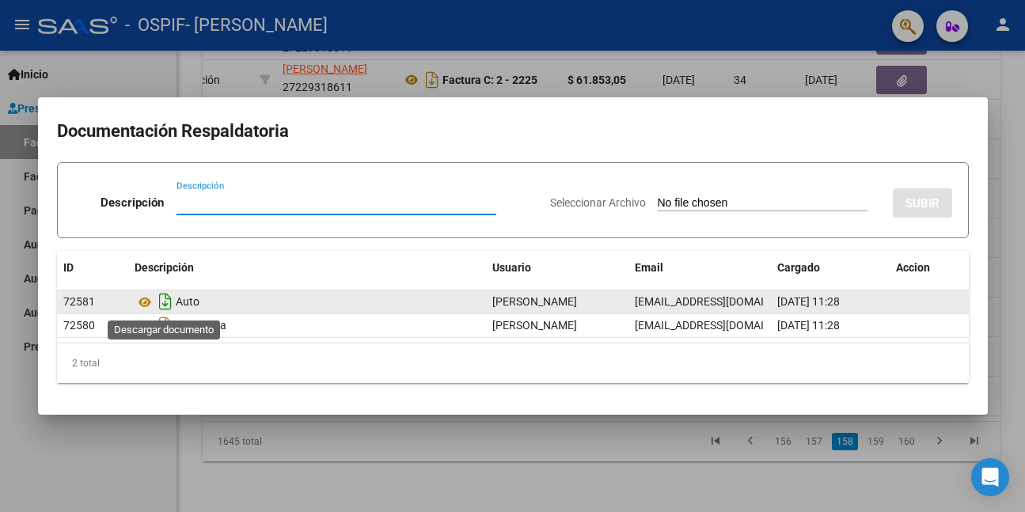
click at [168, 304] on icon "Descargar documento" at bounding box center [165, 301] width 21 height 25
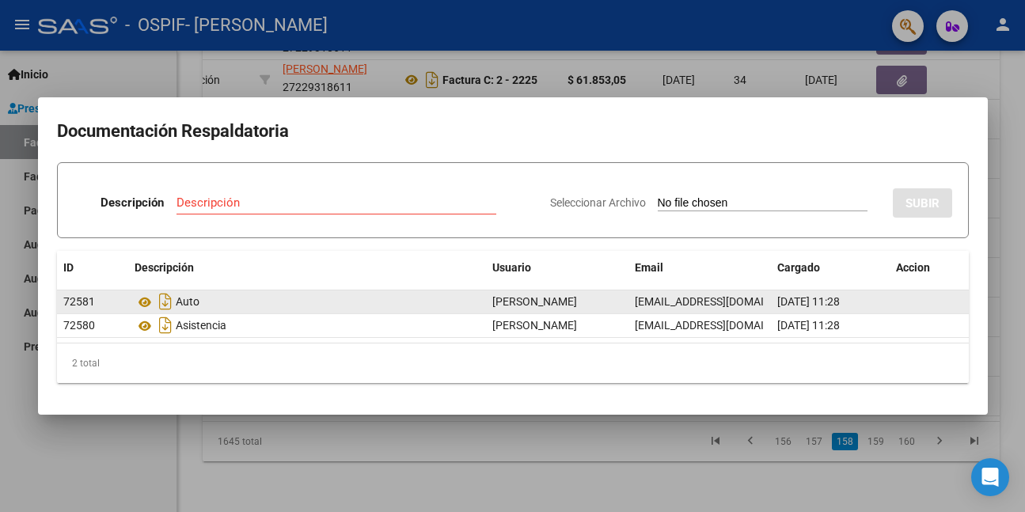
click at [127, 436] on div at bounding box center [512, 256] width 1025 height 512
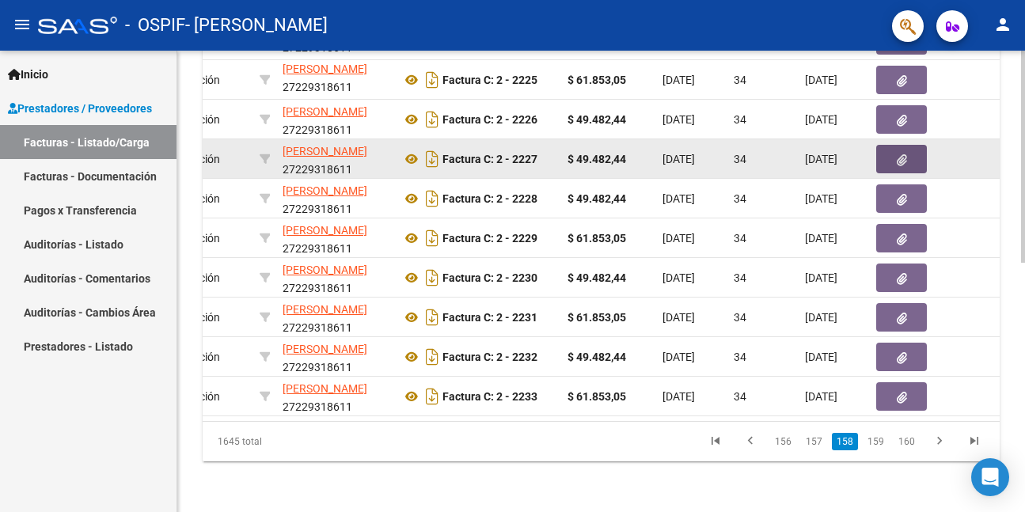
click at [897, 154] on icon "button" at bounding box center [902, 160] width 10 height 12
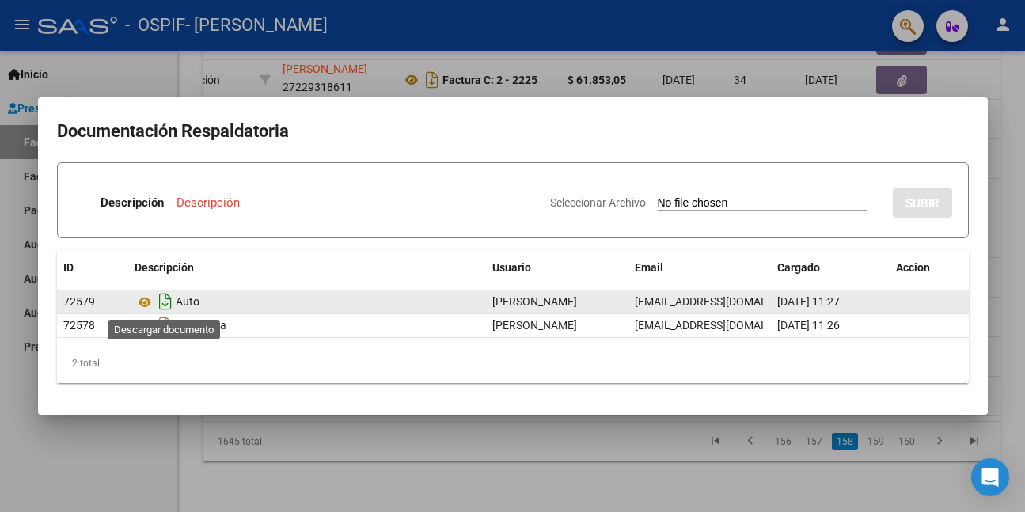
click at [160, 305] on icon "Descargar documento" at bounding box center [165, 301] width 21 height 25
drag, startPoint x: 111, startPoint y: 465, endPoint x: 120, endPoint y: 461, distance: 10.3
click at [111, 465] on div at bounding box center [512, 256] width 1025 height 512
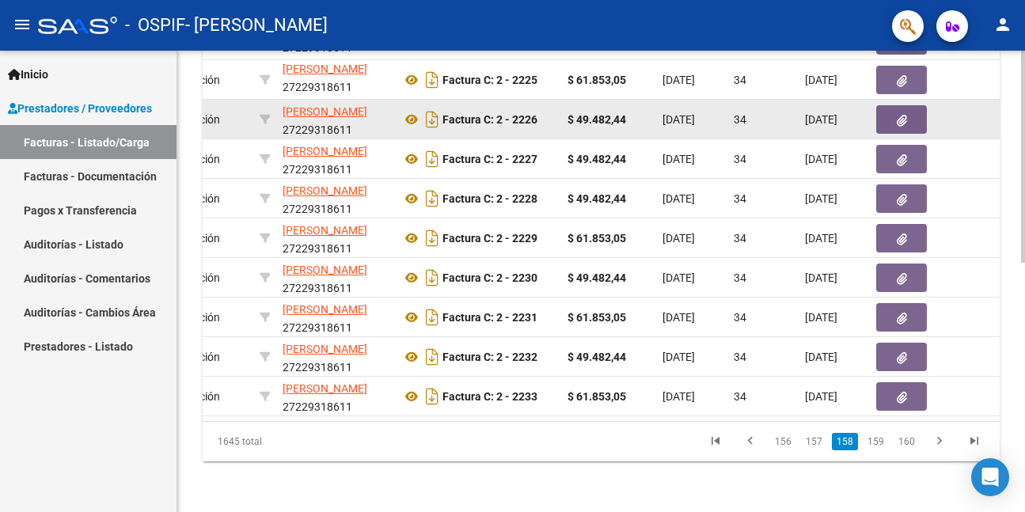
click at [904, 115] on icon "button" at bounding box center [902, 121] width 10 height 12
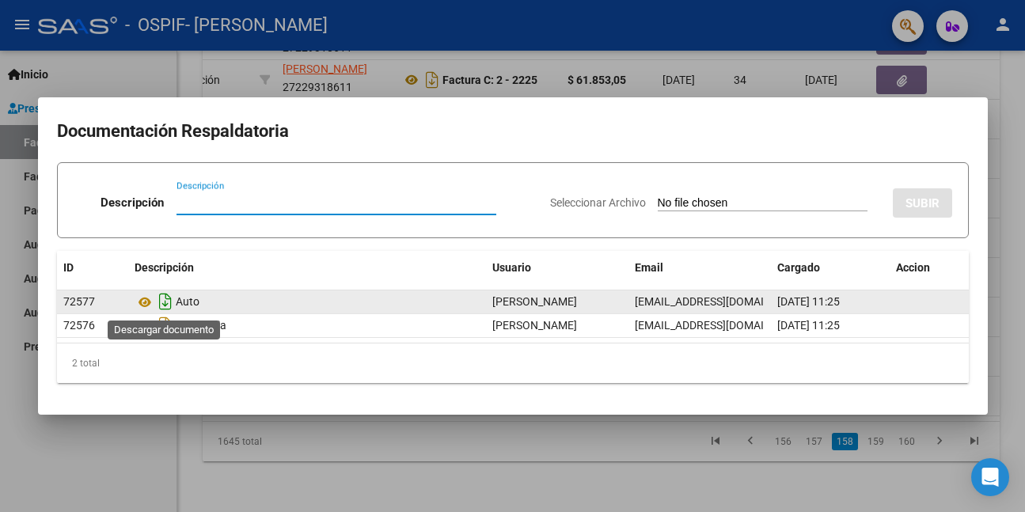
click at [162, 303] on icon "Descargar documento" at bounding box center [165, 301] width 21 height 25
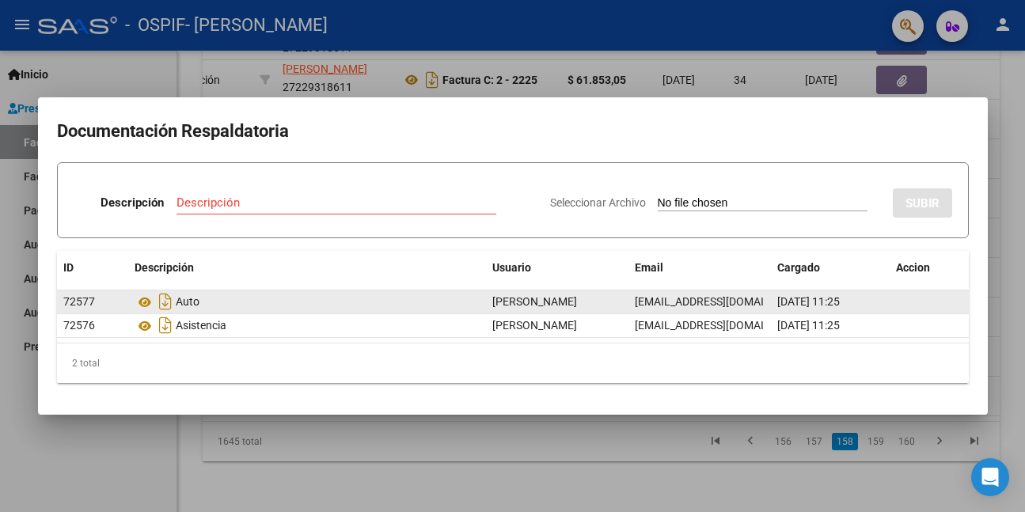
click at [101, 448] on div at bounding box center [512, 256] width 1025 height 512
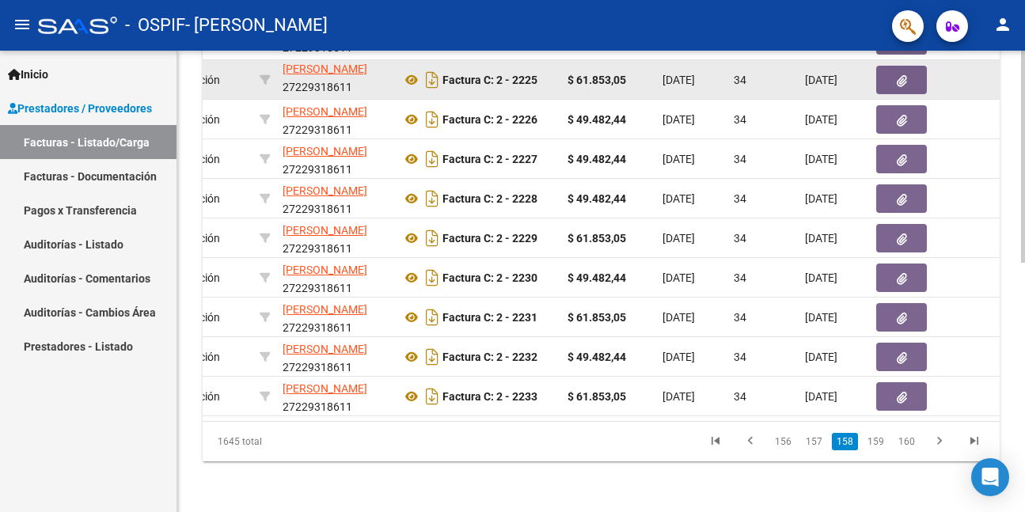
click at [909, 68] on button "button" at bounding box center [901, 80] width 51 height 28
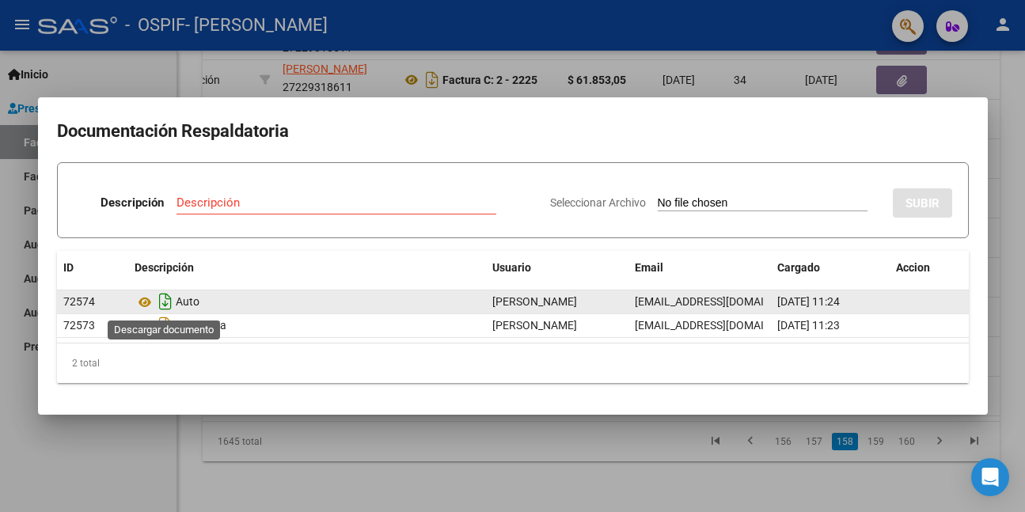
click at [165, 303] on icon "Descargar documento" at bounding box center [165, 301] width 21 height 25
click at [147, 432] on div at bounding box center [512, 256] width 1025 height 512
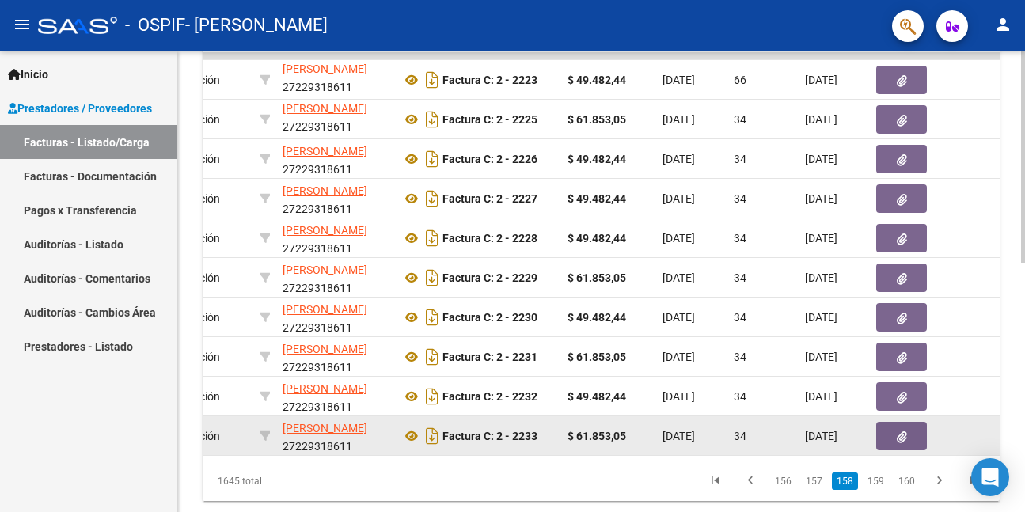
scroll to position [463, 0]
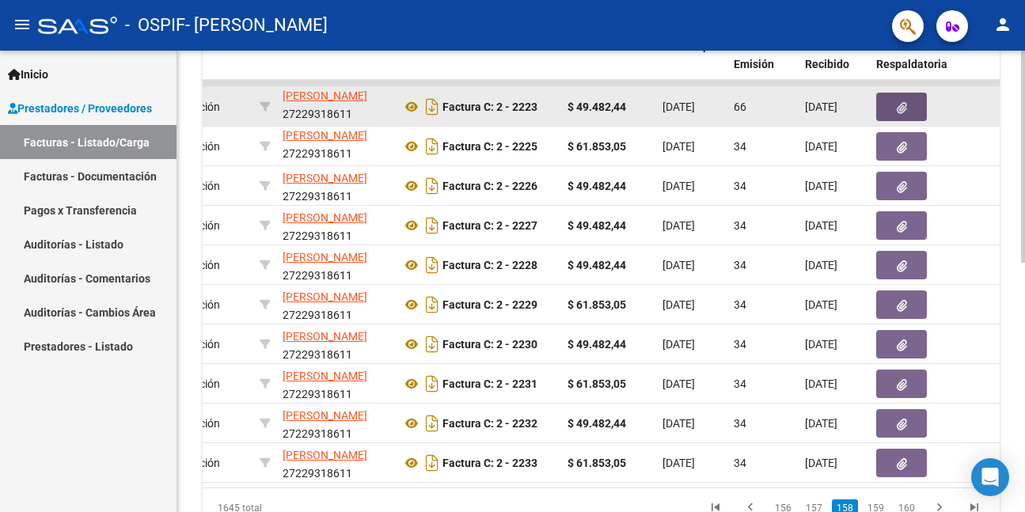
click at [893, 101] on button "button" at bounding box center [901, 107] width 51 height 28
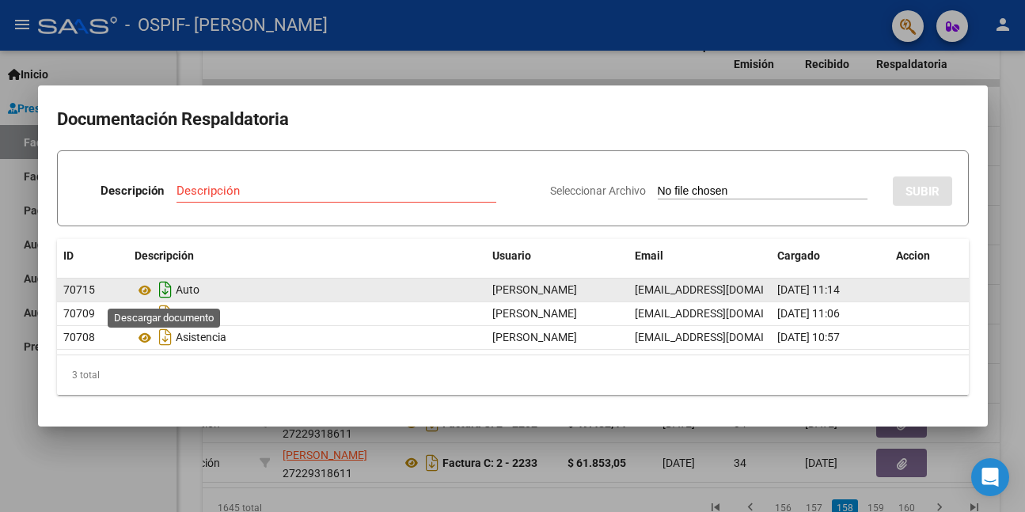
click at [162, 290] on icon "Descargar documento" at bounding box center [165, 289] width 21 height 25
click at [131, 482] on div at bounding box center [512, 256] width 1025 height 512
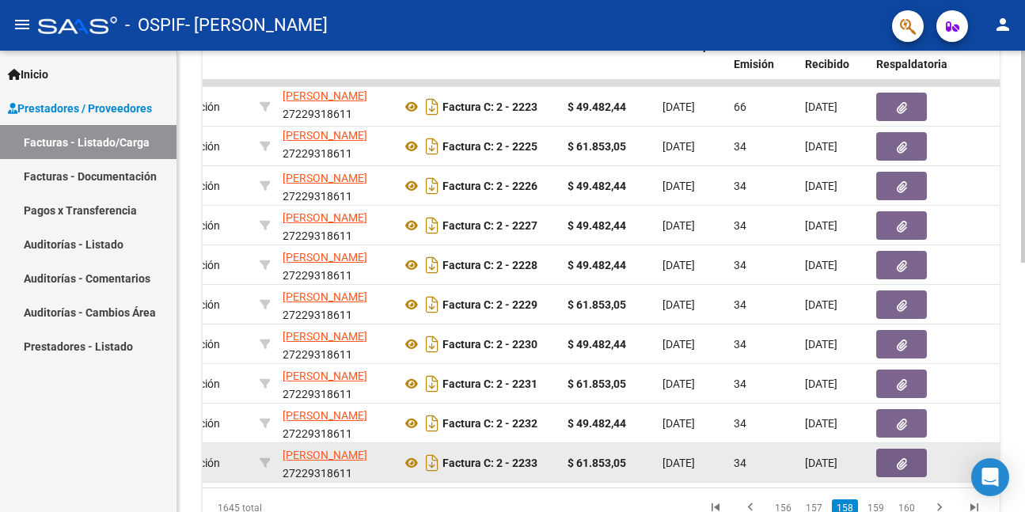
scroll to position [542, 0]
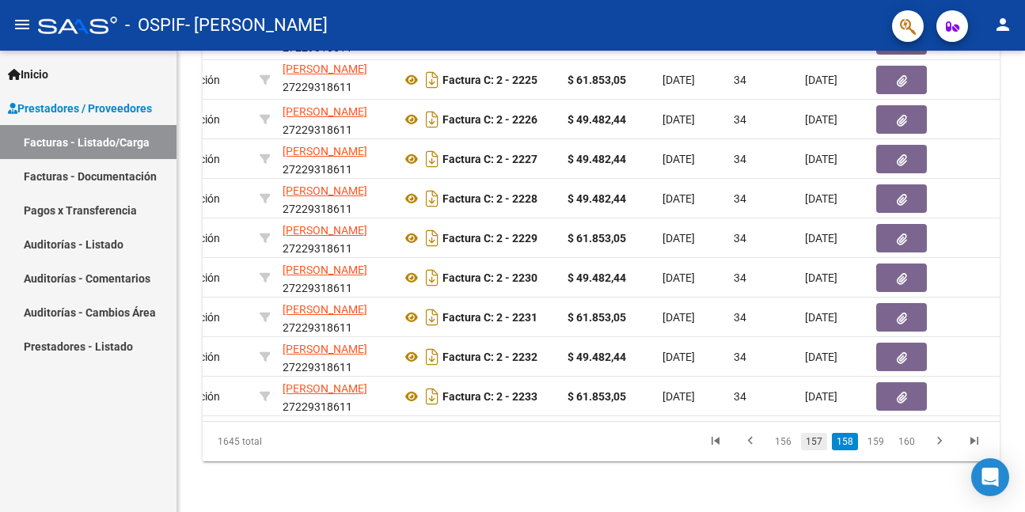
click at [822, 441] on link "157" at bounding box center [814, 441] width 26 height 17
click at [878, 444] on link "158" at bounding box center [876, 441] width 26 height 17
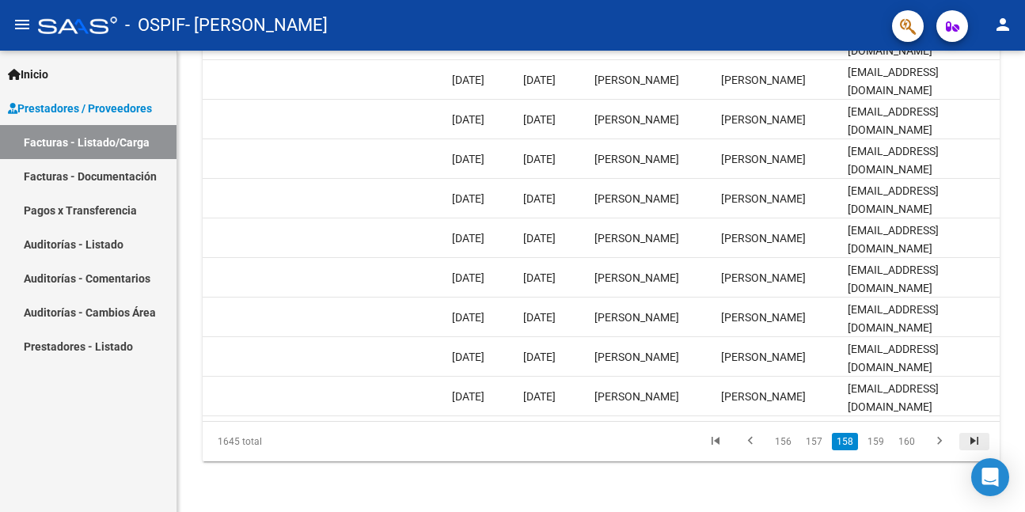
click at [975, 438] on icon "go to last page" at bounding box center [974, 443] width 21 height 19
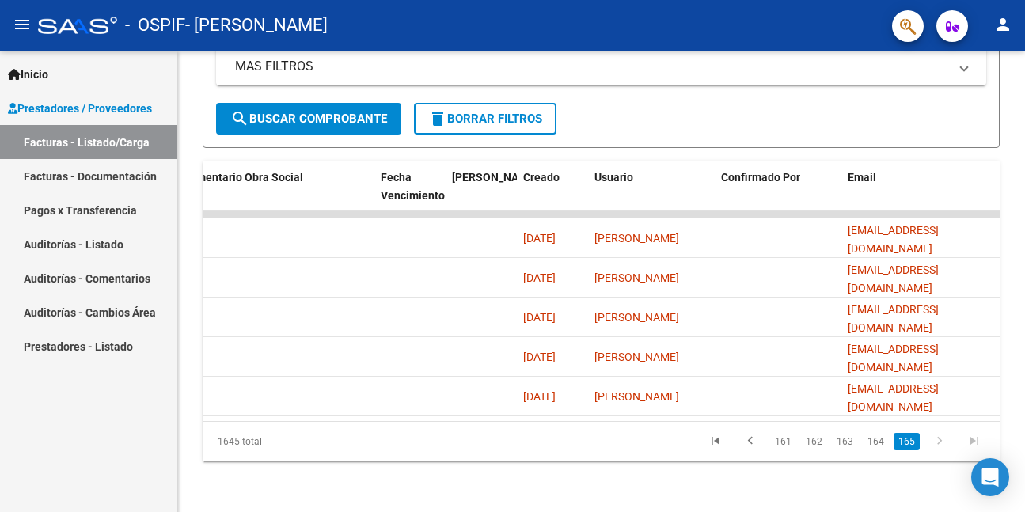
scroll to position [344, 0]
click at [879, 442] on link "164" at bounding box center [876, 441] width 26 height 17
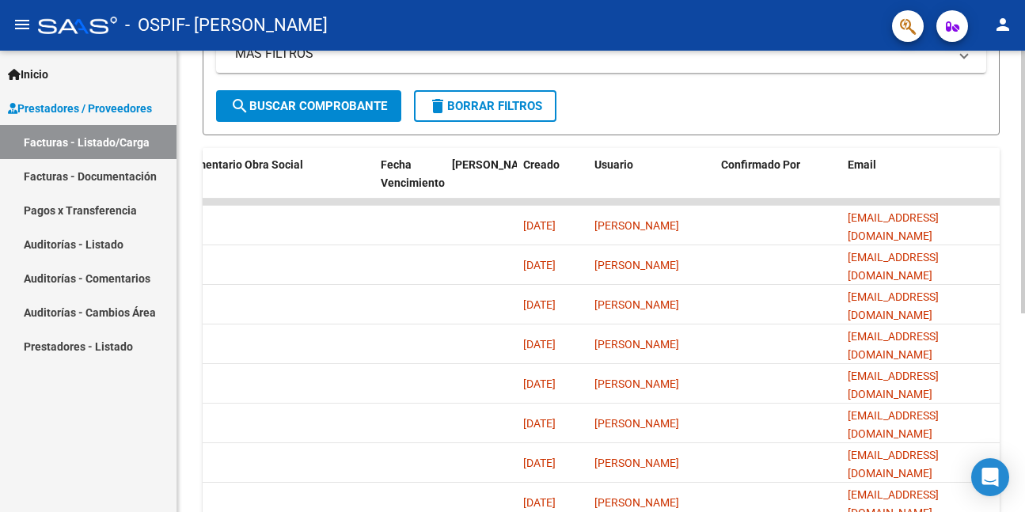
click at [849, 447] on datatable-body-cell "[EMAIL_ADDRESS][DOMAIN_NAME]" at bounding box center [920, 462] width 158 height 39
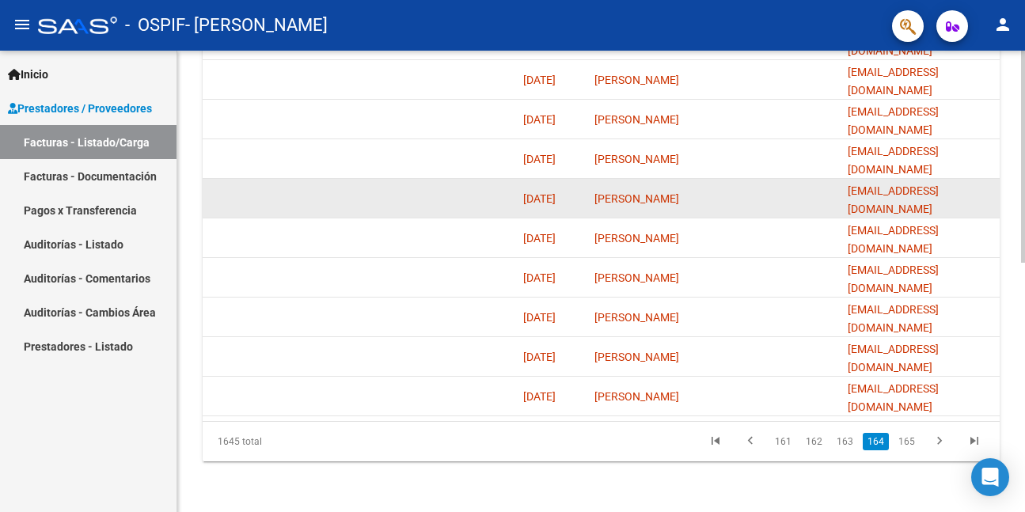
scroll to position [542, 0]
